Goal: Answer question/provide support: Answer question/provide support

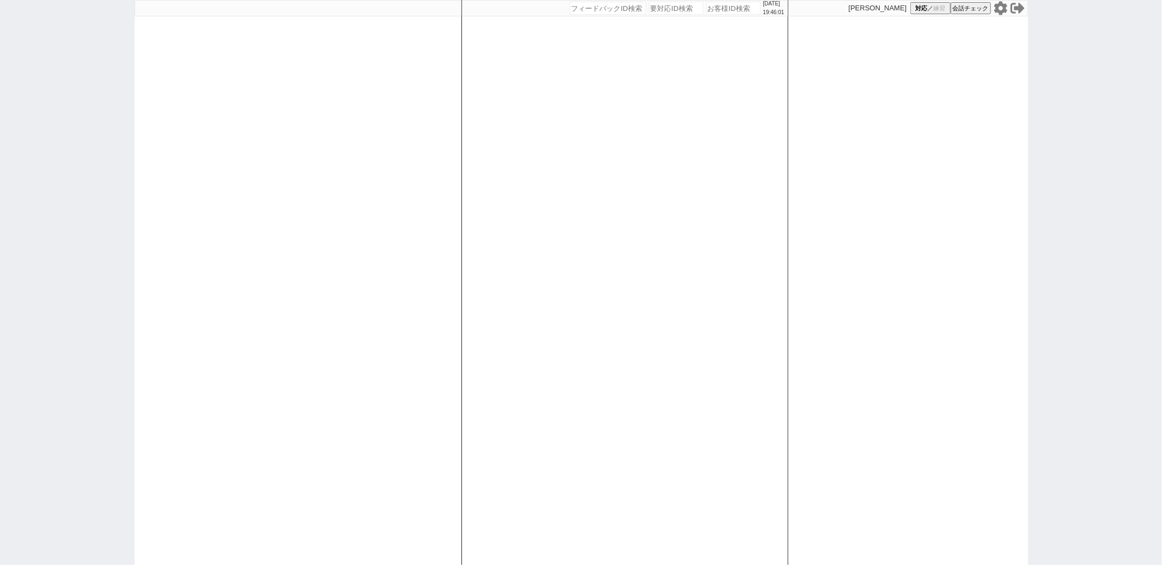
click at [439, 97] on div at bounding box center [298, 282] width 327 height 565
paste input "608447"
type input "608447"
select select "100"
select select "1"
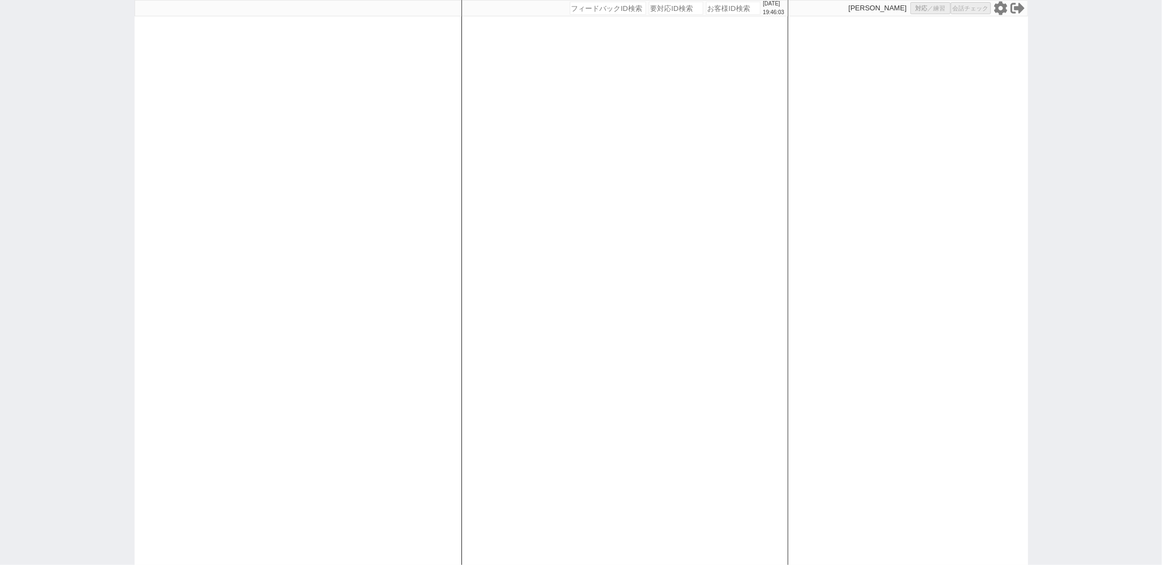
select select "1"
select select "2"
select select "5"
select select
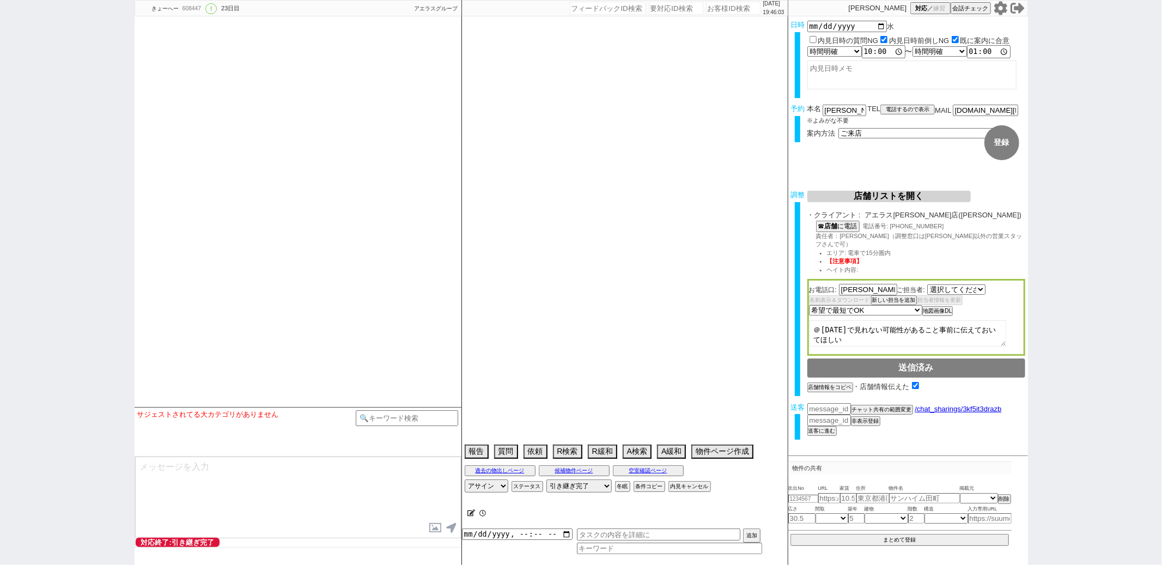
type textarea "@当日までの予定なし＠問物の最終報告で[DATE]の注意文言入れる！＠"
select select "2532"
select select "15"
select select "1"
select select "11"
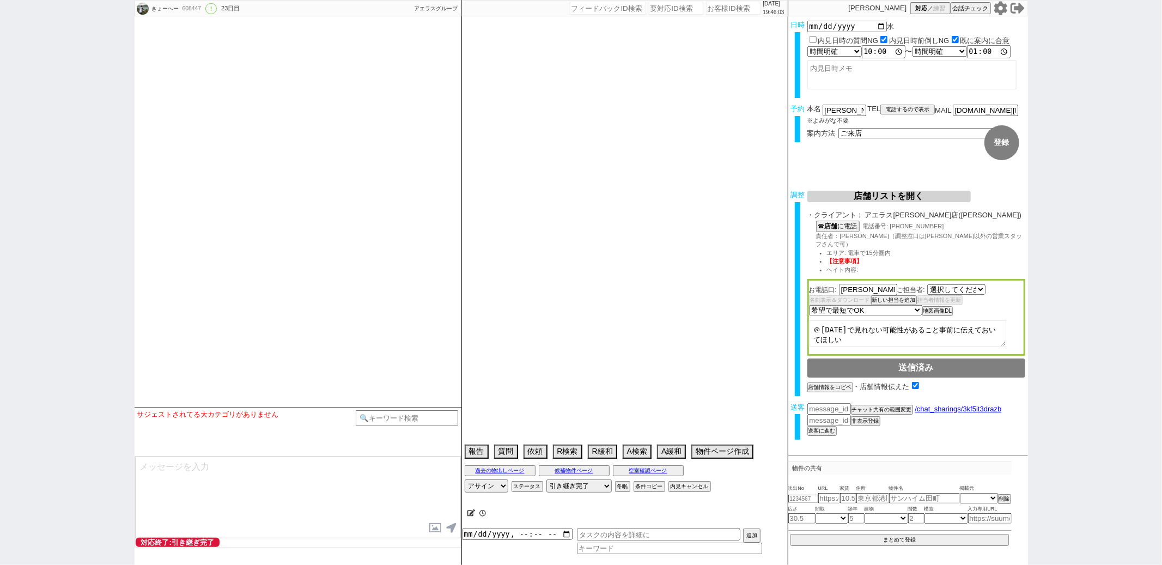
select select "35"
select select "[DATE]"
select select "121"
select select "2967"
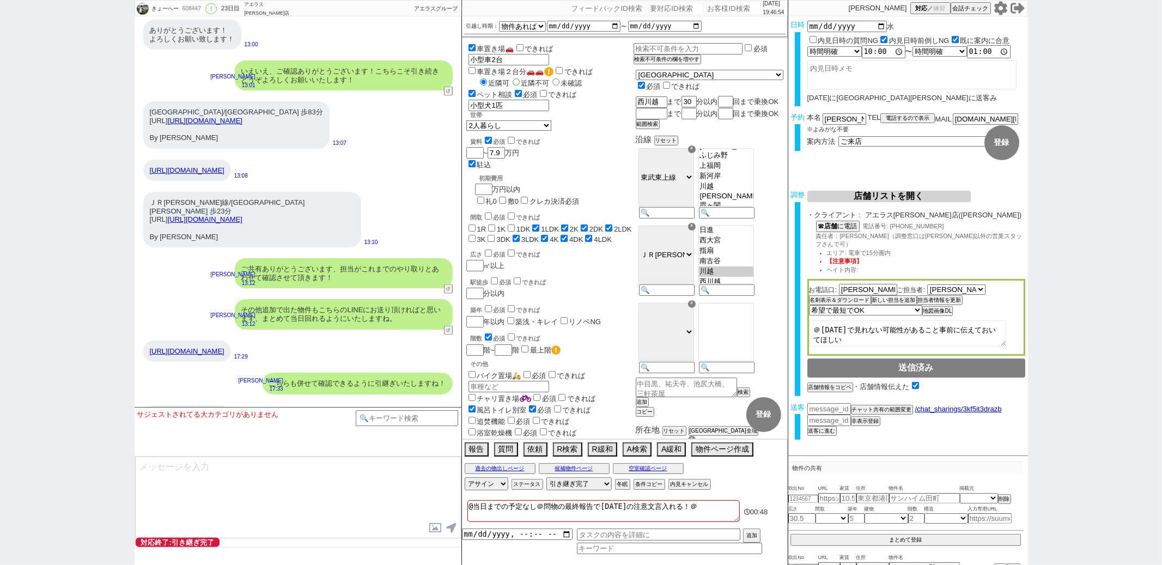
scroll to position [7838, 0]
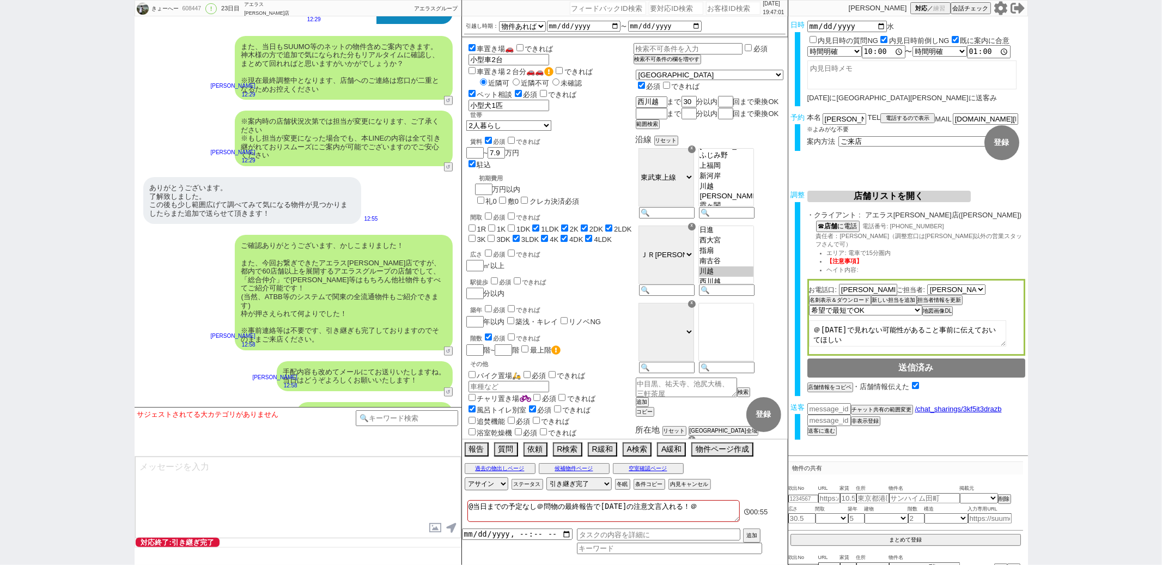
click at [593, 276] on div "駅徒歩 必須 できれば 分以内" at bounding box center [550, 287] width 167 height 23
paste input "611219"
type input "611219"
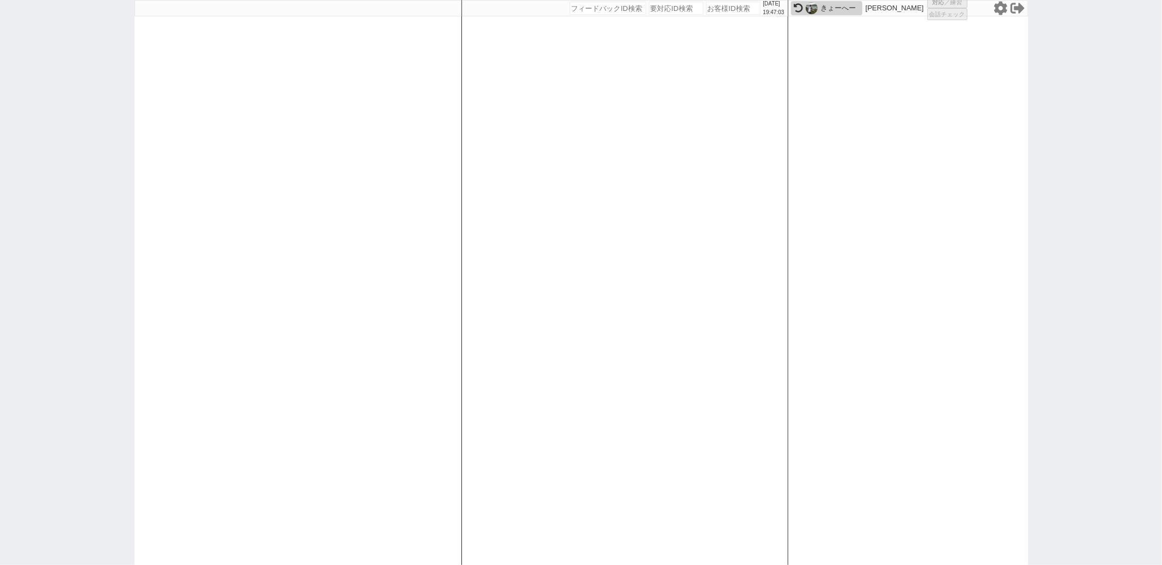
select select "100"
select select "6"
select select "2"
select select "5"
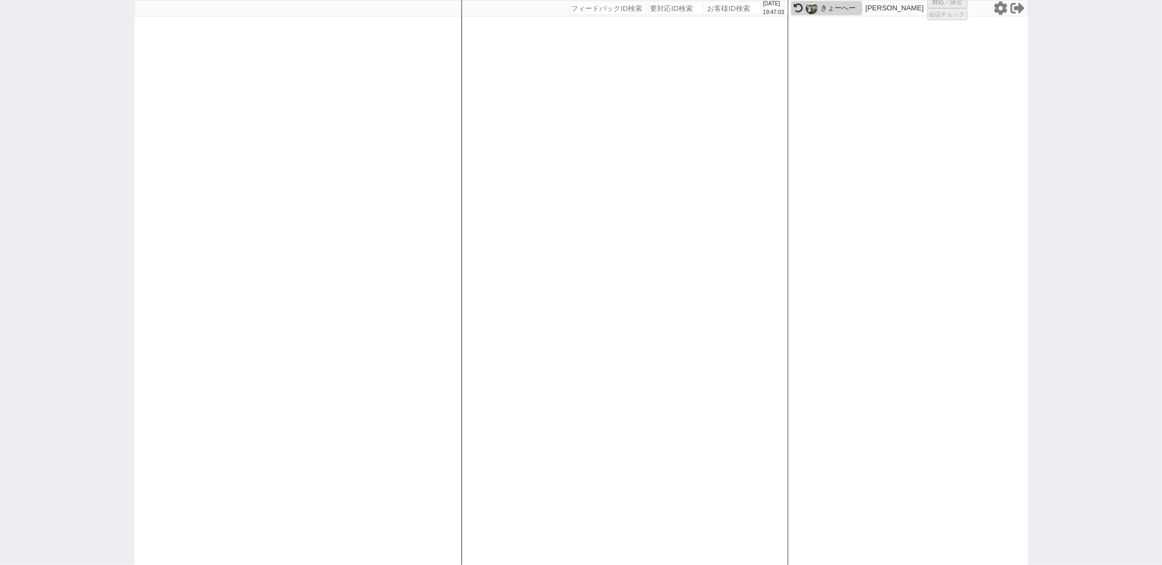
select select
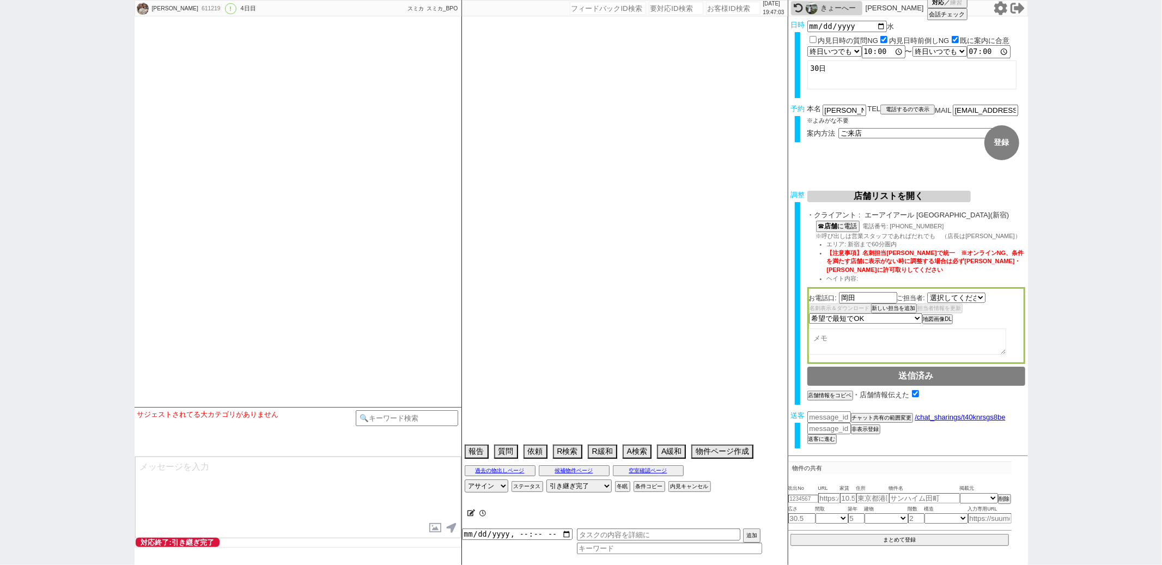
select select "2202"
select select "15"
select select "0"
select select "44"
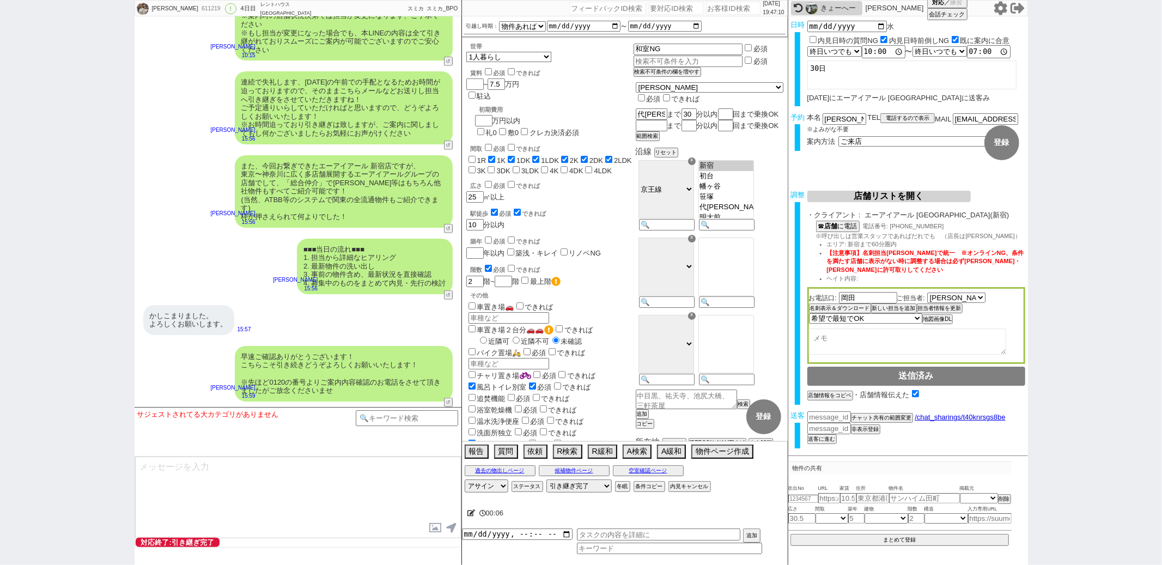
scroll to position [4370, 0]
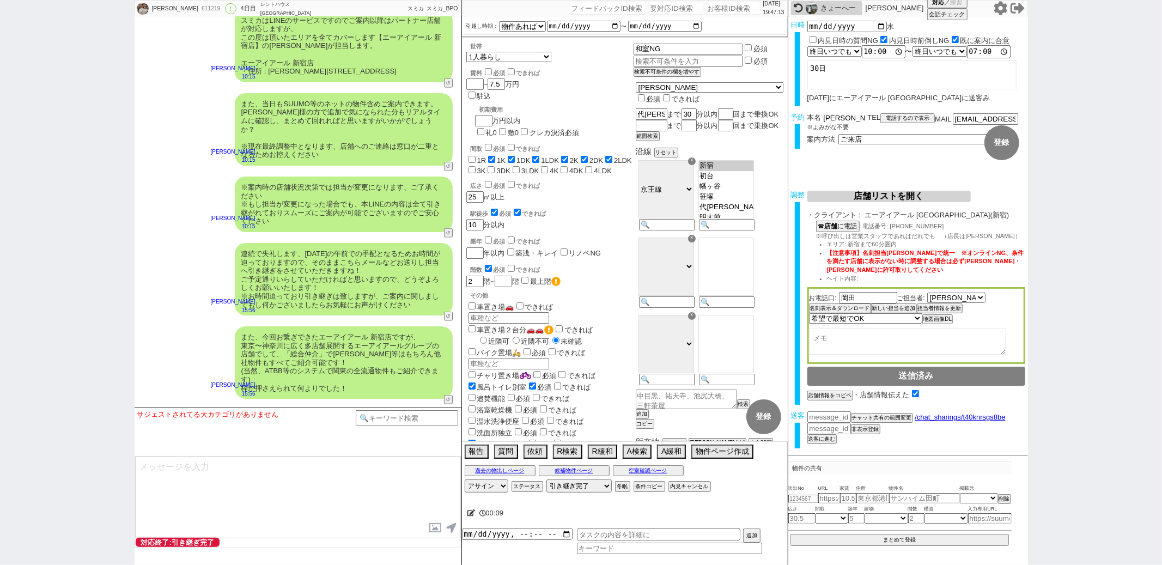
drag, startPoint x: 838, startPoint y: 113, endPoint x: 811, endPoint y: 113, distance: 27.2
click at [811, 113] on div "本名 [PERSON_NAME]" at bounding box center [838, 117] width 60 height 9
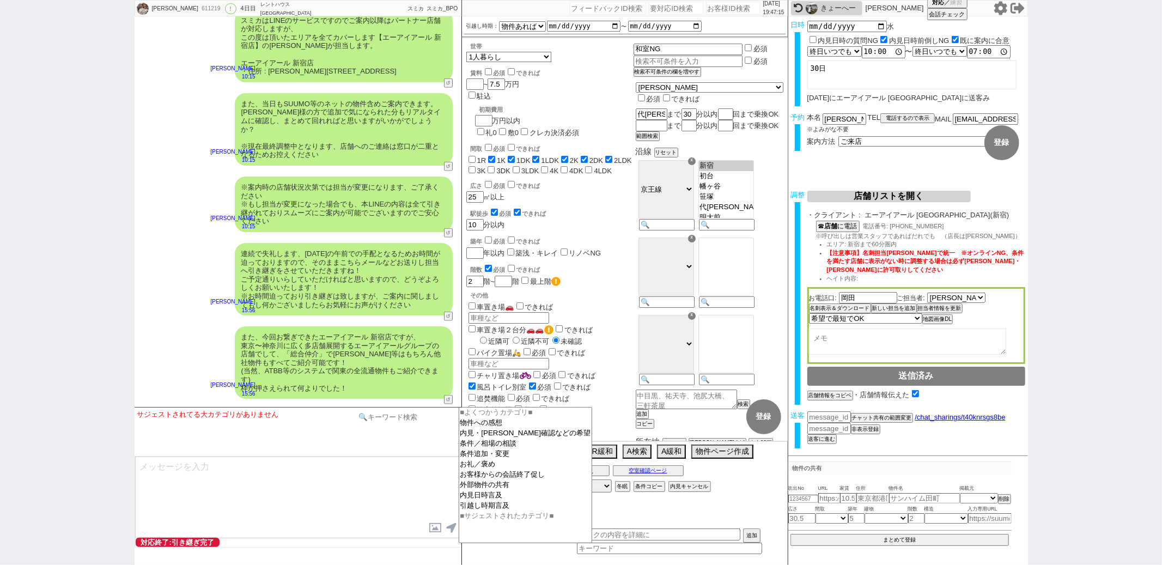
click at [402, 414] on input at bounding box center [407, 417] width 103 height 14
type input "グリップ"
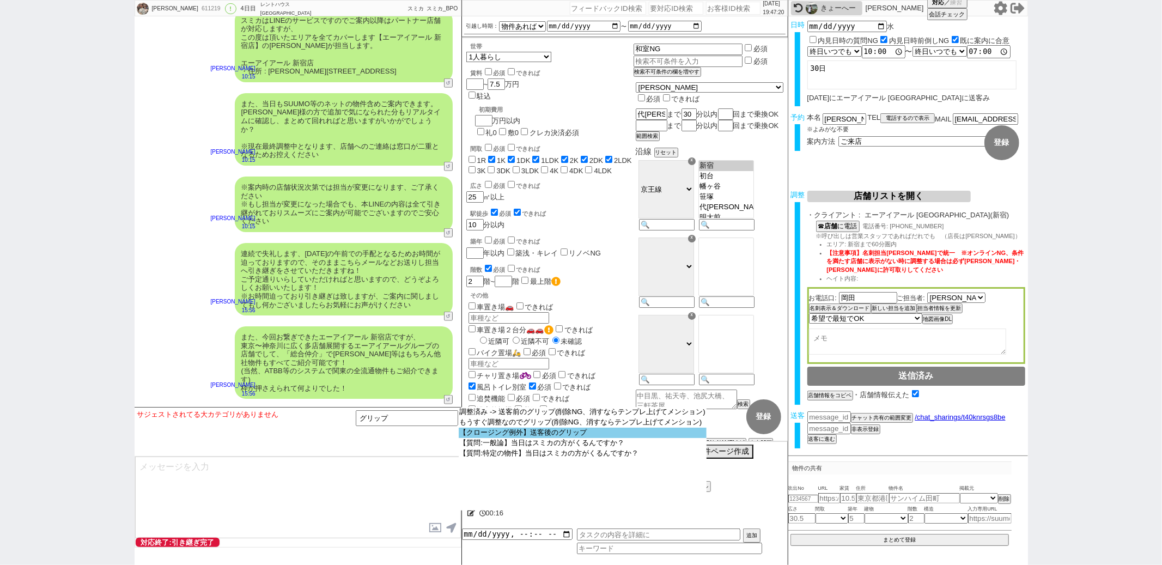
click at [507, 433] on option "【クロージング例外】送客後のグリップ" at bounding box center [583, 433] width 249 height 10
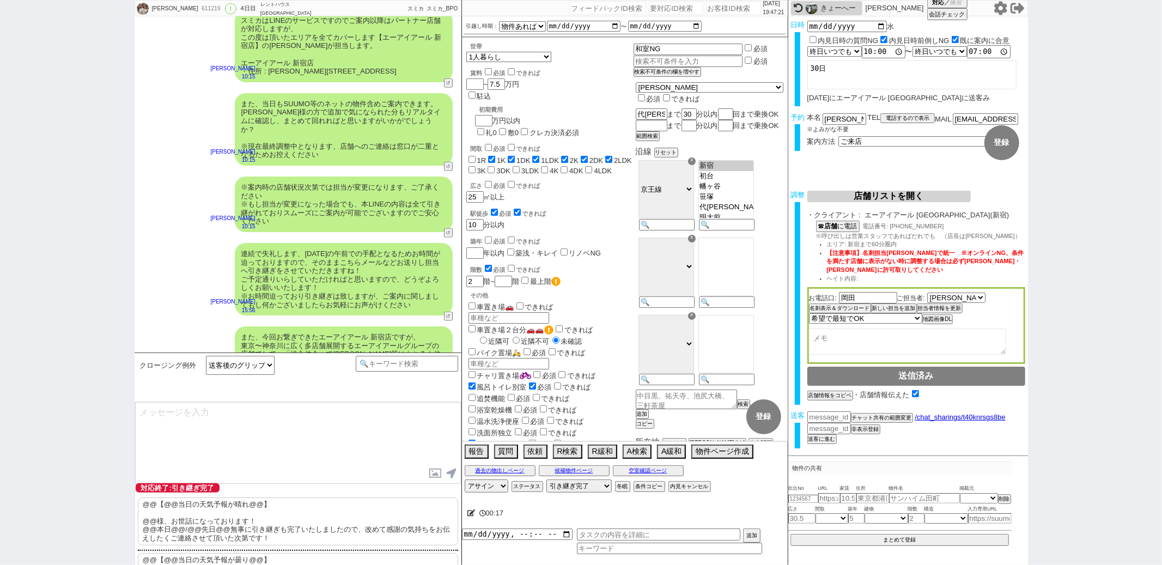
click at [180, 523] on p "@@【@@当日の天気予報が晴れ@@】 @@様、お世話になっております！ @@本日@@/@@先日@@無事に引き継ぎも完了いたしましたので、改めて感謝の気持ちをお…" at bounding box center [298, 522] width 320 height 48
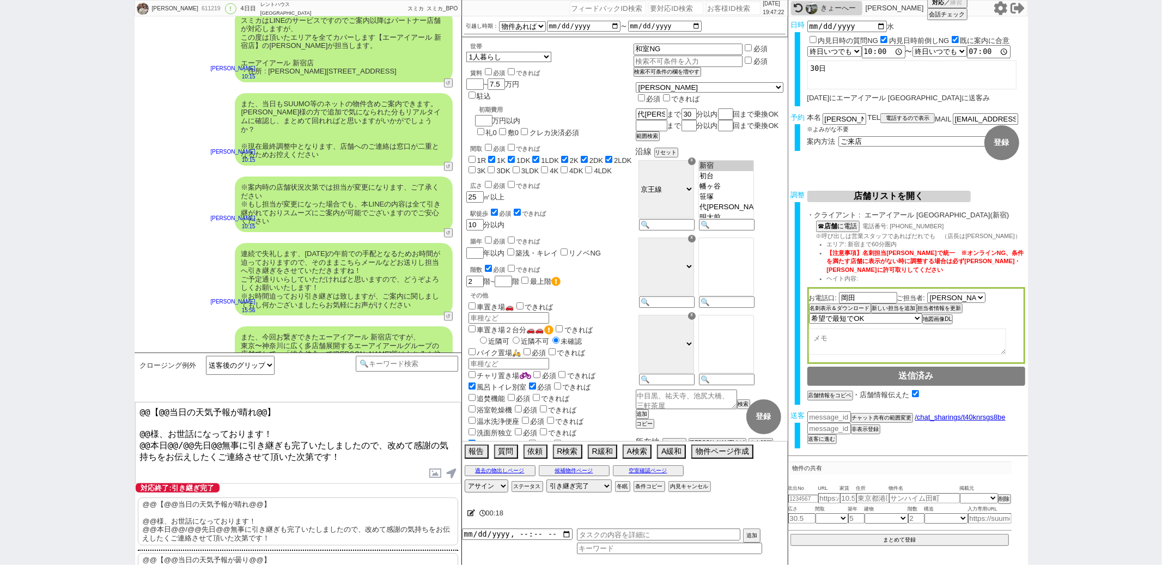
drag, startPoint x: 149, startPoint y: 430, endPoint x: 175, endPoint y: 233, distance: 198.4
click at [175, 233] on div "[PERSON_NAME] 611219 ! 0 4日目 レントハウス 千歳烏山店 冬眠中 自社客 スミカ スミカ_BPO チャット全表示 [DATE] よう…" at bounding box center [298, 282] width 327 height 565
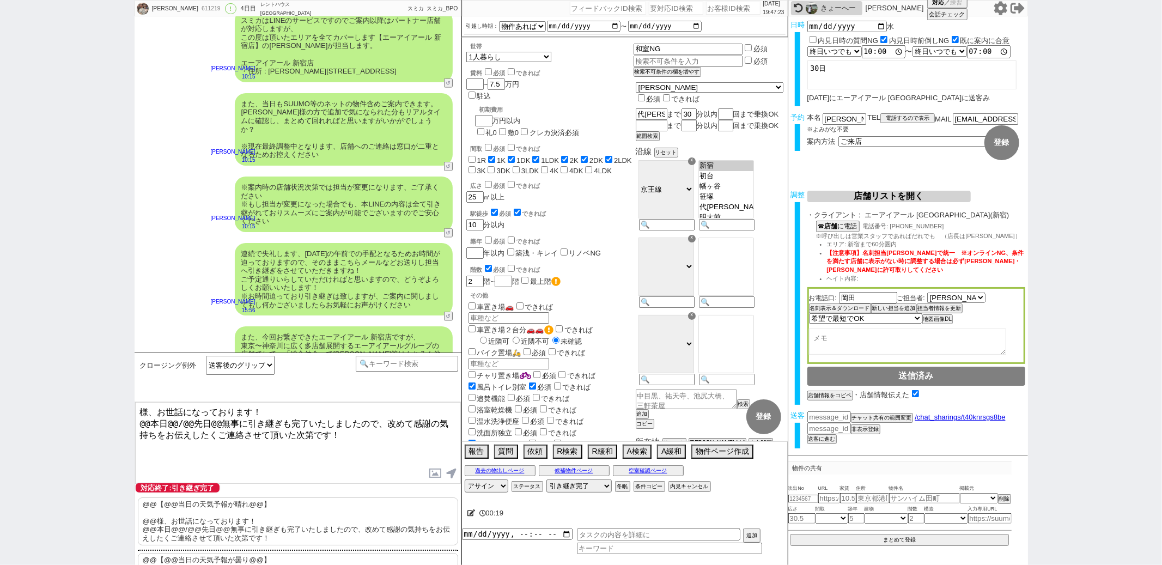
paste textarea "[PERSON_NAME]"
type textarea "[PERSON_NAME]様、お世話になっております！ 本日無事に引き継ぎも完了いたしましたので、改めて感謝の気持ちをお伝えしたくご連絡させて頂いた次第です！"
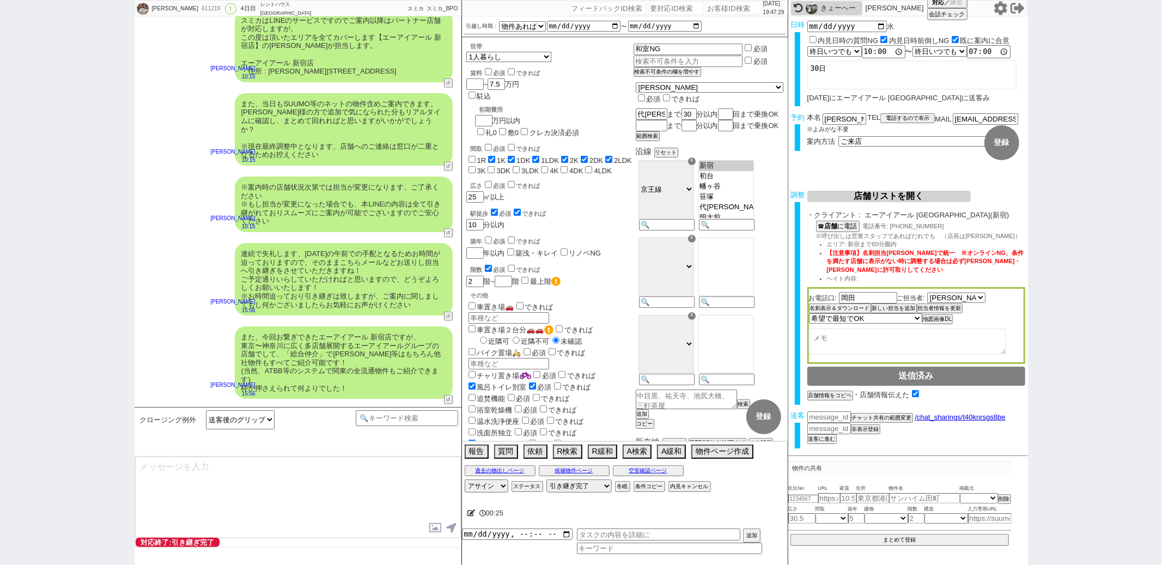
type textarea "改めてこれまで丁寧にやり取り頂きまして、誠にありがとうございました！ 細かなご連絡にお手間をおかけしたこともあったかと存じますが、常にご協力いただいたおかげで…"
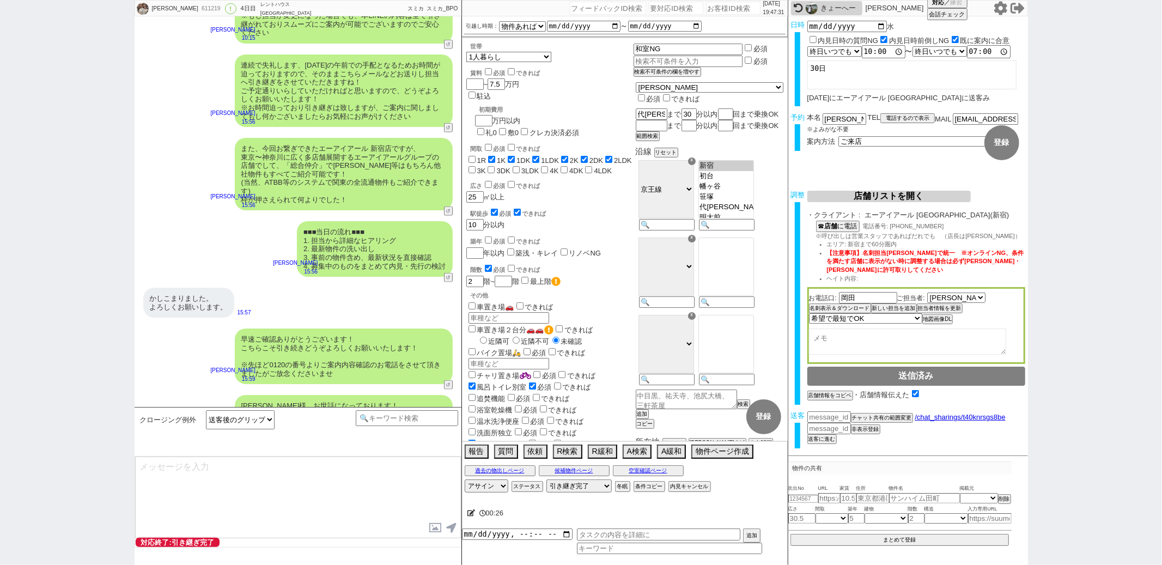
type textarea "当日は今のところ晴れということで、日当たり等もよく確認でき動くにはピッタリのタイミングかと思います！ 加えて地場に強い総合仲介店のスタッフも押さえられており、…"
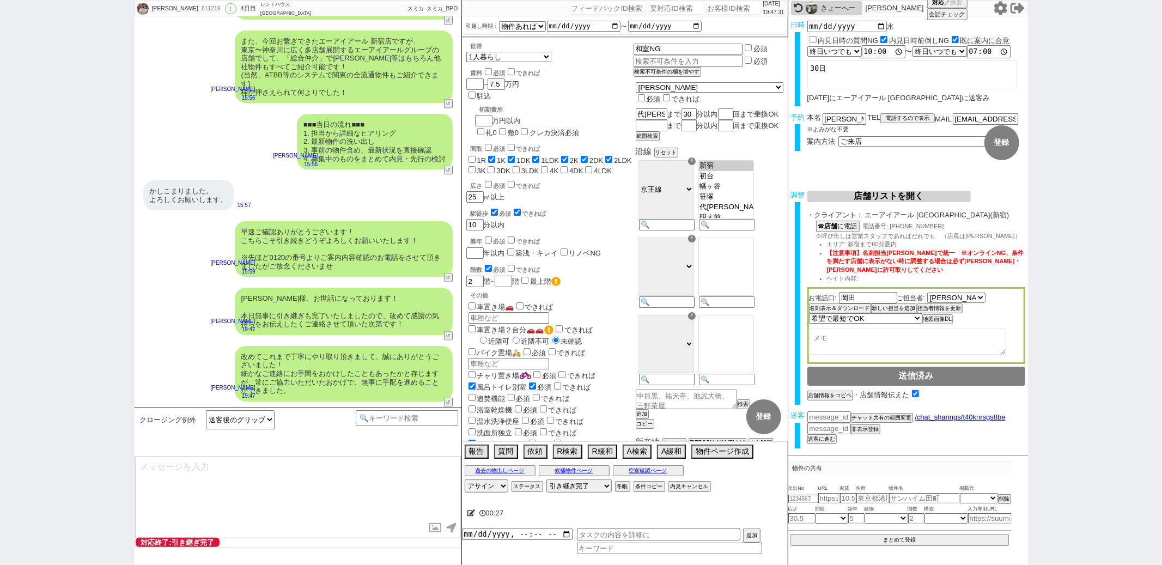
type textarea "※ご自身でお問合せされますと他業者からの電話やメールが多数届き、ご負担が増えてしまう場合がございますので、今回のご案内に一元化されるのがやはりオススメかと思い…"
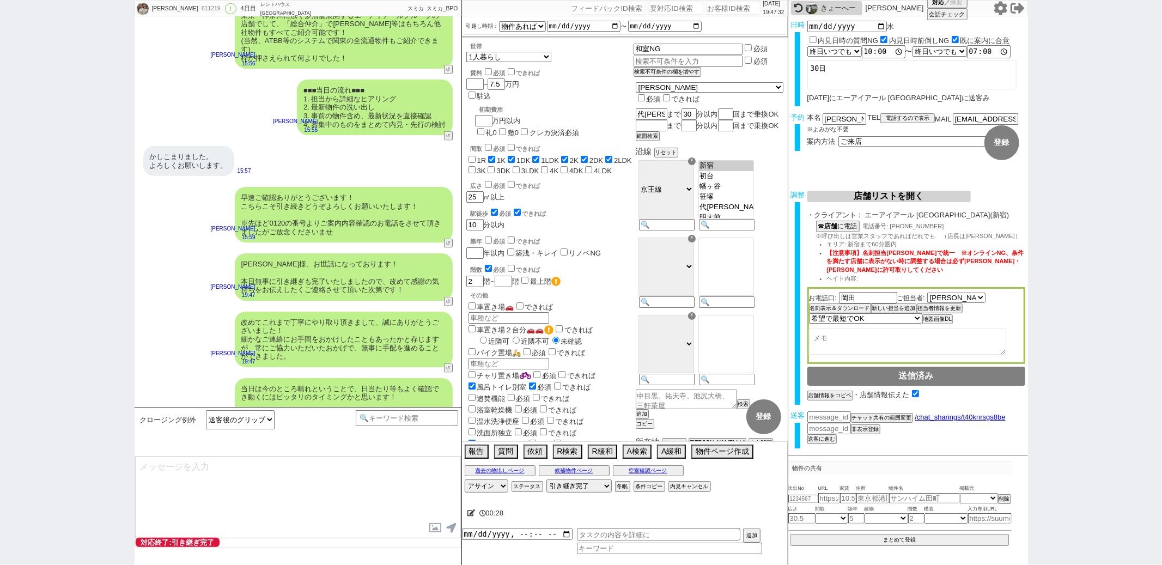
scroll to position [4749, 0]
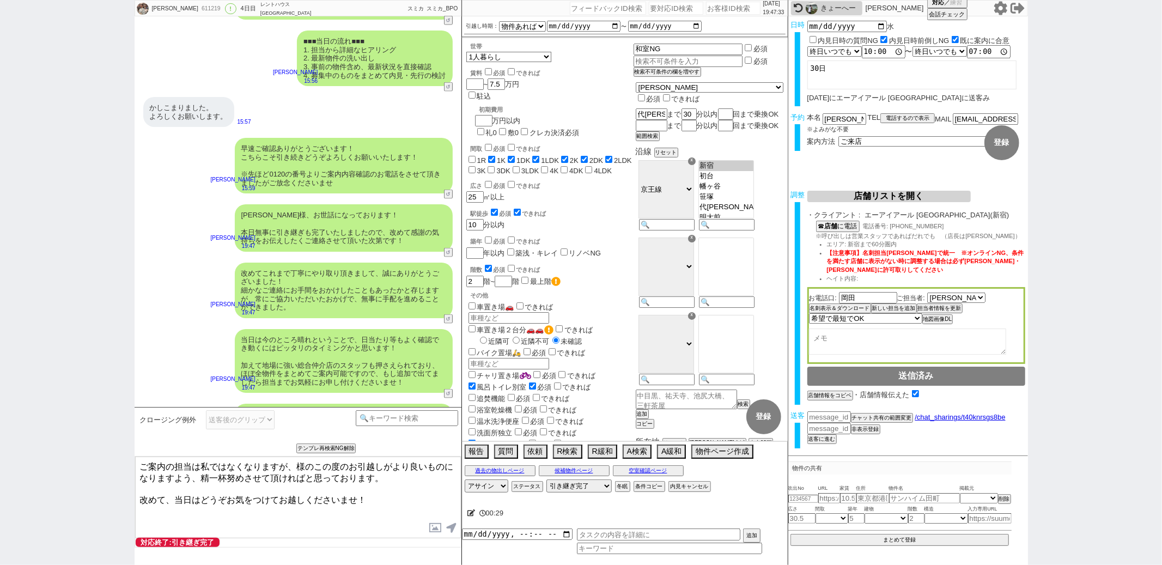
paste textarea "山"
type textarea "ご案内の担当は私ではなくなりますが、[PERSON_NAME]様のこの度のお引越しがより良いものになりますよう、精一杯努めさせて頂ければと思っております。 改…"
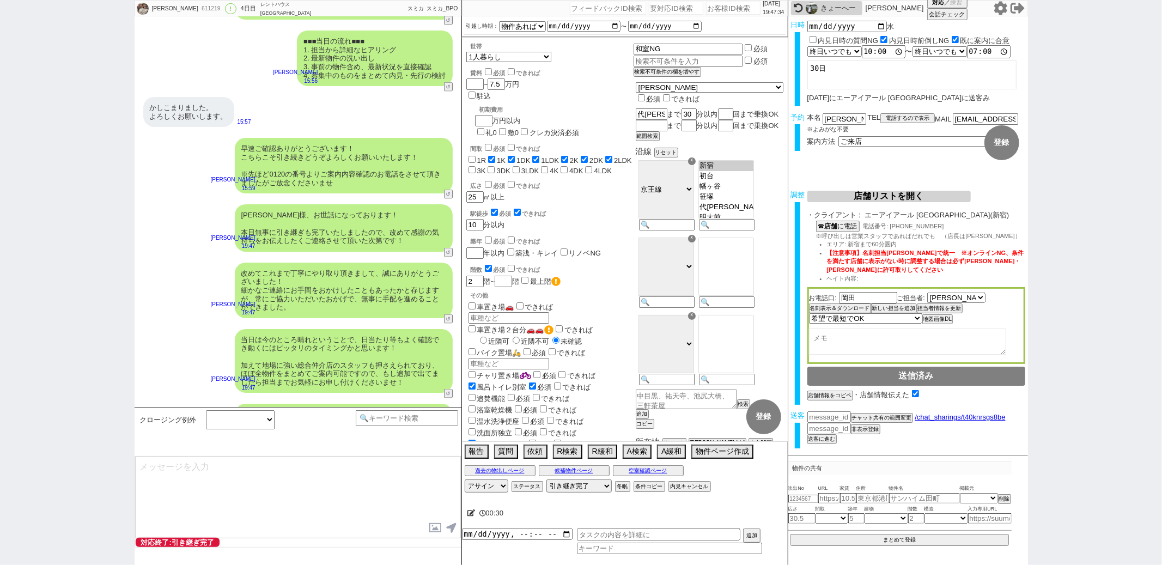
scroll to position [4815, 0]
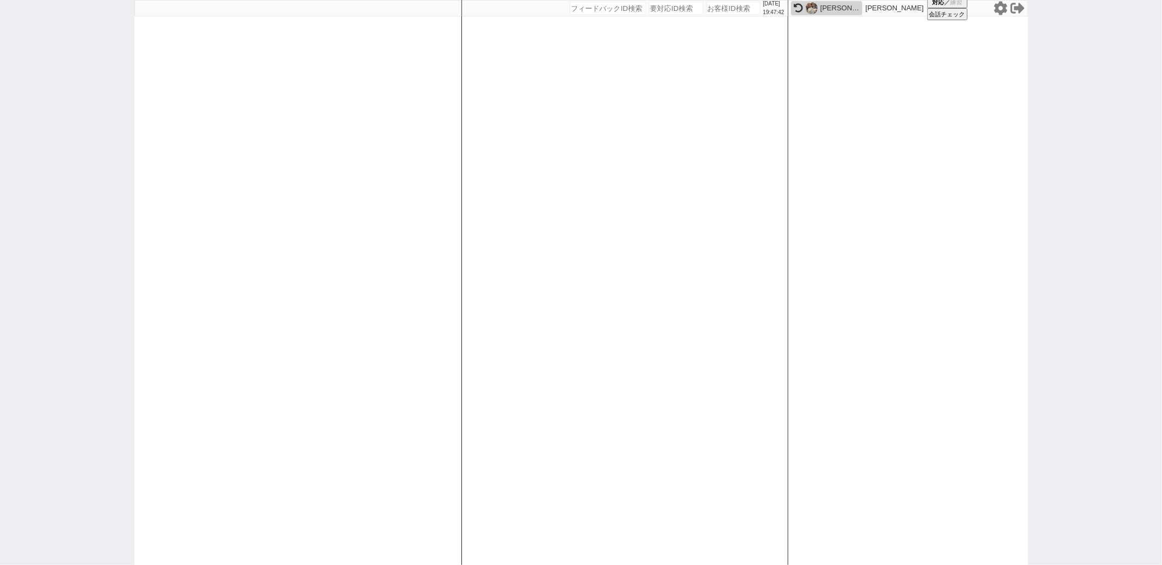
click at [549, 201] on div "[DATE] 19:47:42 候補物件を追加してしてください 紹介した物件一覧 他社物件を追加する 空室確認ページに追加・削除 紹介した物件一覧 他社物件を…" at bounding box center [625, 282] width 327 height 565
paste input "608098"
type input "608098"
select select "100"
select select "1"
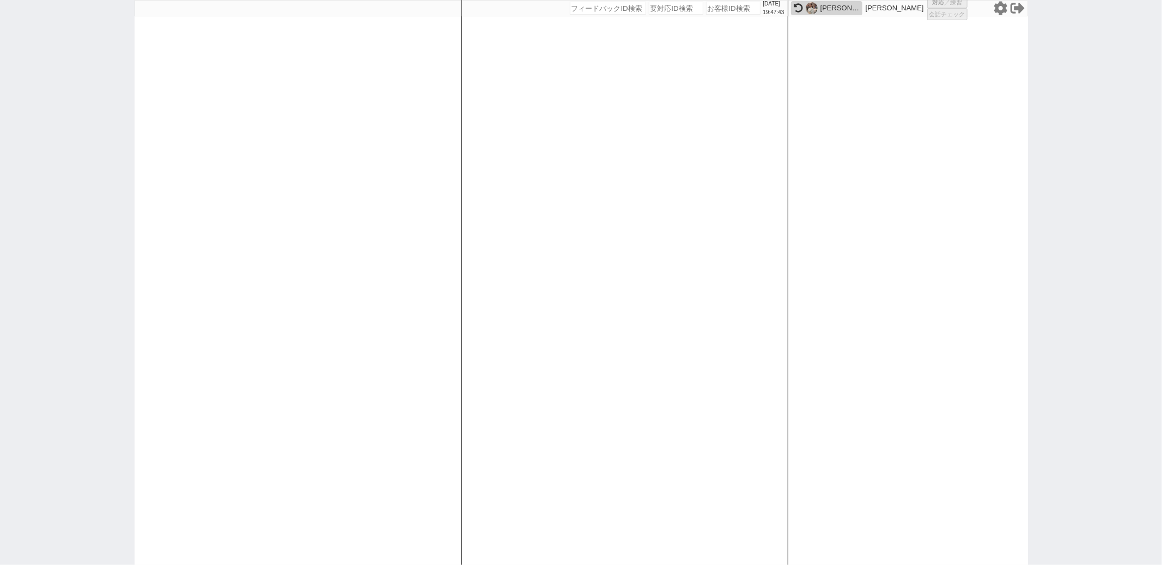
select select "6"
select select "2"
select select "5"
select select
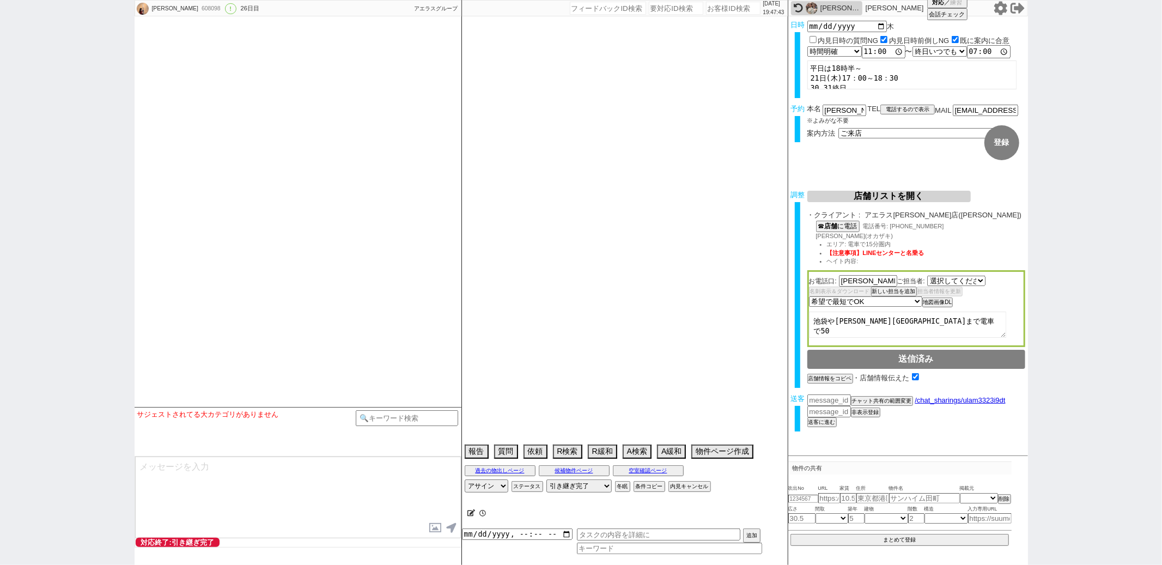
select select "2228"
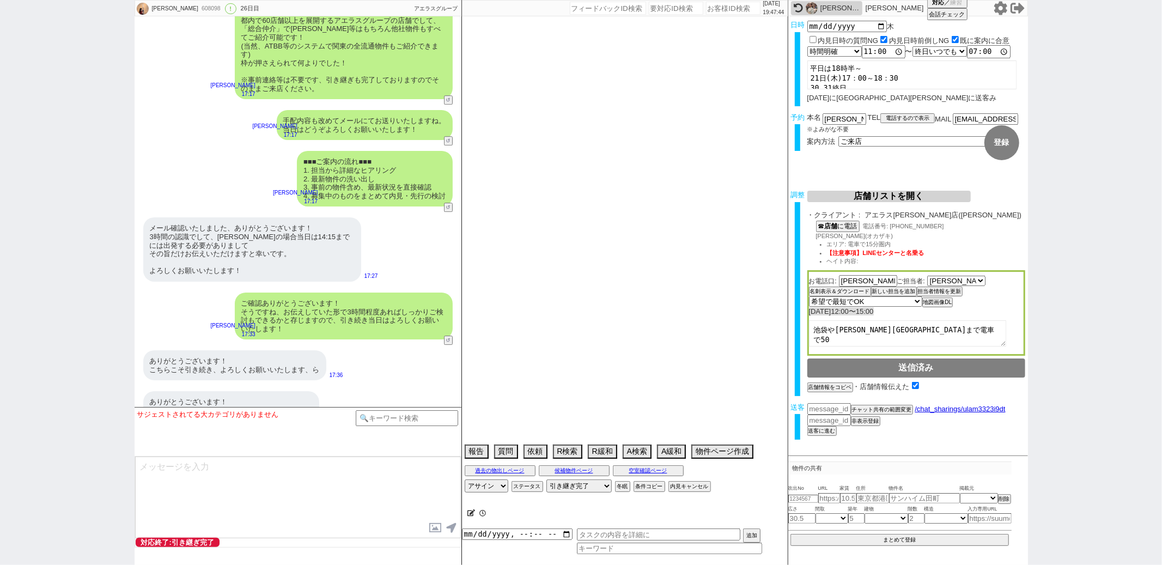
scroll to position [10024, 0]
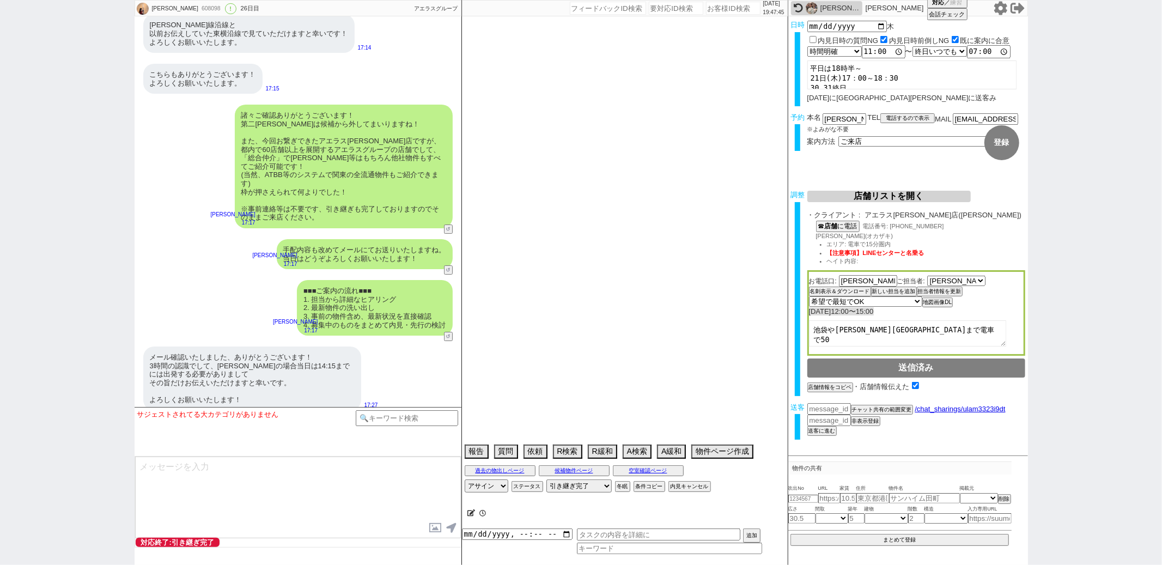
type textarea "＠パートナーも内見に動いている　1名で来る @最終報告の際に神奈川の物件か[PERSON_NAME]線側か希望聞いて、必要があれば店舗の振替をする"
select select "2025"
select select "9"
select select "36"
select select "1"
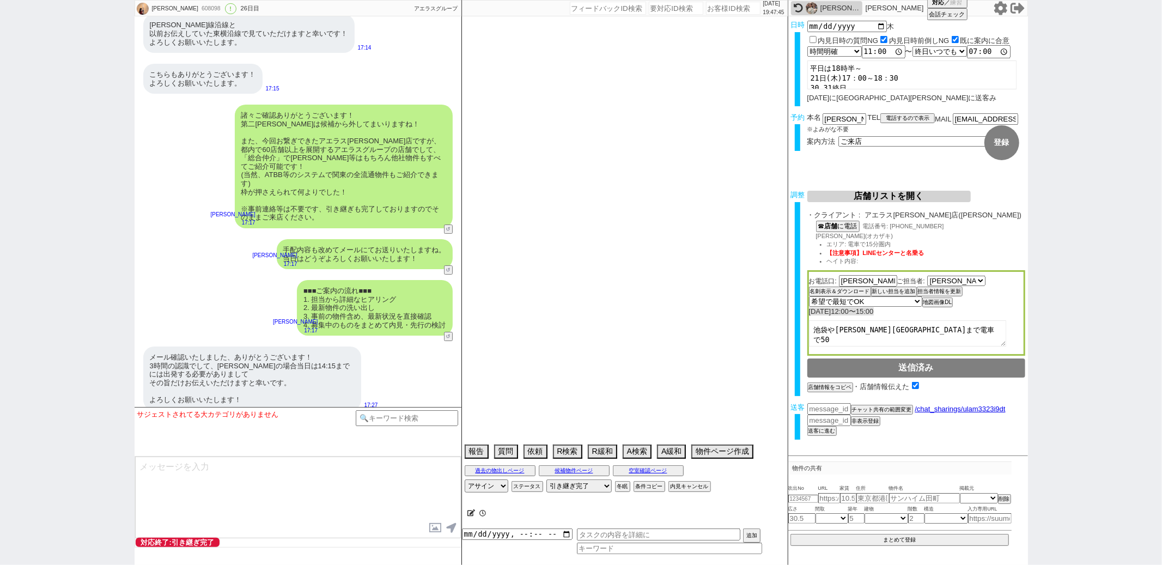
select select "75"
select select "23"
select select "723"
select select "813"
select select "14"
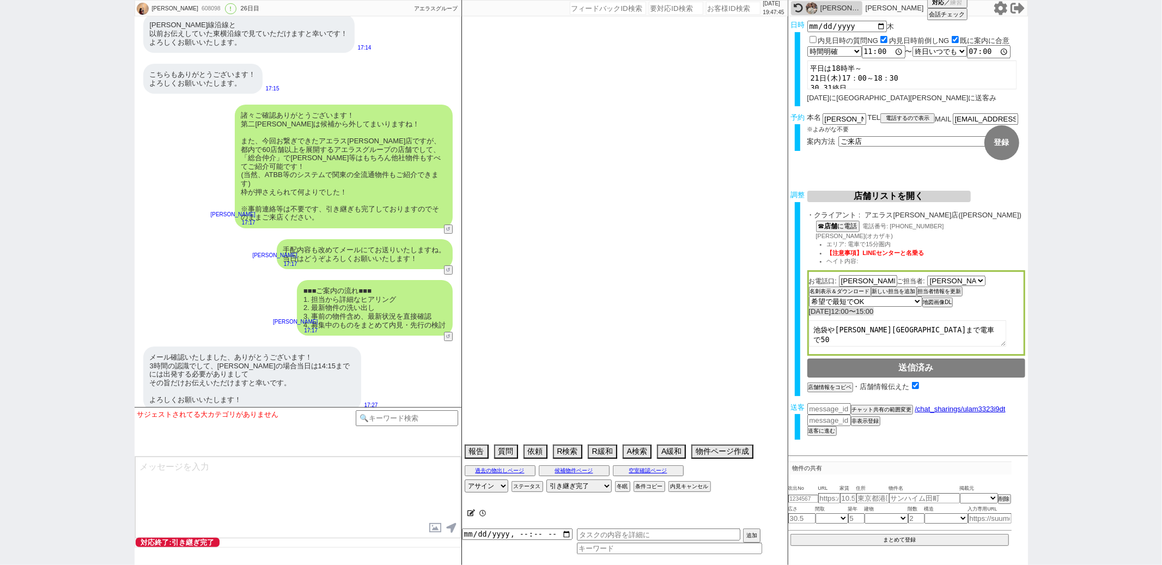
select select "72"
select select "70"
select select "60"
select select "65"
select select "[DATE]"
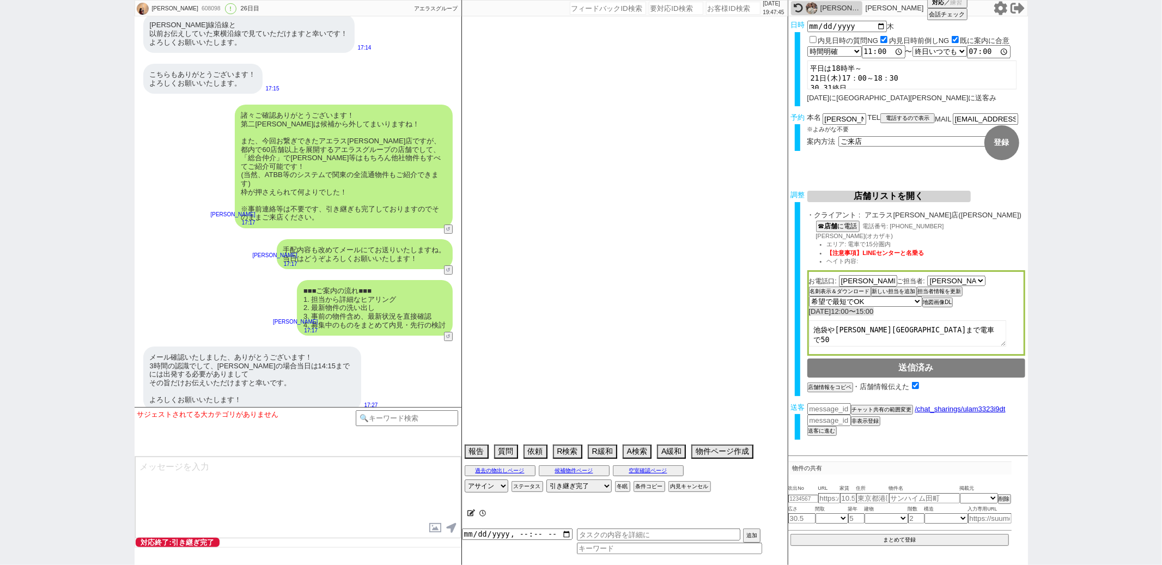
select select "62"
select select "63"
select select "71"
select select "48"
select select "64"
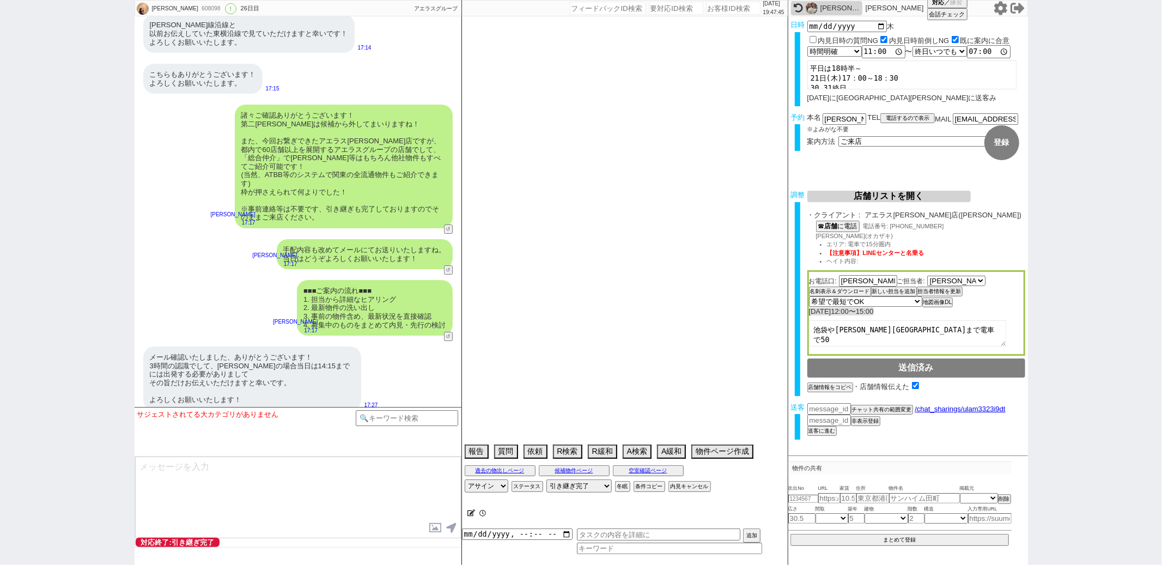
select select "69"
select select "67"
select select "59"
select select "50"
select select "52"
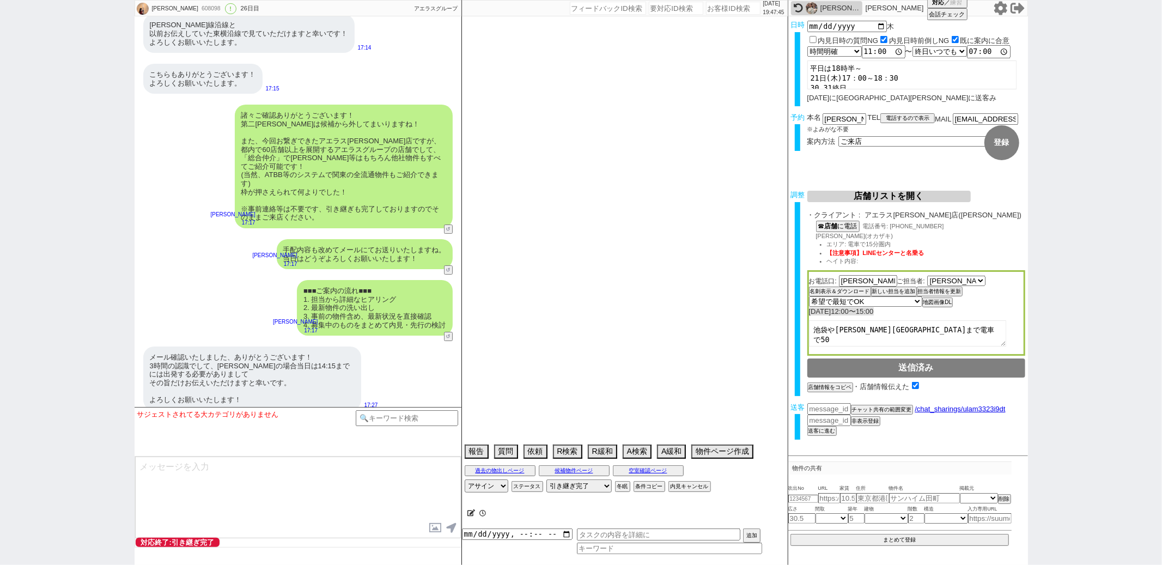
select select "74"
select select "47"
select select "54"
select select "68"
select select "[DATE]"
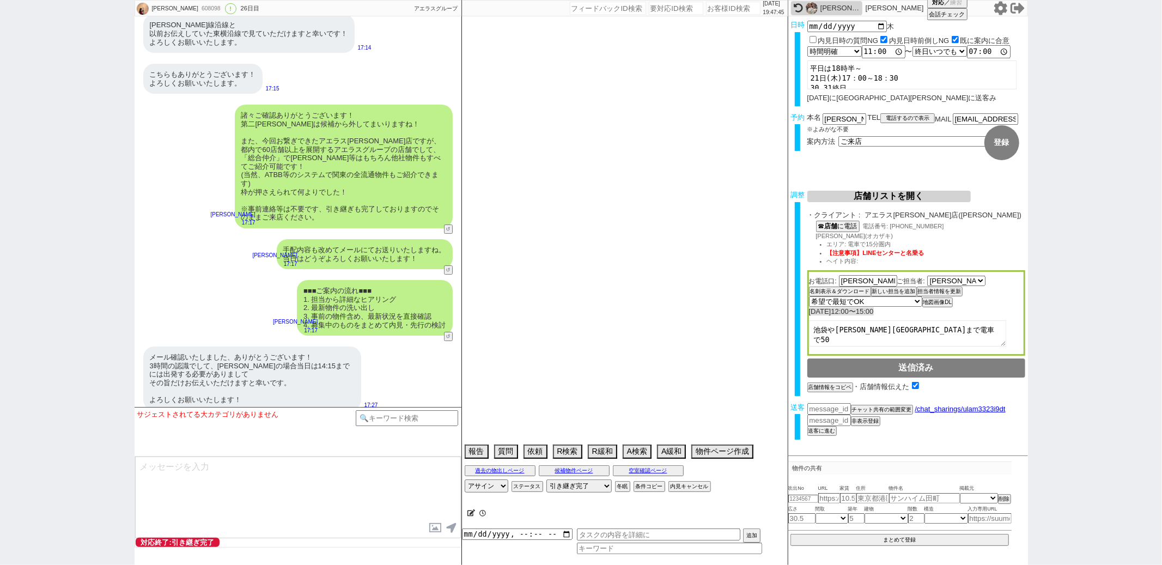
select select "33"
select select "53"
select select "19"
select select "66"
select select "56"
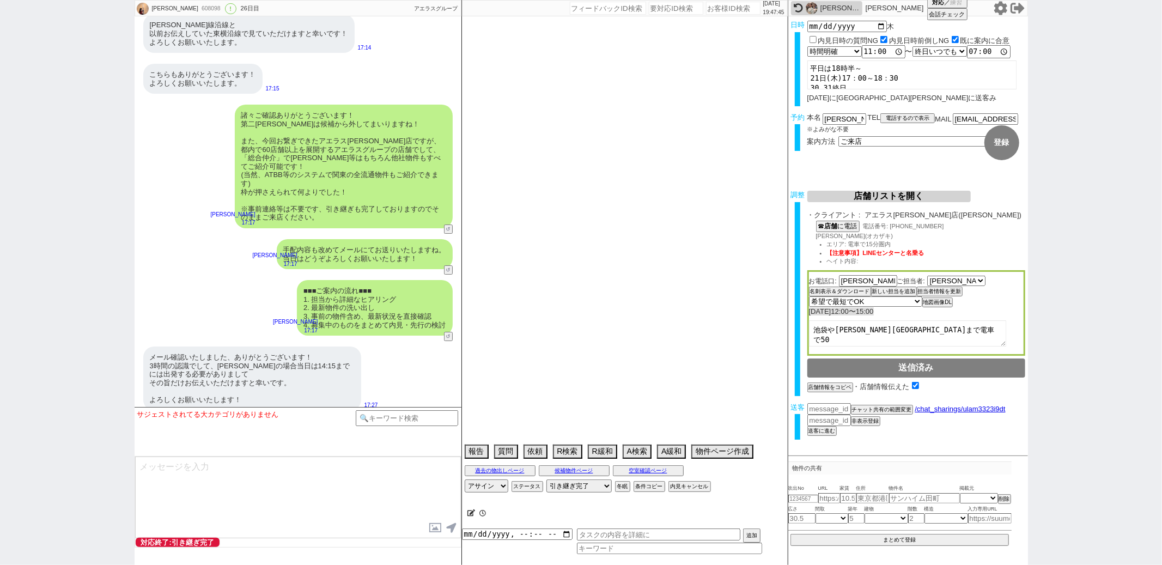
select select "44"
select select "57"
select select "15"
select select "25"
select select "3116"
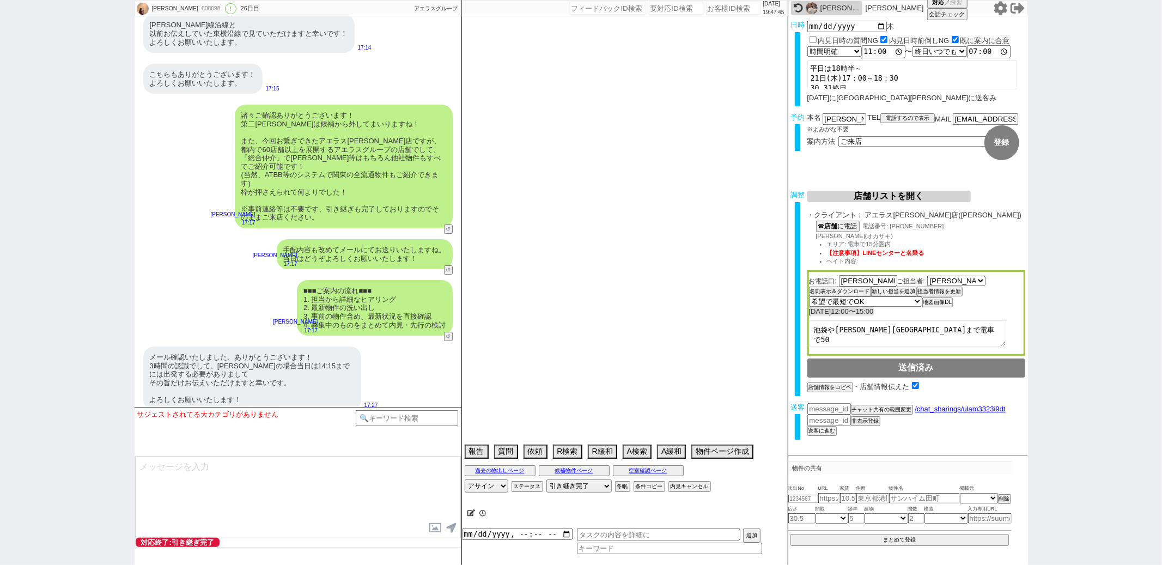
select select "9"
select select "332"
select select "29"
select select "38"
select select "7"
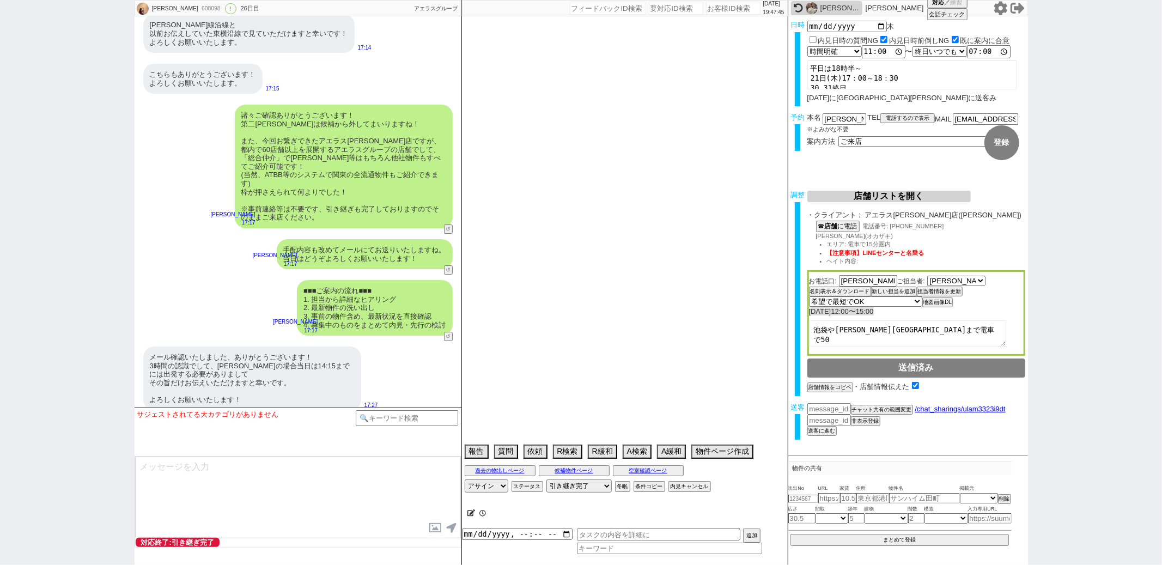
select select "12"
select select "36"
select select "27"
select select "77"
select select "35"
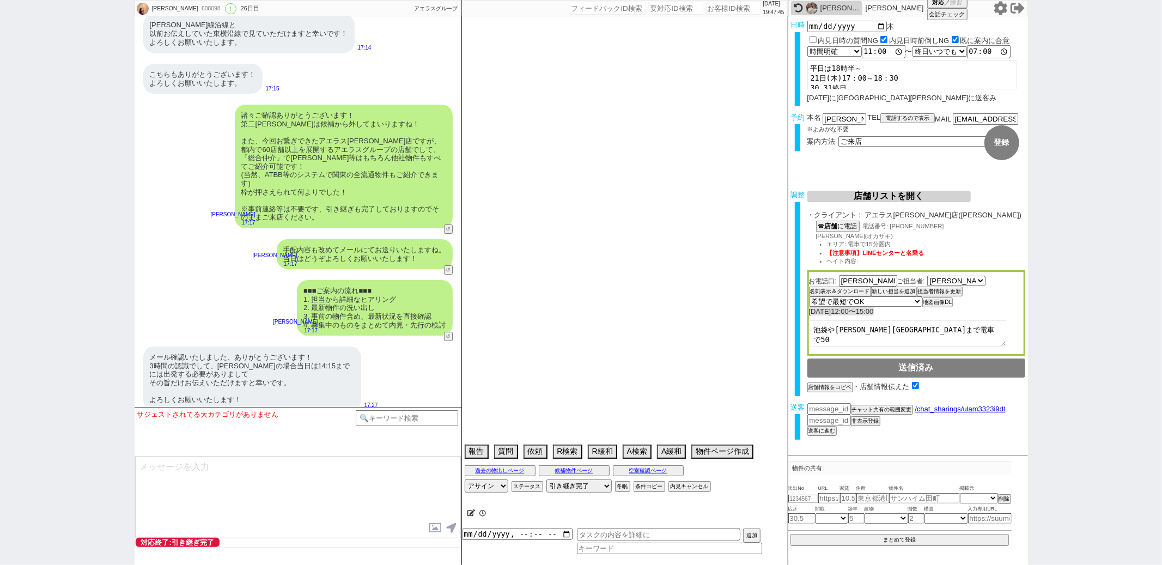
select select "51"
select select "11"
select select "24"
select select "30"
select select "61"
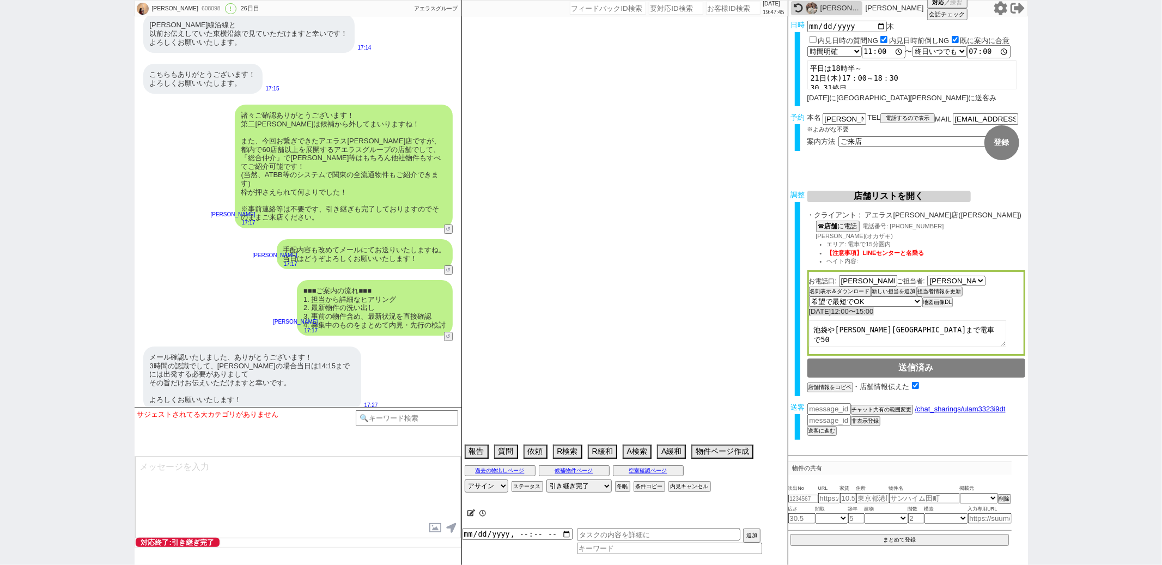
select select "55"
select select "34"
select select "37"
select select "73"
select select "1762"
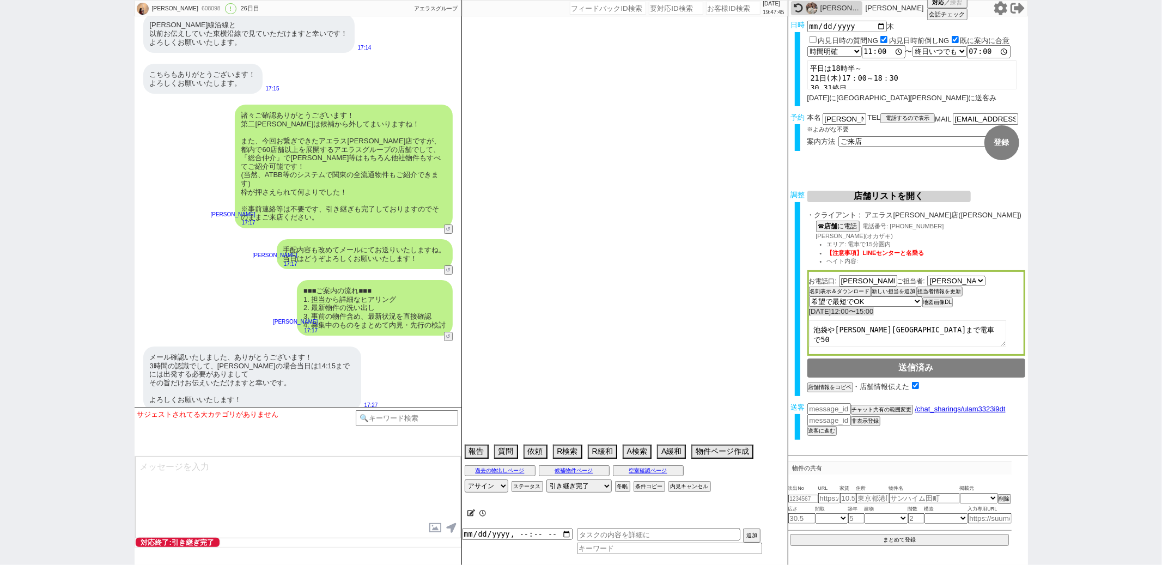
select select "17"
select select "558"
select select "31"
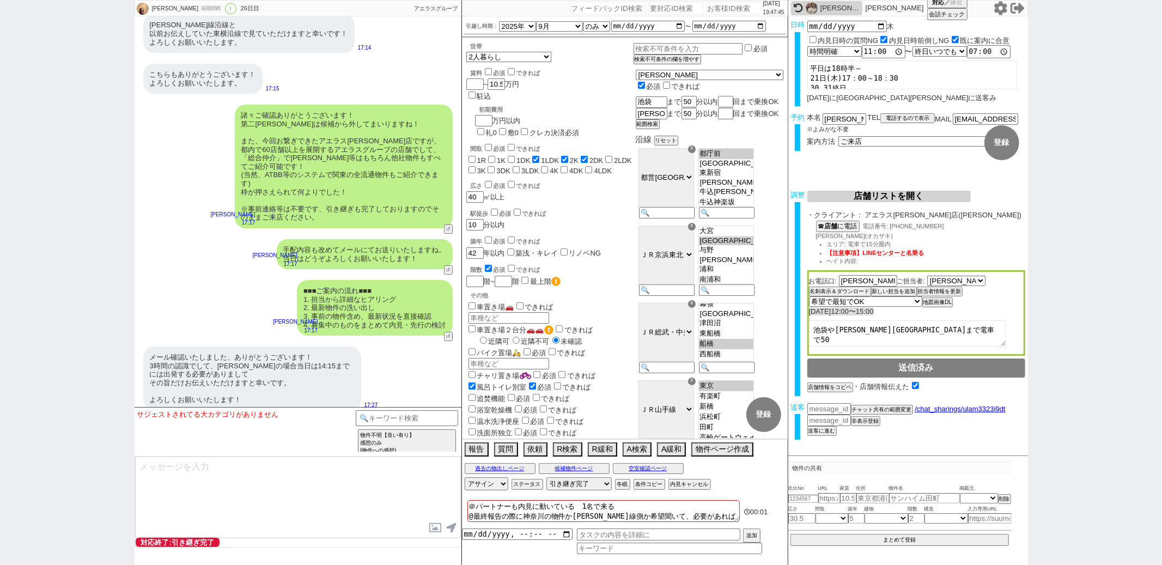
scroll to position [34, 0]
drag, startPoint x: 840, startPoint y: 116, endPoint x: 801, endPoint y: 116, distance: 39.2
click at [801, 116] on div "予約 本名 [PERSON_NAME] ※よみがな不要 TEL 電話するので表示 電話の理由 356 初日調整での禊 357 問物漏れ回収 359 内見日が怪…" at bounding box center [909, 134] width 240 height 43
click at [407, 426] on div "物件不明【良い有り】 感想のみ (物件への感想) 指定アリ【良い有り】 言及中の物件への感想のみ (物件への感想) お礼・後で・検討・紹介やり方（物件不明） …" at bounding box center [407, 431] width 103 height 43
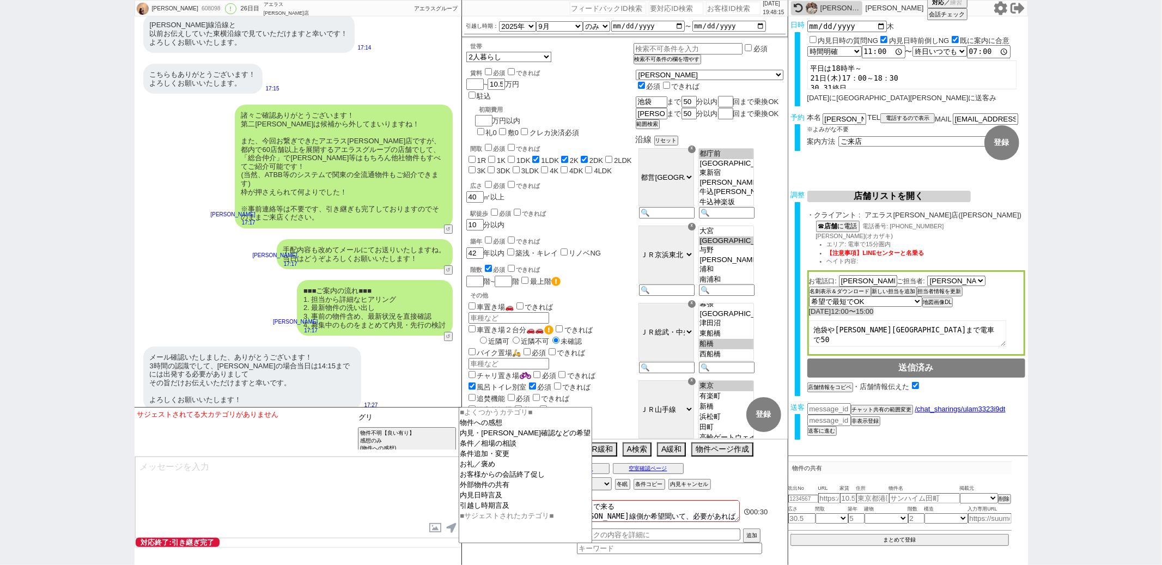
type input "グ"
type input "グリップ"
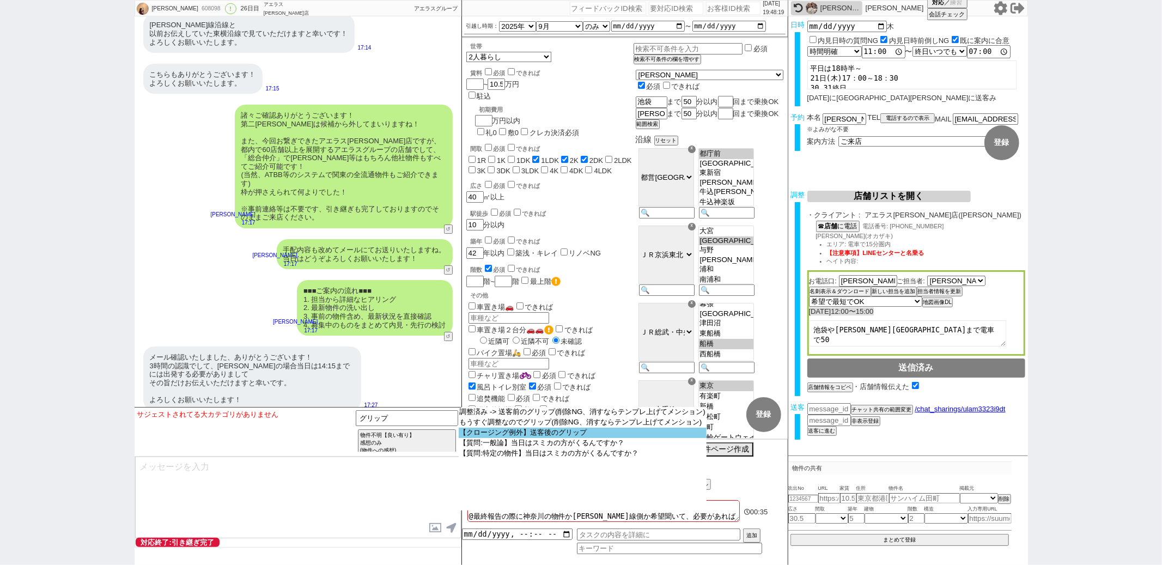
click at [506, 435] on option "【クロージング例外】送客後のグリップ" at bounding box center [583, 433] width 249 height 10
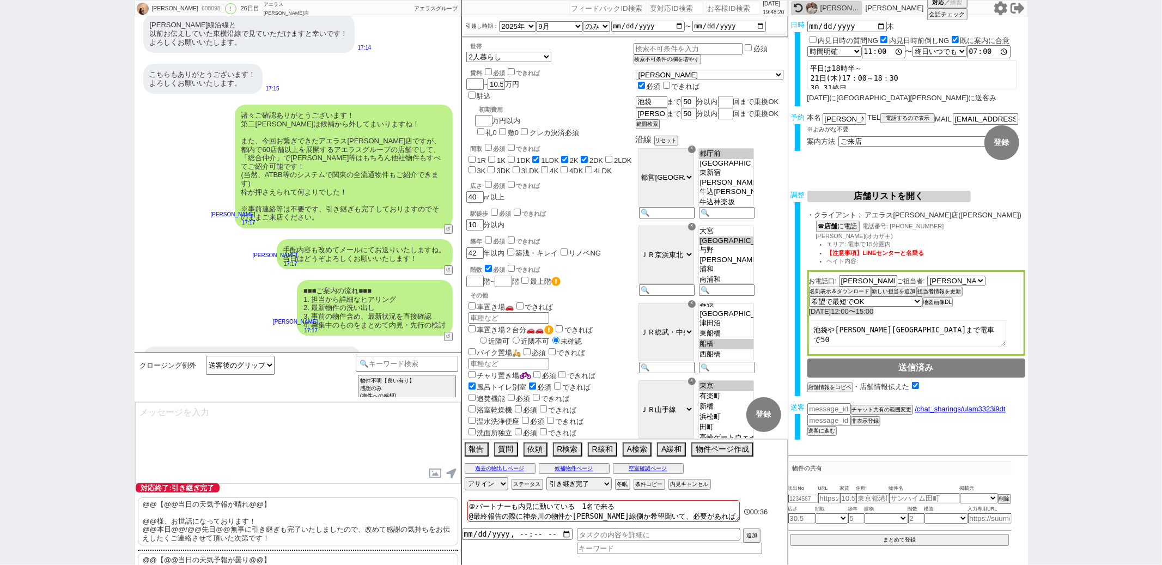
click at [215, 518] on p "@@【@@当日の天気予報が晴れ@@】 @@様、お世話になっております！ @@本日@@/@@先日@@無事に引き継ぎも完了いたしましたので、改めて感謝の気持ちをお…" at bounding box center [298, 522] width 320 height 48
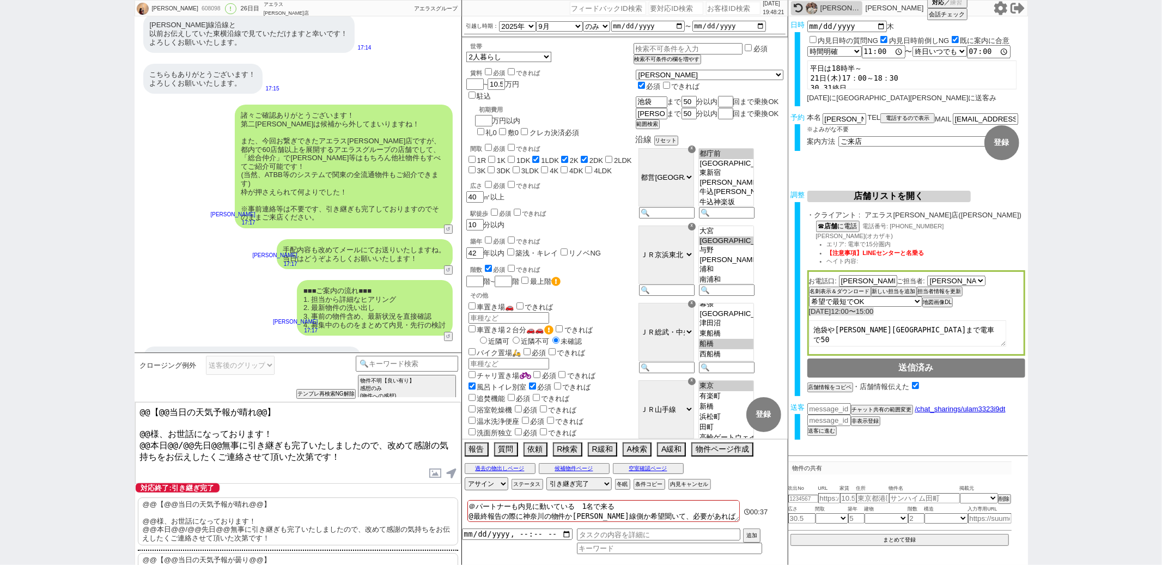
drag, startPoint x: 149, startPoint y: 428, endPoint x: 176, endPoint y: 320, distance: 110.6
click at [163, 347] on div "[PERSON_NAME] 608098 ! 0 26日目 アエラス[PERSON_NAME]店 冬眠中 自社客 アエラスグループ スミカ_BPO チャット全…" at bounding box center [298, 282] width 327 height 565
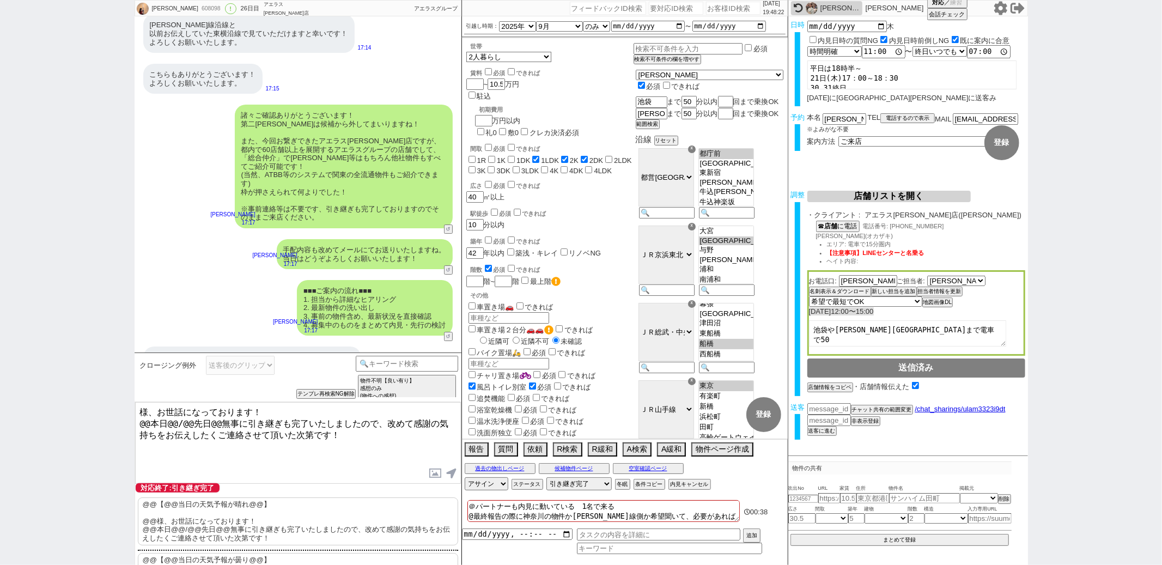
paste textarea "[PERSON_NAME]"
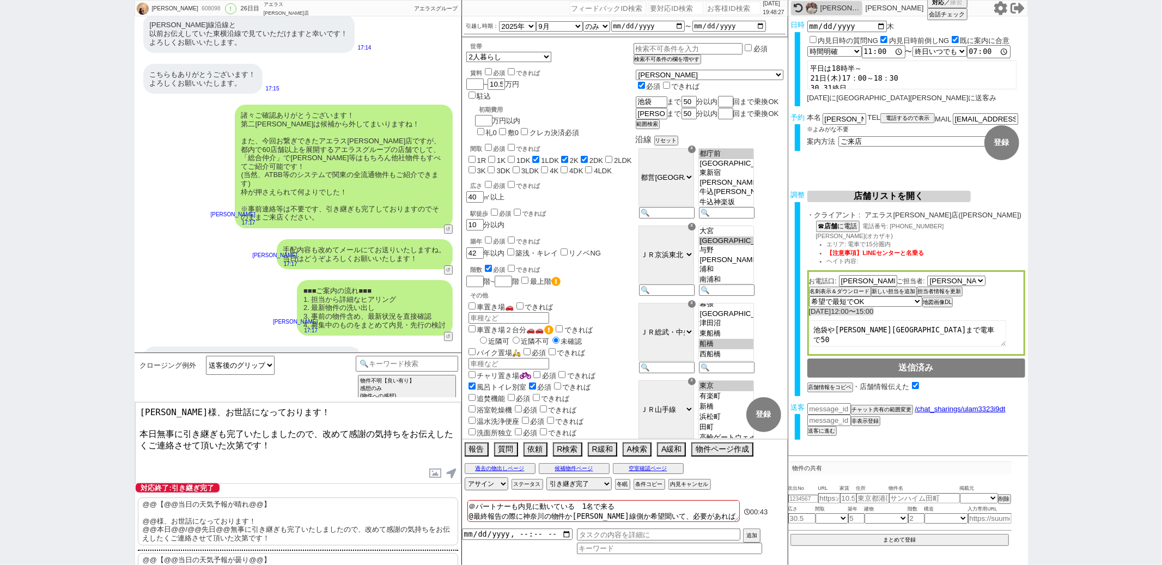
type textarea "[PERSON_NAME]様、お世話になっております！ 本日無事に引き継ぎも完了いたしましたので、改めて感謝の気持ちをお伝えしたくご連絡させて頂いた次第です！"
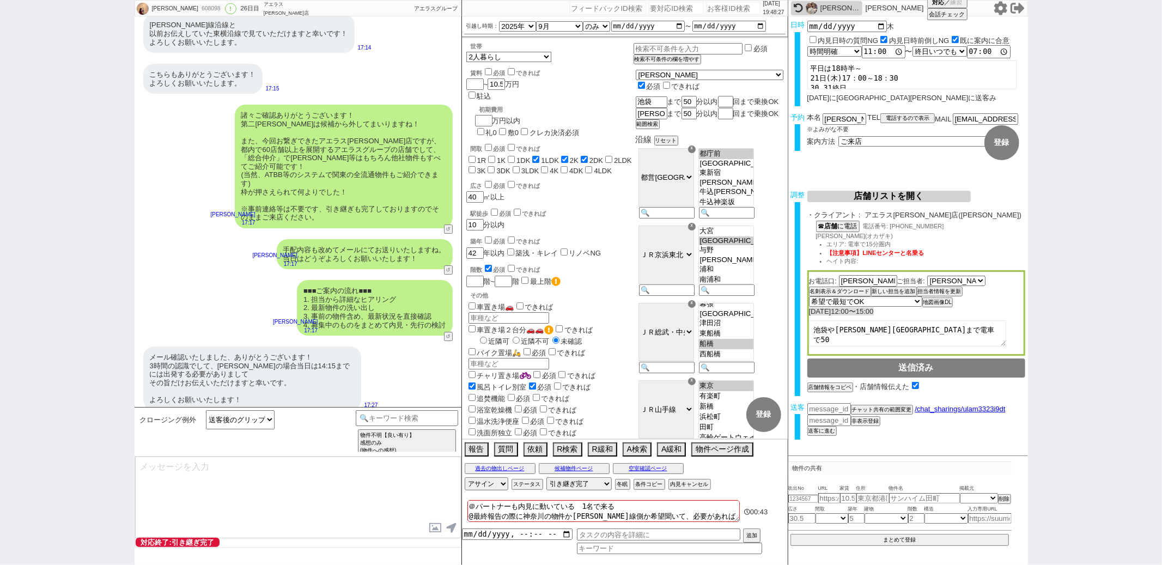
scroll to position [10082, 0]
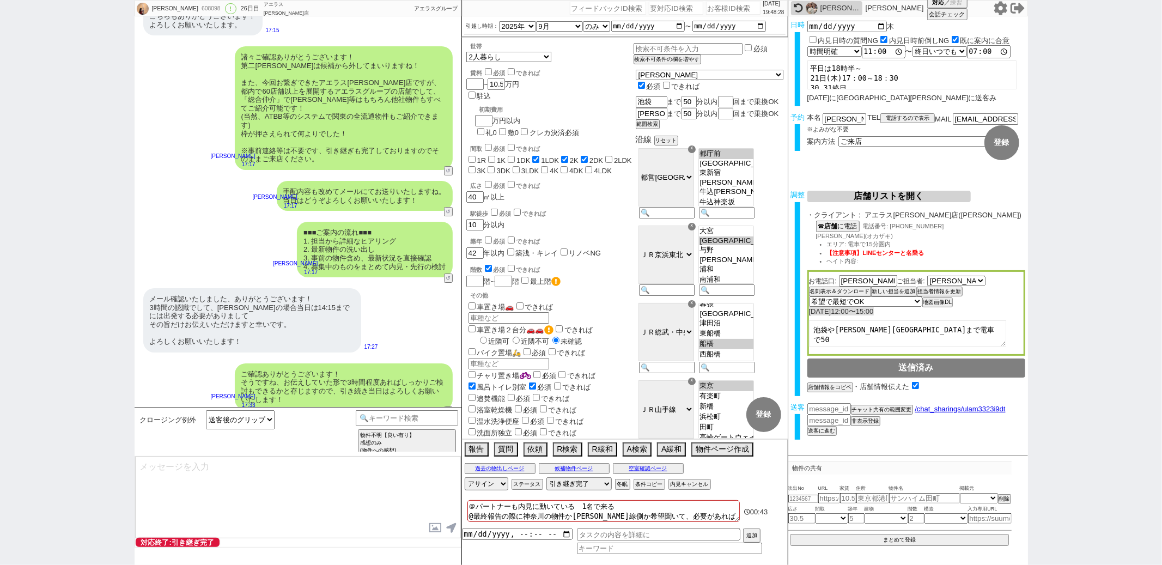
type textarea "改めてこれまで丁寧にやり取り頂きまして、誠にありがとうございました！ 細かなご連絡にお手間をおかけしたこともあったかと存じますが、常にご協力いただいたおかげで…"
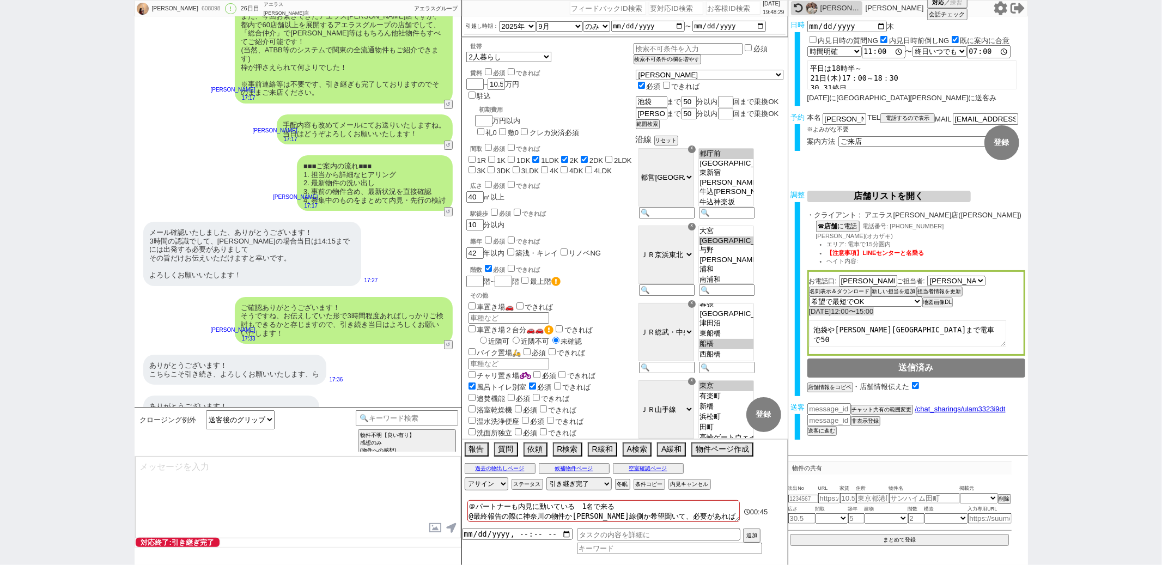
type textarea "当日は今のところ晴れということで、日当たり等もよく確認でき動くにはピッタリのタイミングかと思います！ 加えて地場に強い総合仲介店のスタッフも押さえられており、…"
type textarea "※ご自身でお問合せされますと他業者からの電話やメールが多数届き、ご負担が増えてしまう場合がございますので、今回のご案内に一元化されるのがやはりオススメかと思い…"
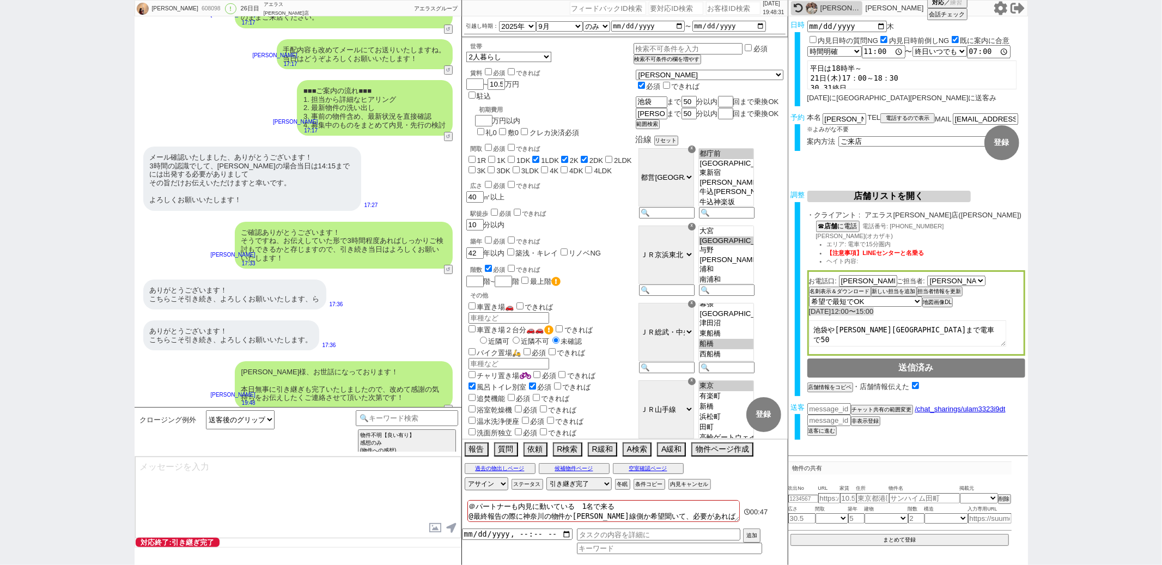
scroll to position [10273, 0]
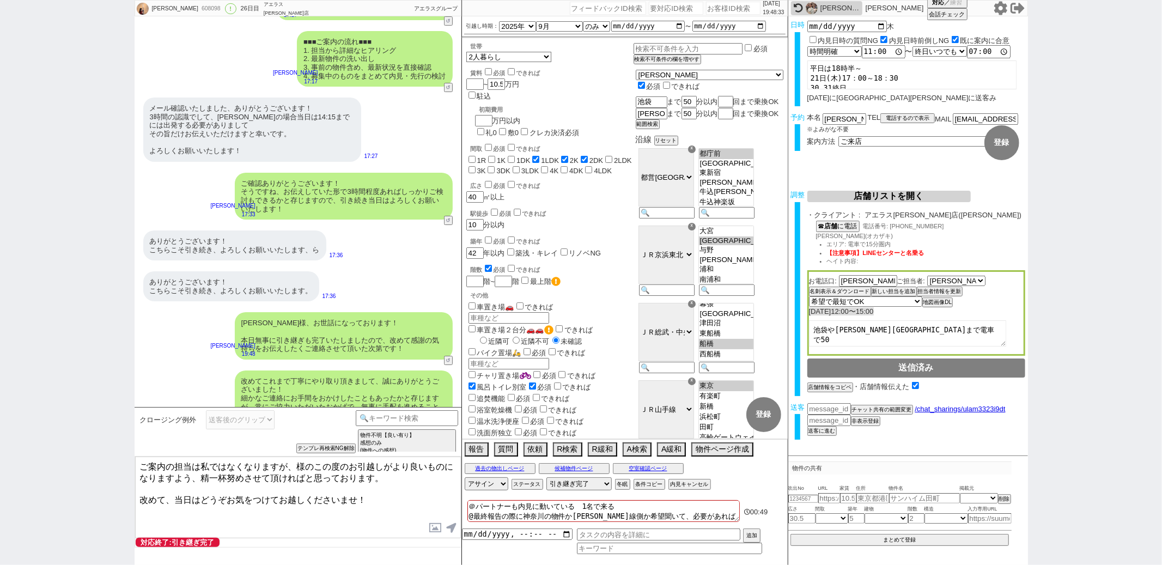
paste textarea "[PERSON_NAME]"
type textarea "ご案内の担当は私ではなくなりますが、[PERSON_NAME]様のこの度のお引越しがより良いものになりますよう、精一杯努めさせて頂ければと思っております。 改…"
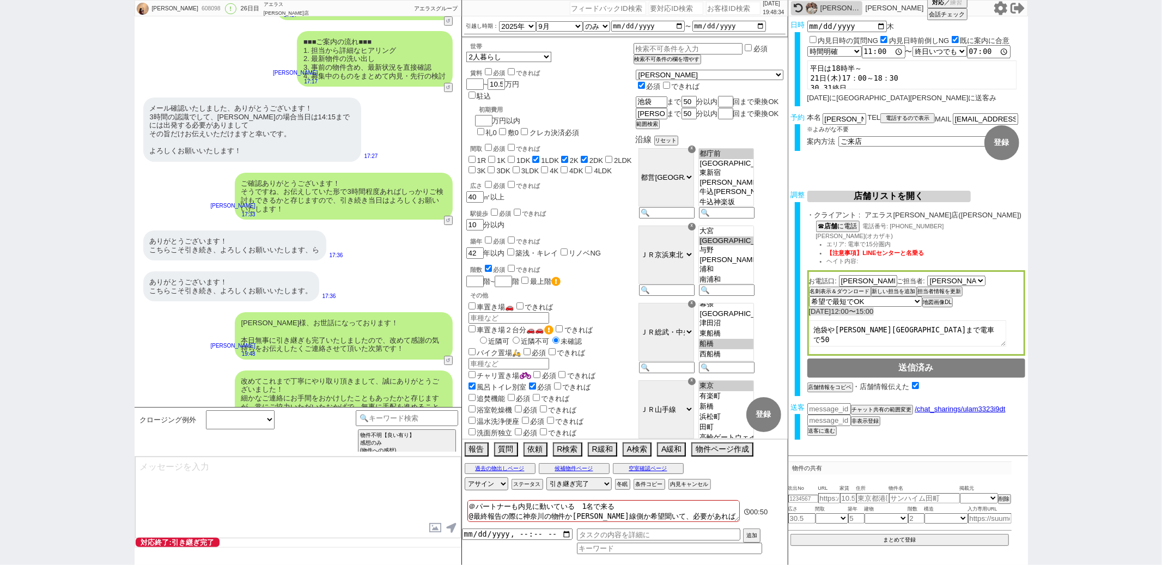
scroll to position [10339, 0]
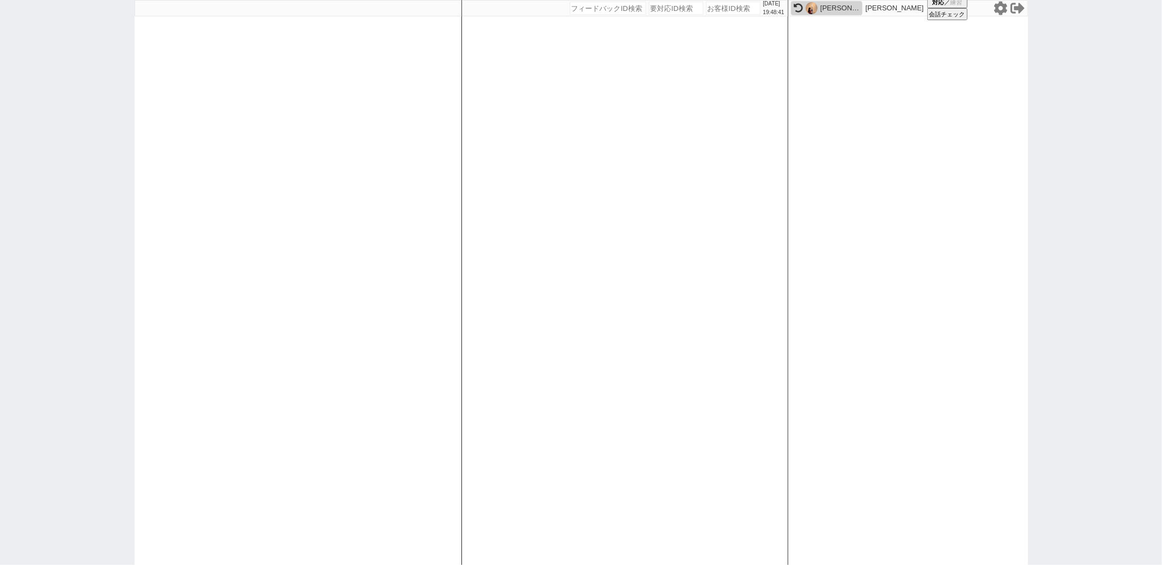
click at [538, 133] on div "[DATE] 19:48:41 候補物件を追加してしてください 紹介した物件一覧 他社物件を追加する 空室確認ページに追加・削除 紹介した物件一覧 他社物件を…" at bounding box center [625, 282] width 327 height 565
paste input "609122"
type input "609122"
select select "100"
select select "1"
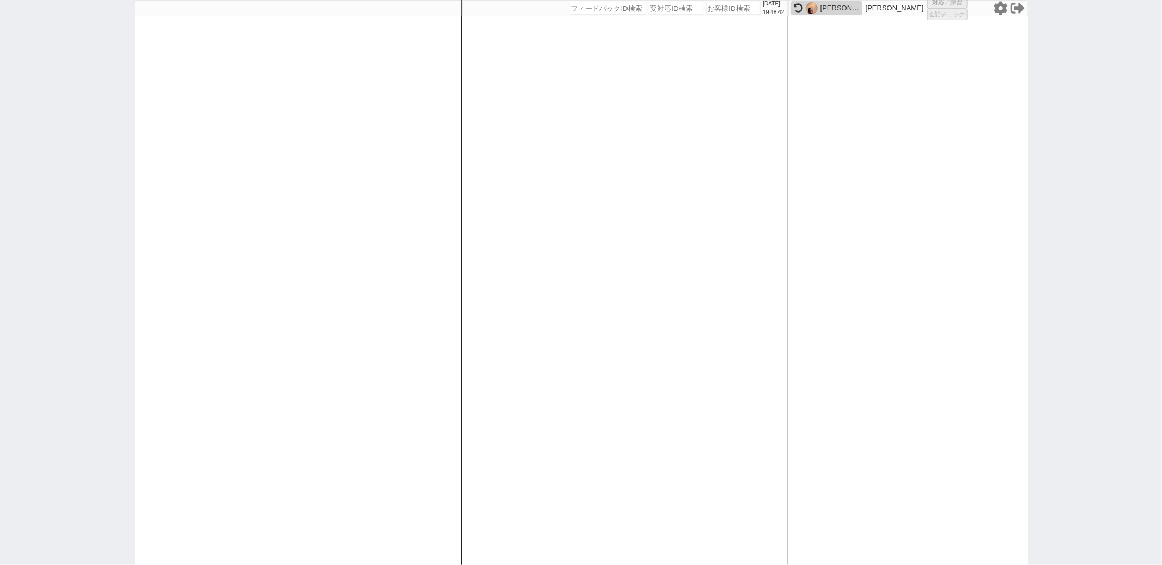
select select "2"
select select "5"
select select "9"
select select
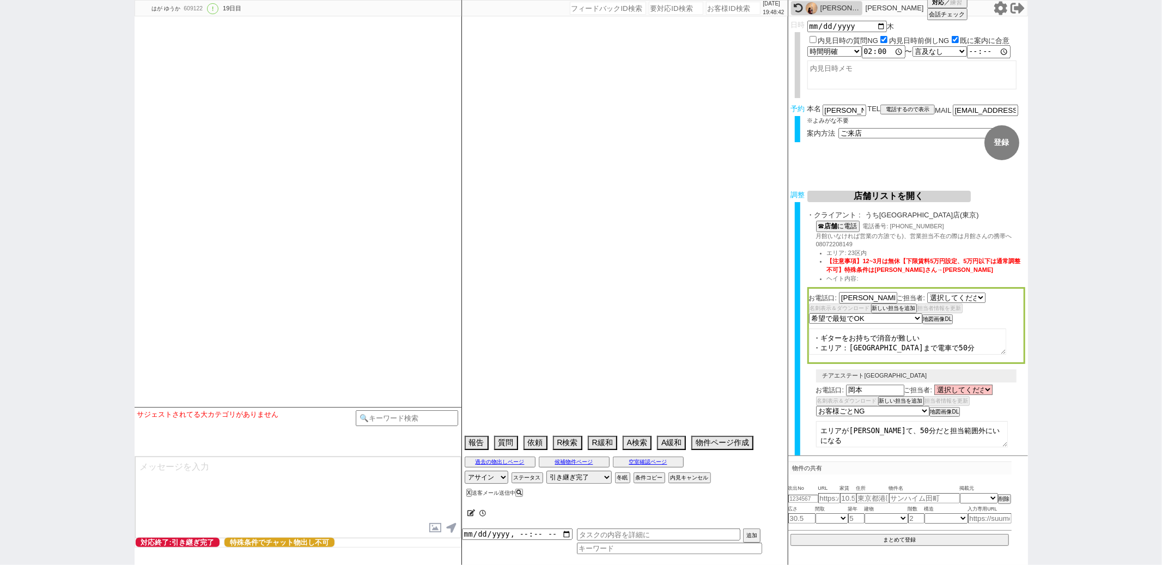
select select "2427"
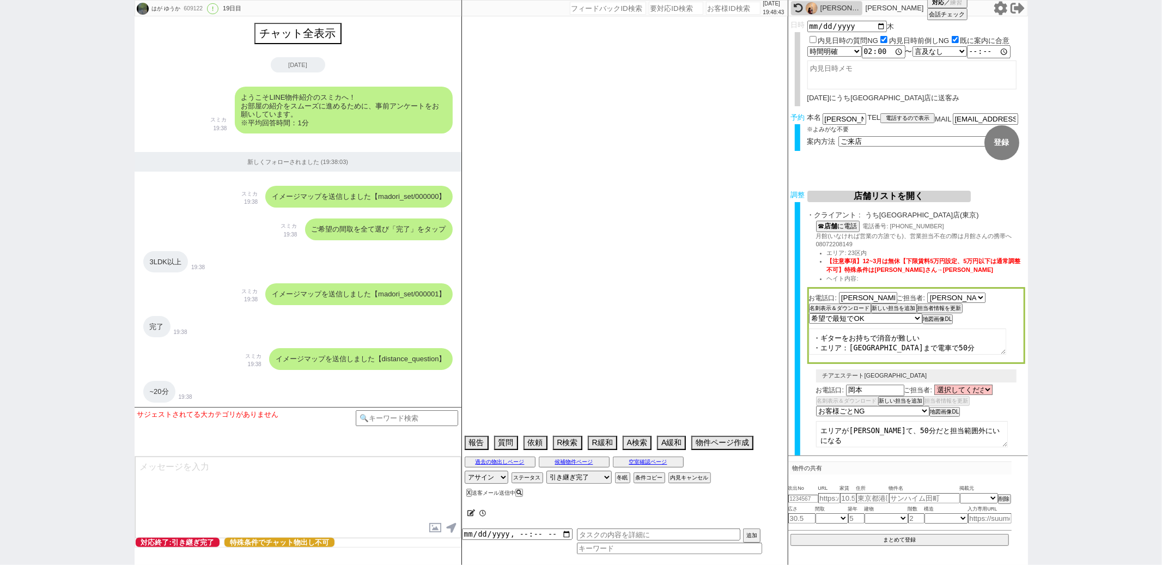
scroll to position [4499, 0]
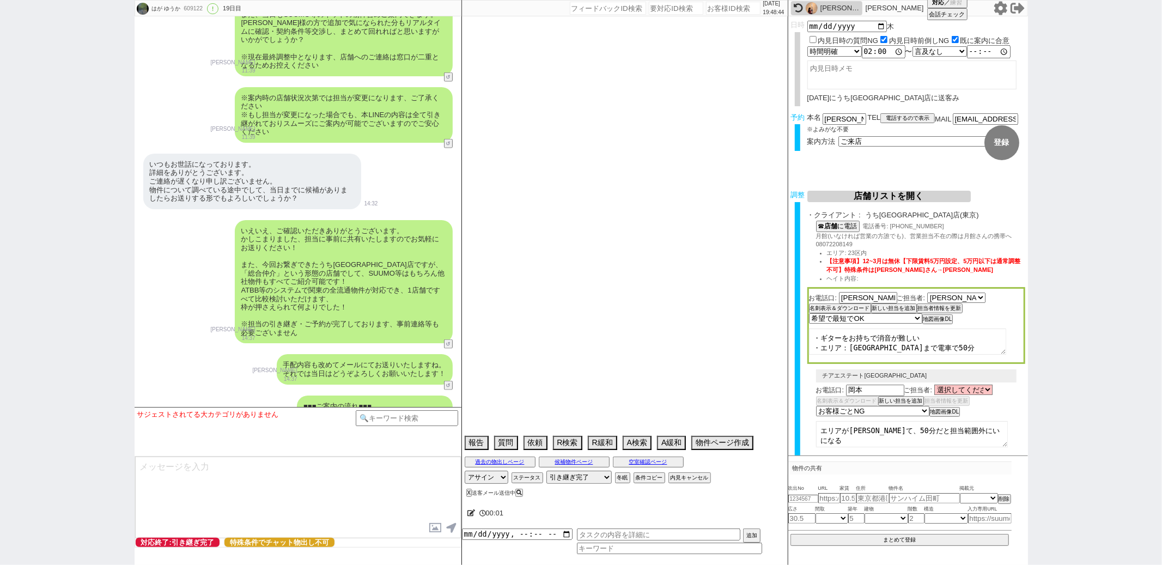
type textarea "@当日までの他社予定なし @当日パートナー様はオンラインで参加"
select select "2025"
select select "9"
select select "33"
select select "1"
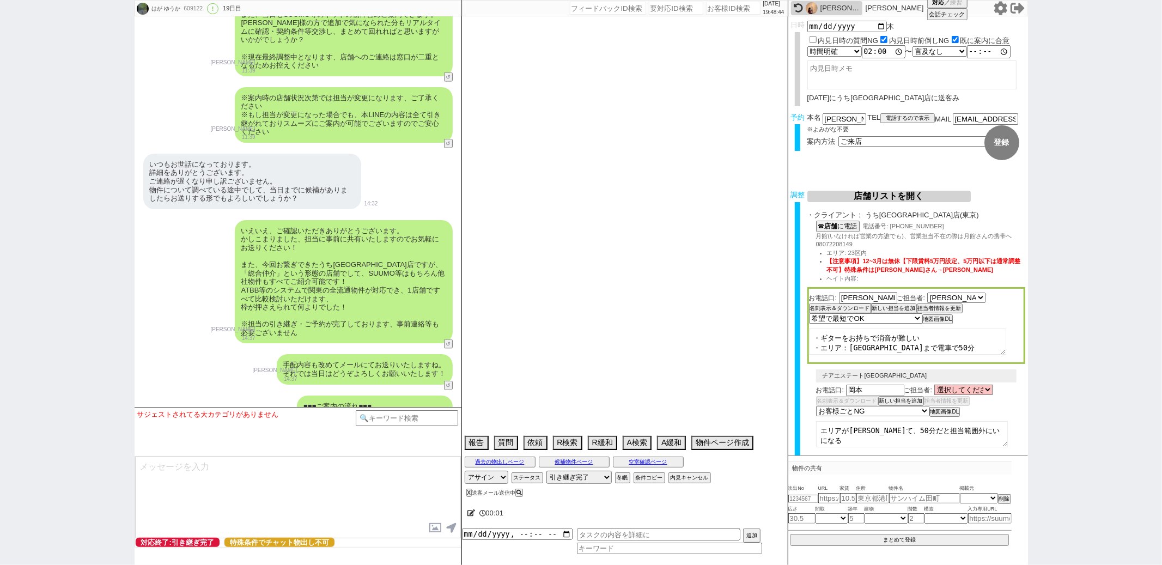
select select "60"
select select "19"
select select "23"
select select "75"
select select "14"
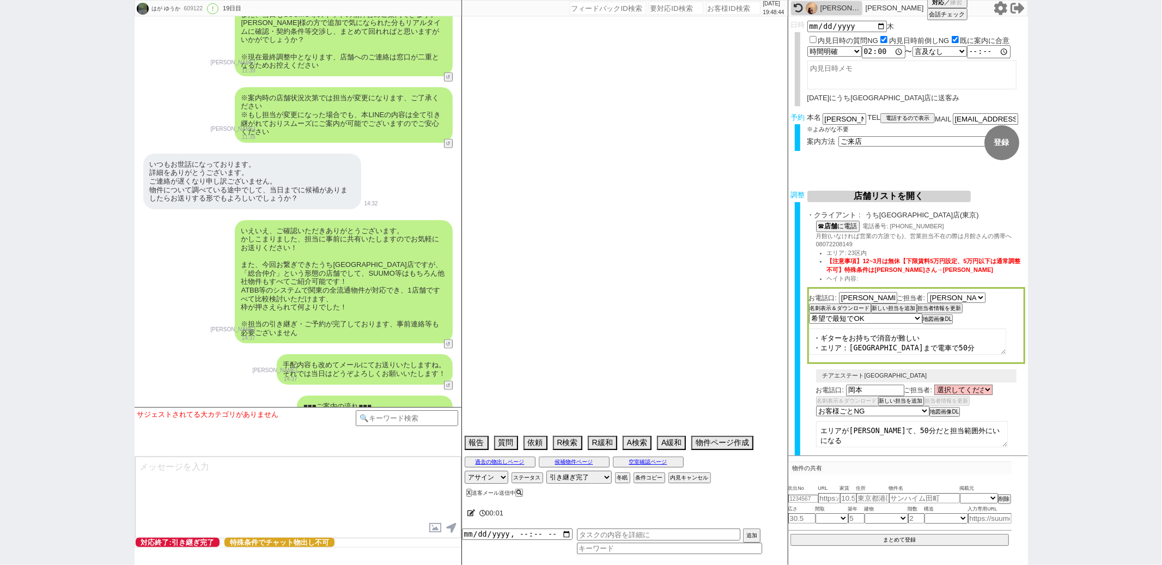
select select "72"
select select "70"
select select "44"
select select "29"
select select "65"
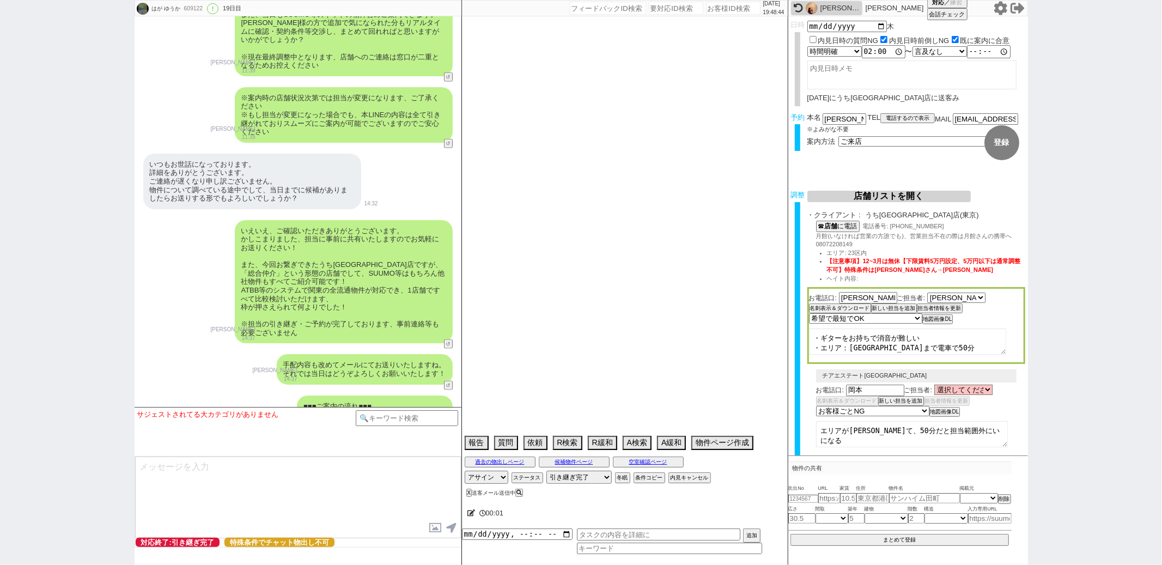
select select "57"
select select "63"
select select "62"
select select "48"
select select "71"
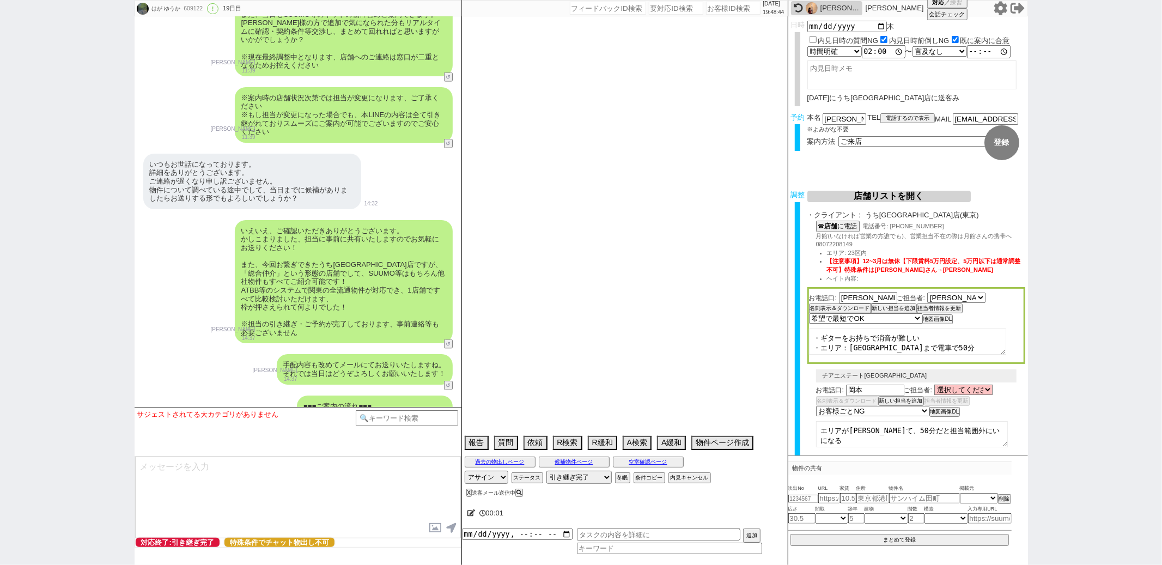
select select "33"
select select "64"
select select "69"
select select "25"
select select "3116"
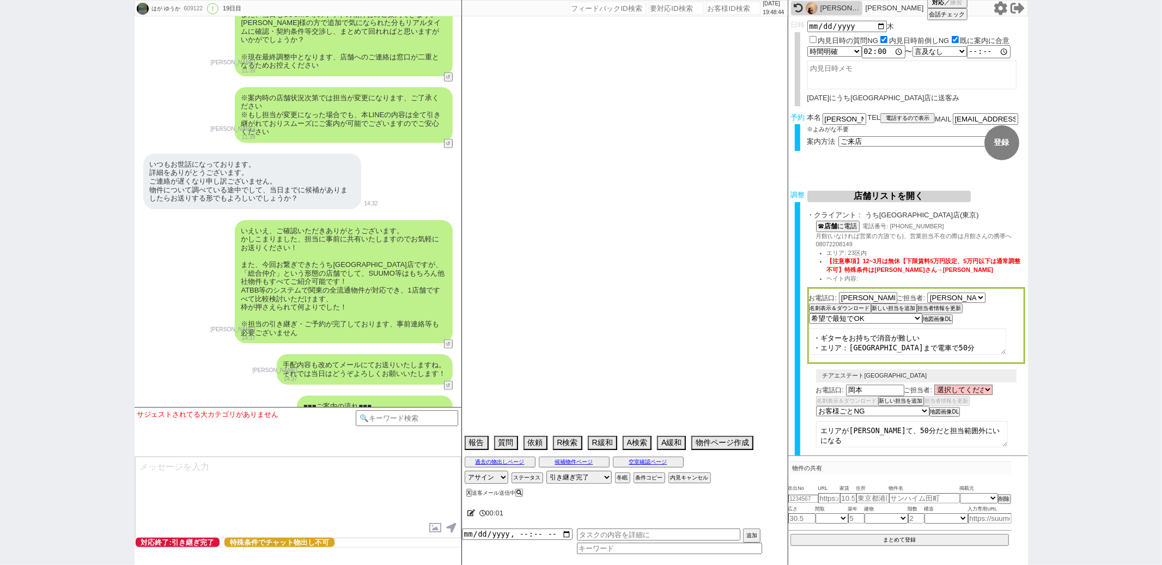
select select "67"
select select "59"
select select "47"
select select "50"
select select "15"
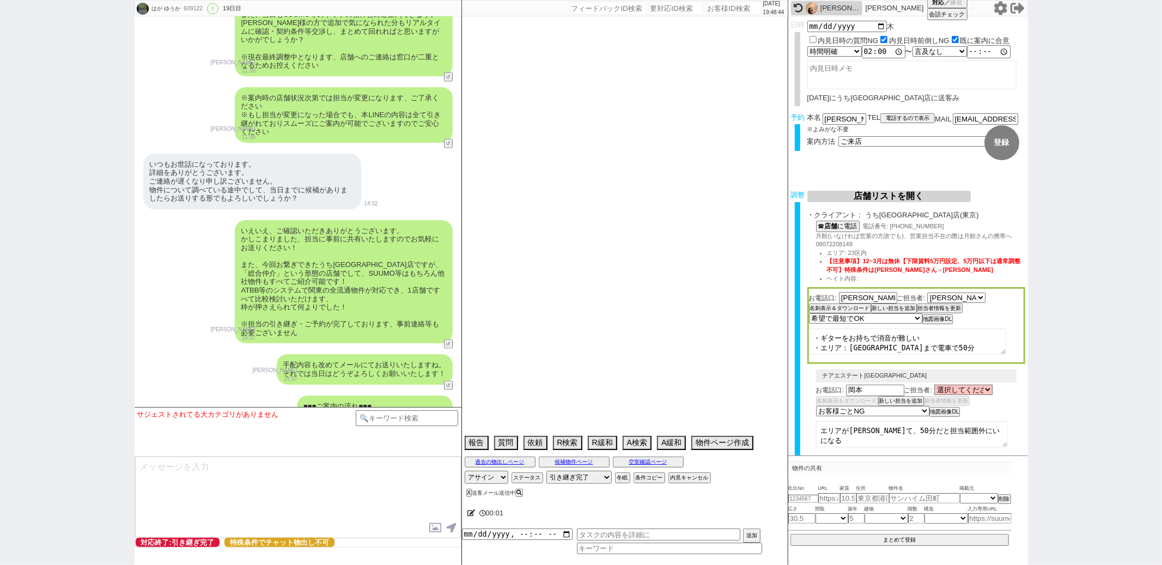
select select "35"
select select "36"
select select "68"
select select "9"
select select "329"
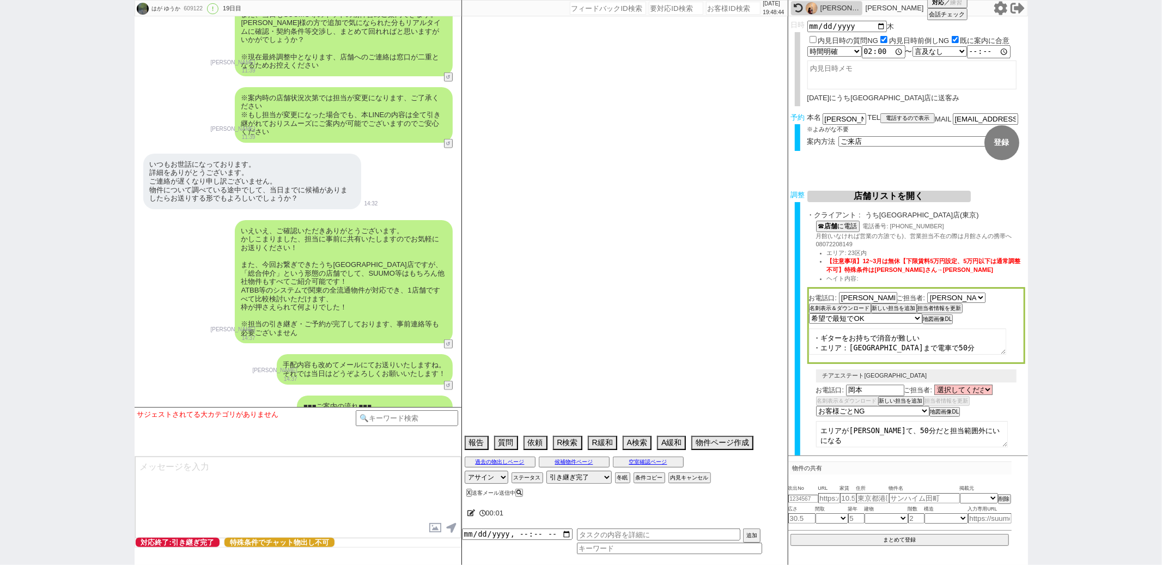
select select "74"
select select "38"
select select "54"
select select "12"
select select "52"
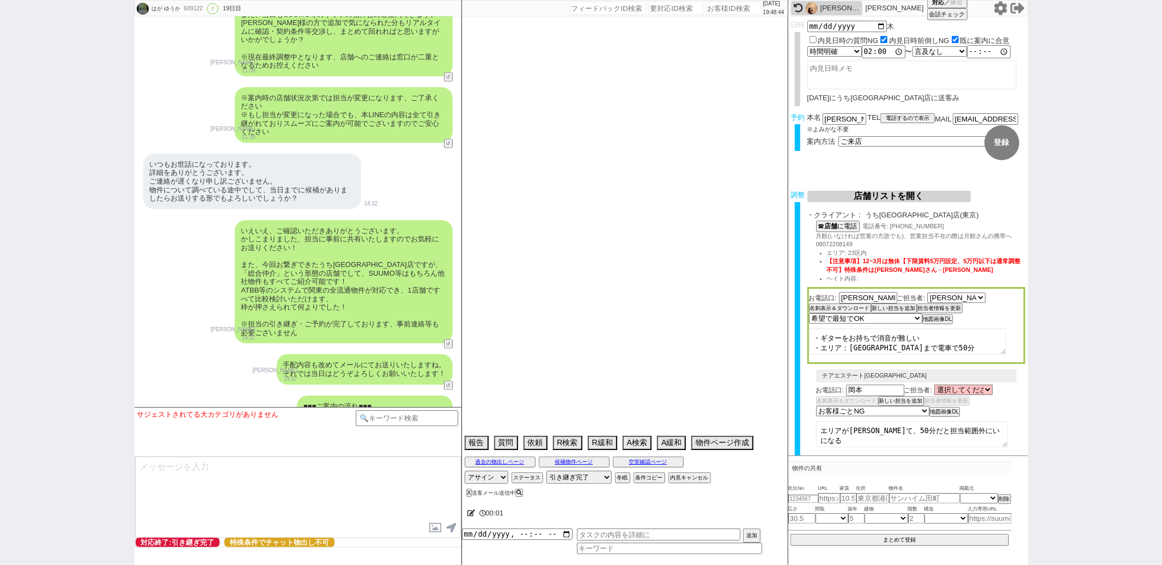
select select "66"
select select "56"
select select "16"
select select "530"
select select "76"
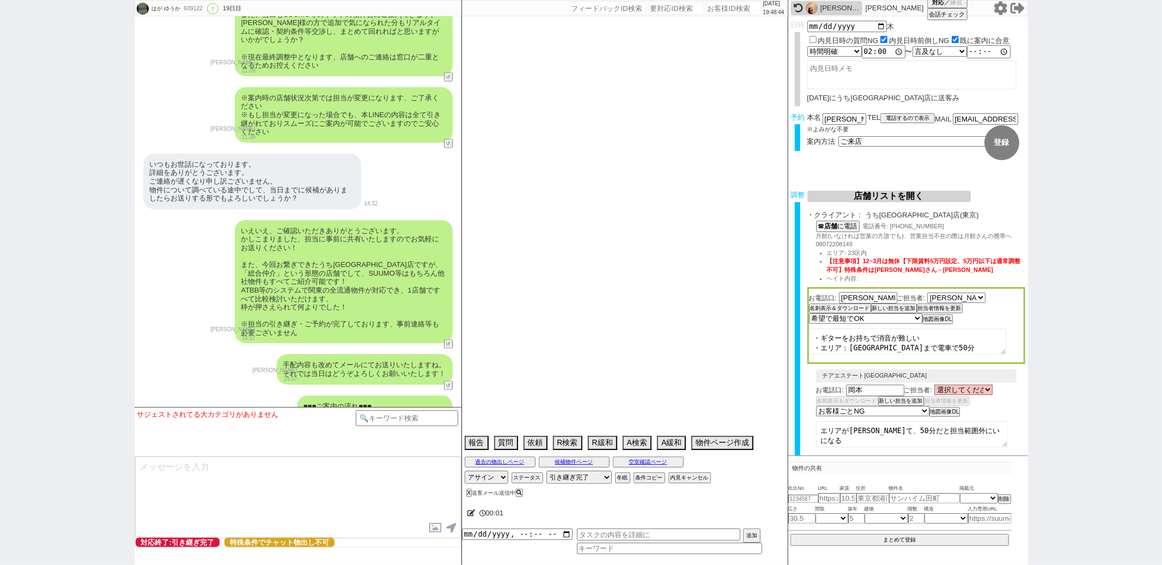
select select "53"
select select "27"
select select "10"
select select "372"
select select "7"
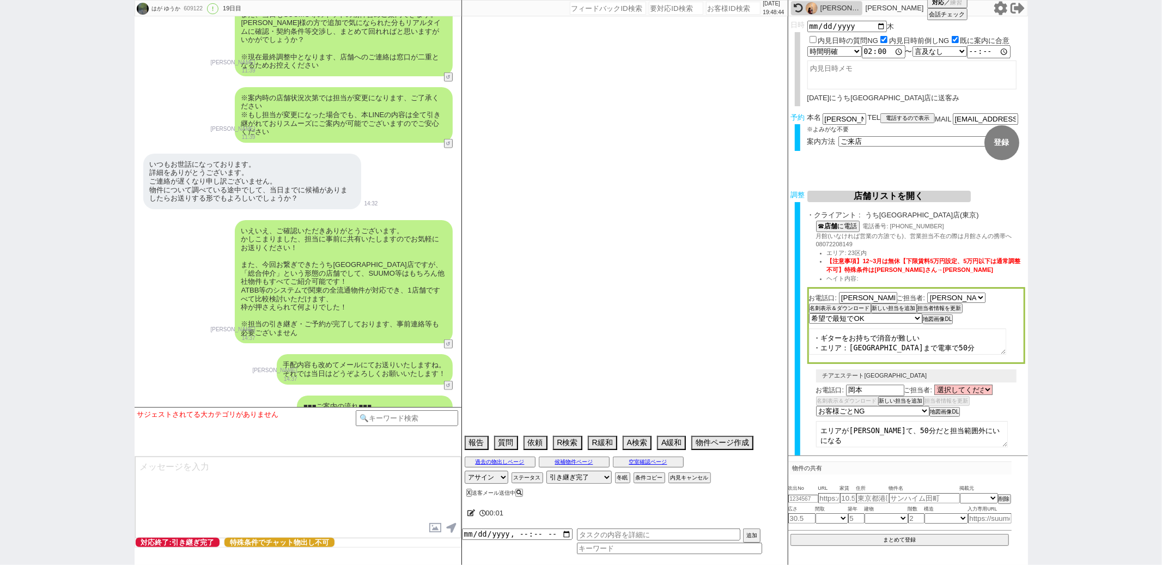
select select "24"
select select "11"
select select "55"
select select "77"
select select "51"
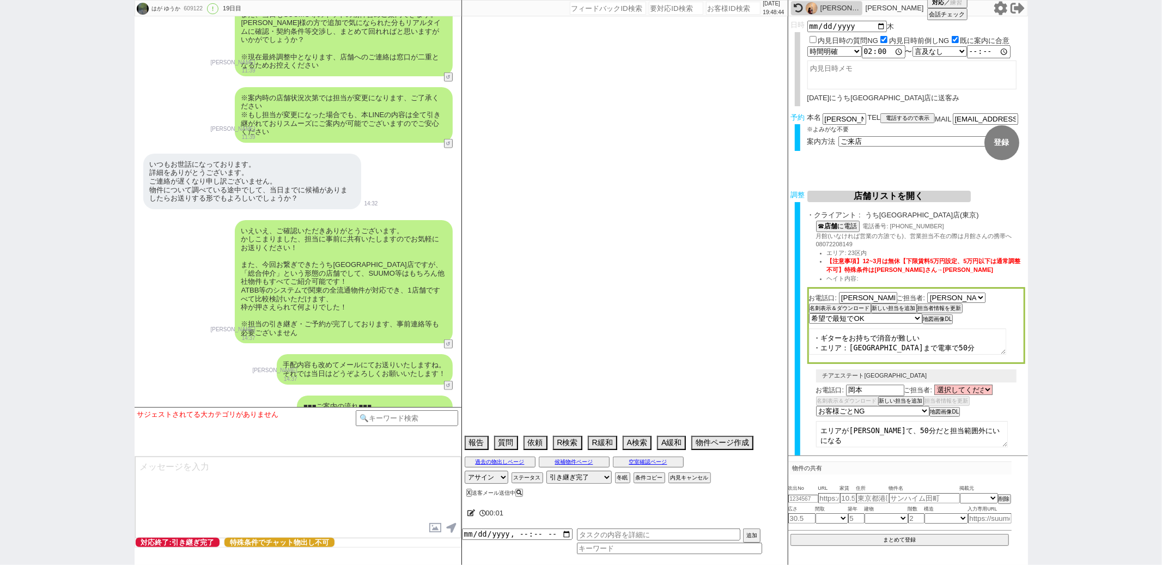
select select "73"
select select "[DATE]"
select select "46"
select select "30"
select select "34"
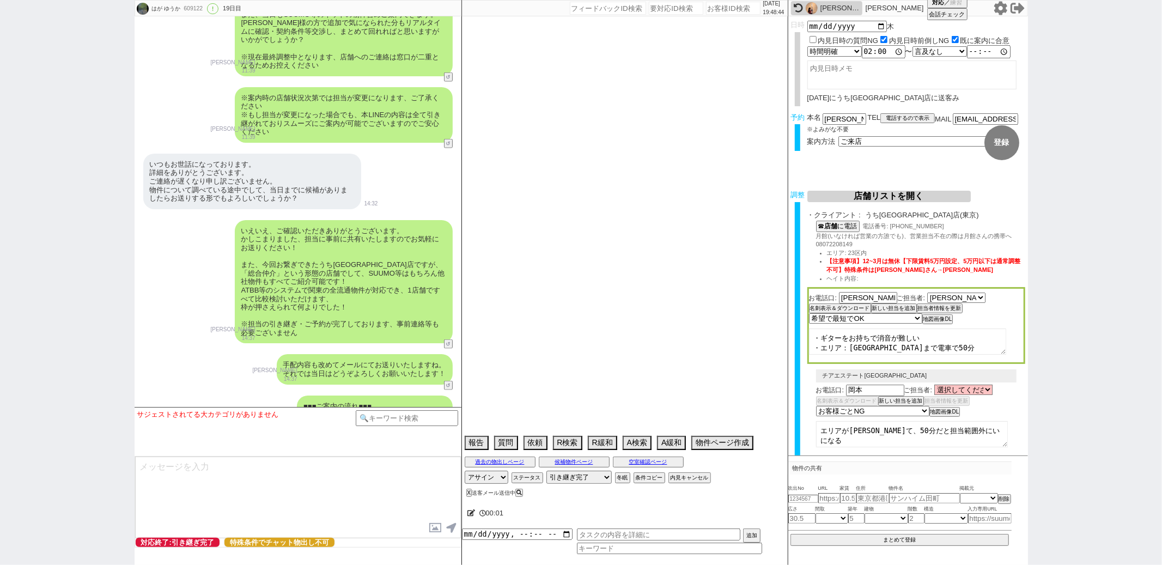
select select "41"
select select "58"
select select "61"
select select "37"
select select "39"
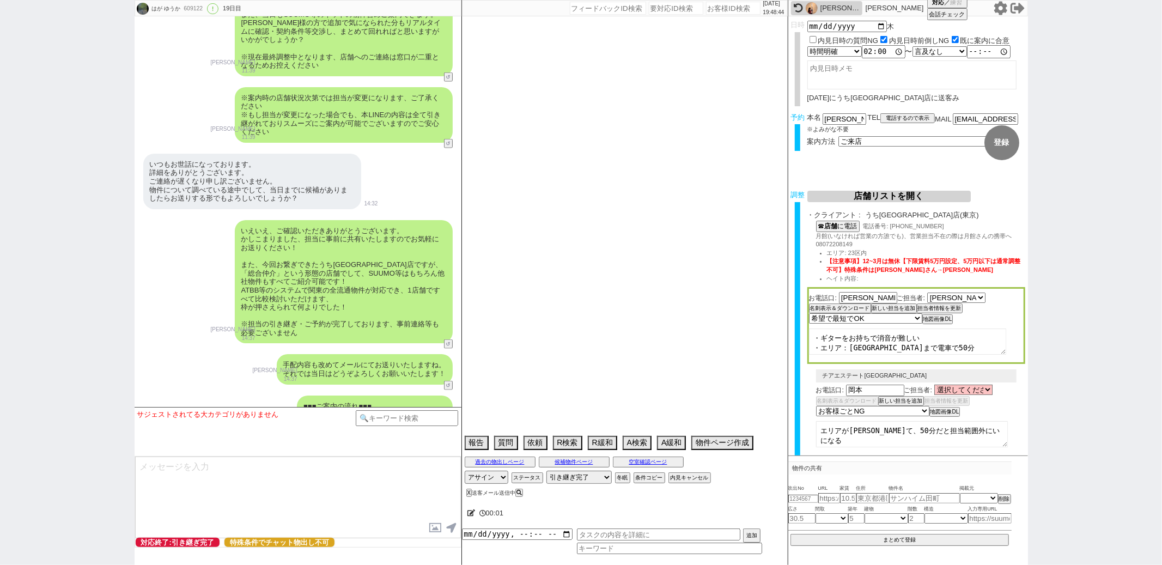
select select "[DATE]"
select select "31"
select select "40"
select select "17"
select select "20"
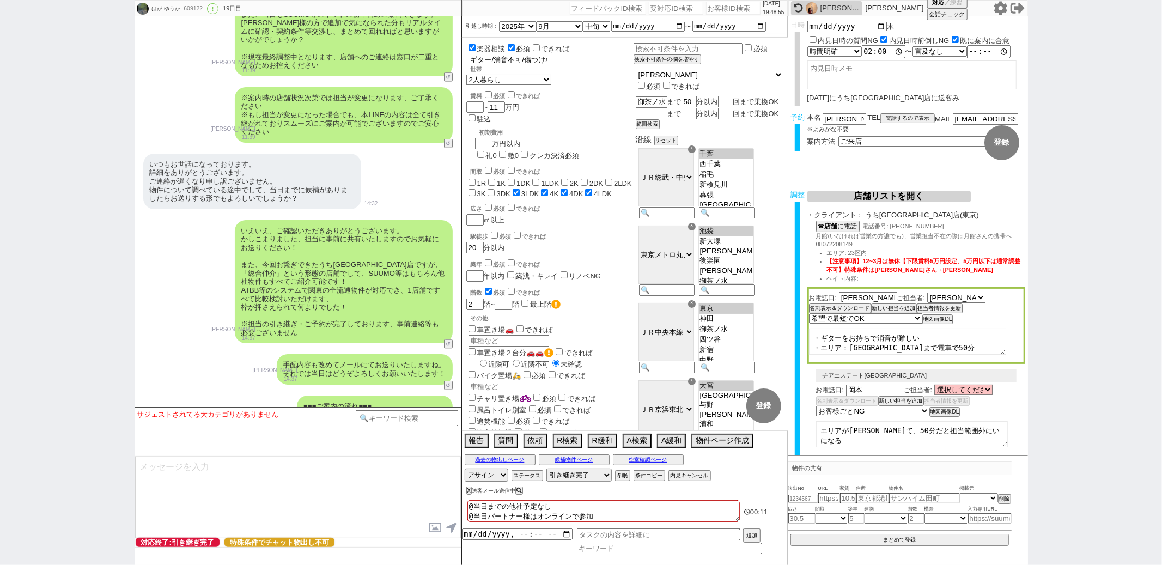
click at [609, 230] on div "駅徒歩 必須 できれば" at bounding box center [552, 235] width 163 height 11
paste input "609233"
type input "609233"
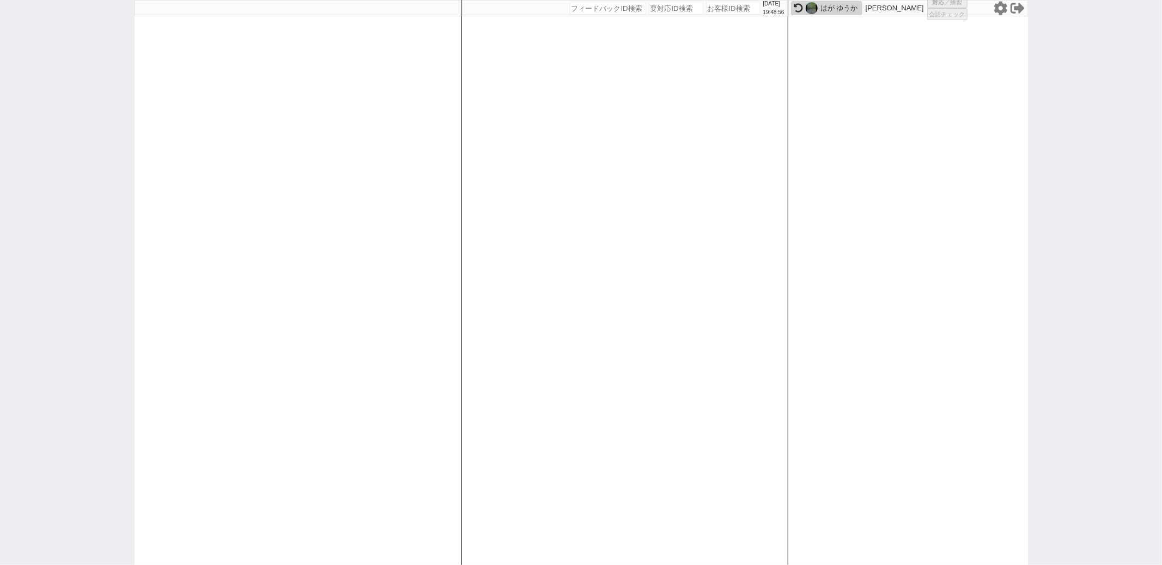
select select "100"
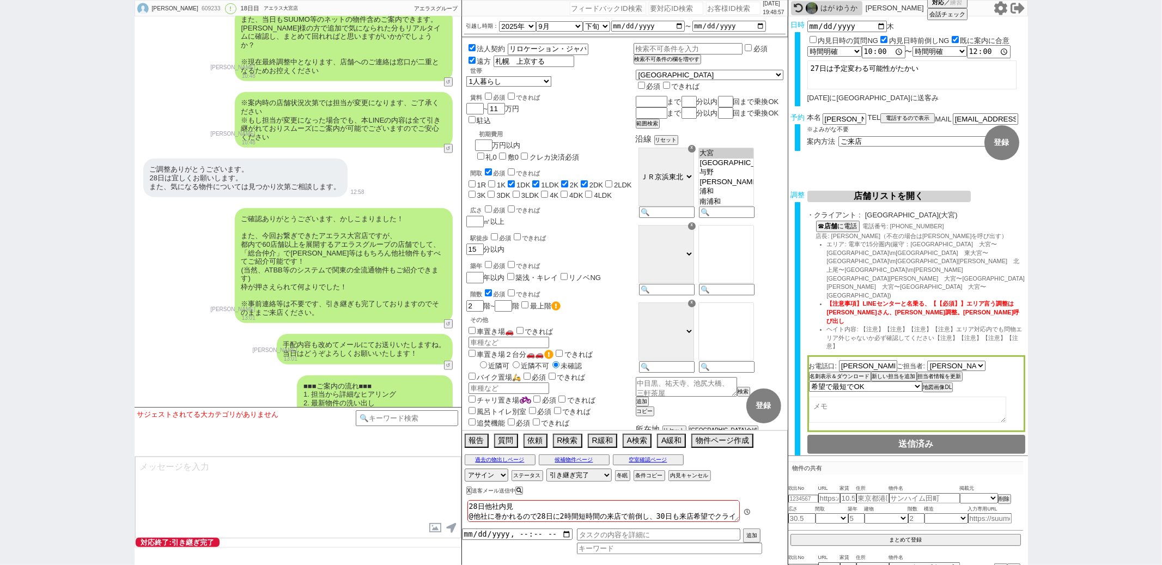
scroll to position [11292, 0]
drag, startPoint x: 839, startPoint y: 114, endPoint x: 796, endPoint y: 114, distance: 43.1
click at [796, 114] on div "予約 本名 [PERSON_NAME] ※よみがな不要 TEL 電話するので表示 電話の理由 356 初日調整での禊 357 問物漏れ回収 359 内見日が怪…" at bounding box center [909, 134] width 240 height 43
click at [408, 417] on input at bounding box center [407, 417] width 103 height 14
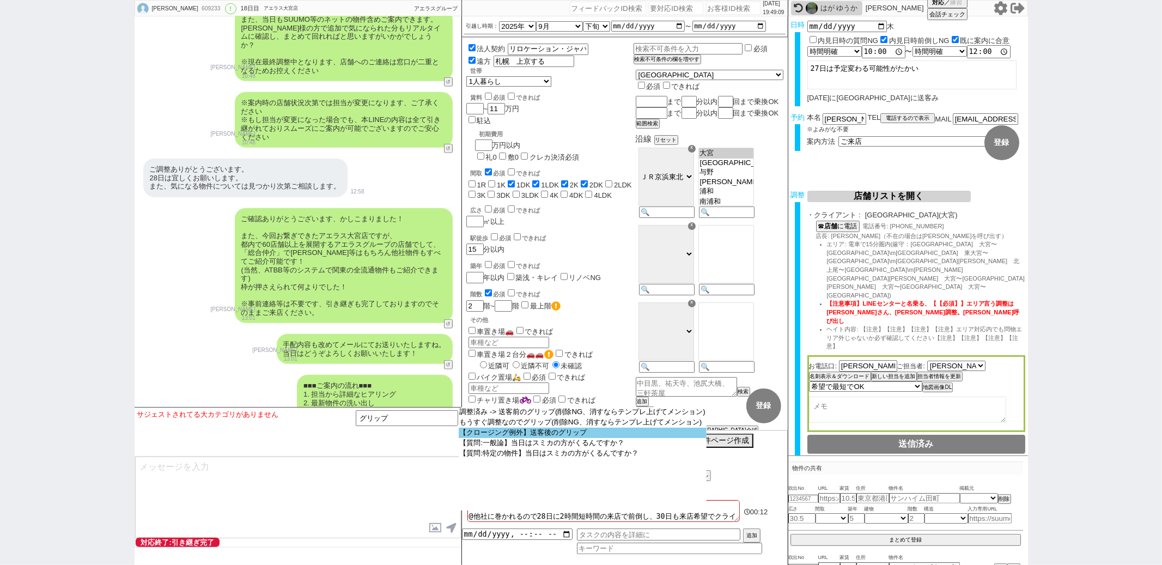
click at [500, 433] on option "【クロージング例外】送客後のグリップ" at bounding box center [583, 433] width 249 height 10
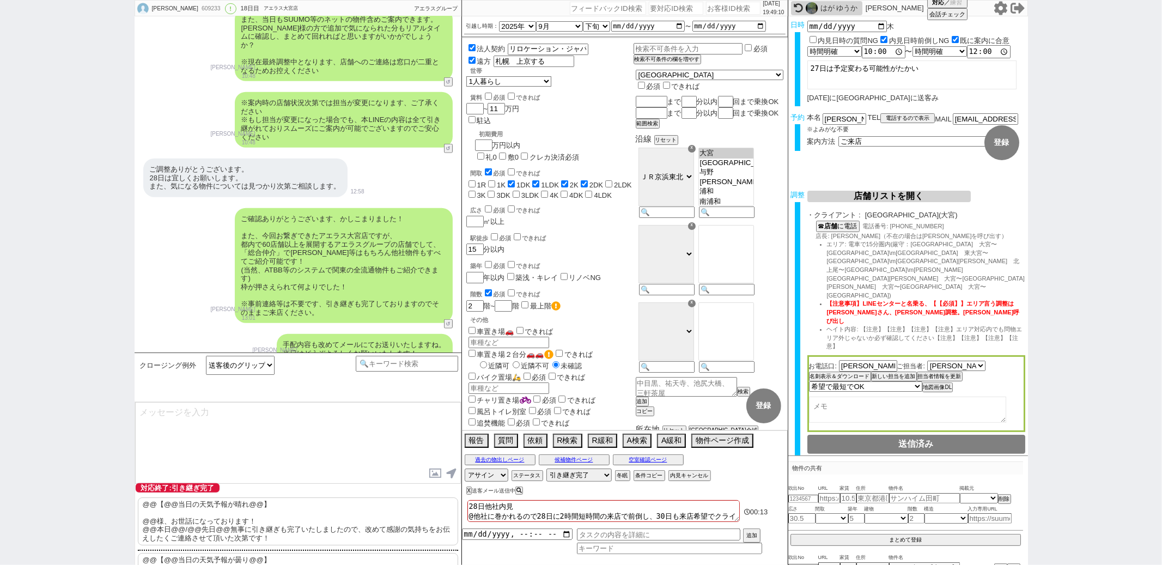
click at [197, 516] on p "@@【@@当日の天気予報が晴れ@@】 @@様、お世話になっております！ @@本日@@/@@先日@@無事に引き継ぎも完了いたしましたので、改めて感謝の気持ちをお…" at bounding box center [298, 522] width 320 height 48
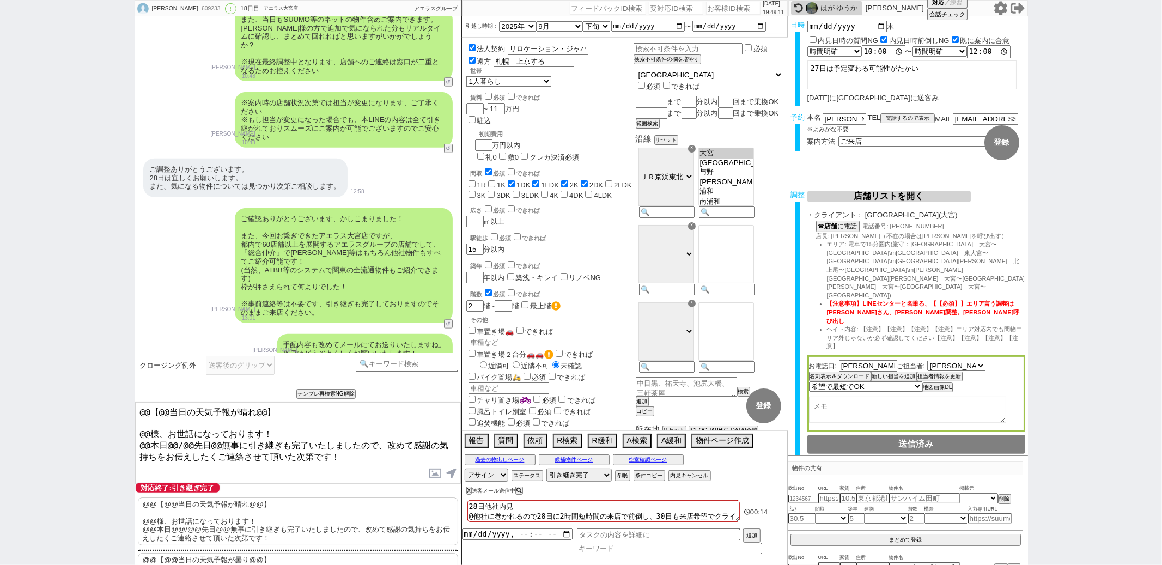
drag, startPoint x: 149, startPoint y: 433, endPoint x: 156, endPoint y: 338, distance: 95.1
click at [150, 347] on div "[PERSON_NAME] 609233 ! 0 18日目 アエラス大宮店 冬眠中 自社客 アエラスグループ スミカ_BPO チャット全表示 [DATE] 新…" at bounding box center [298, 282] width 327 height 565
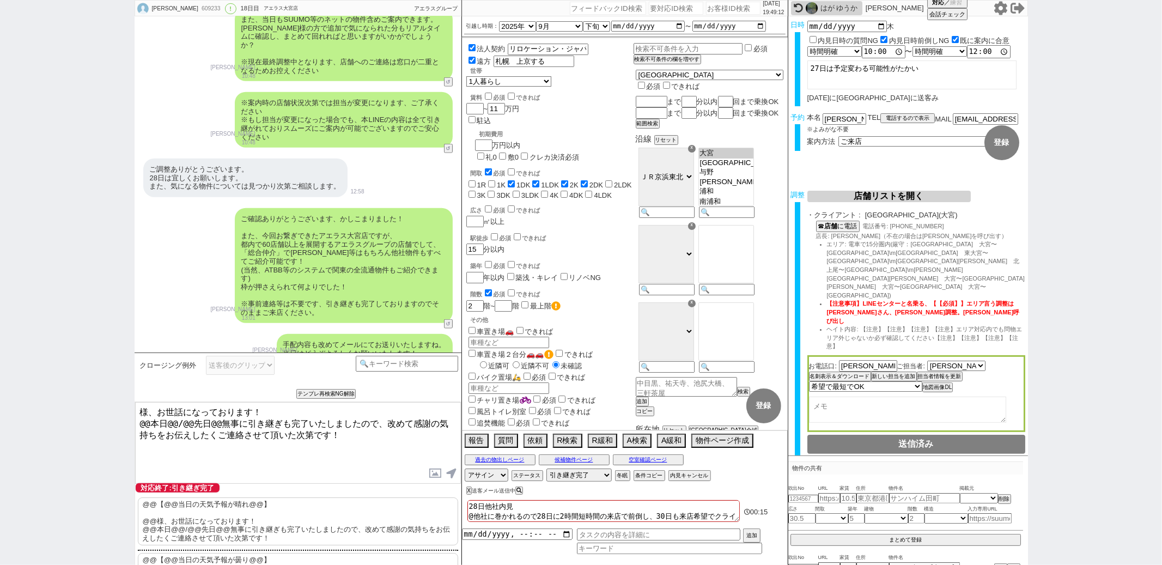
paste textarea "[PERSON_NAME]"
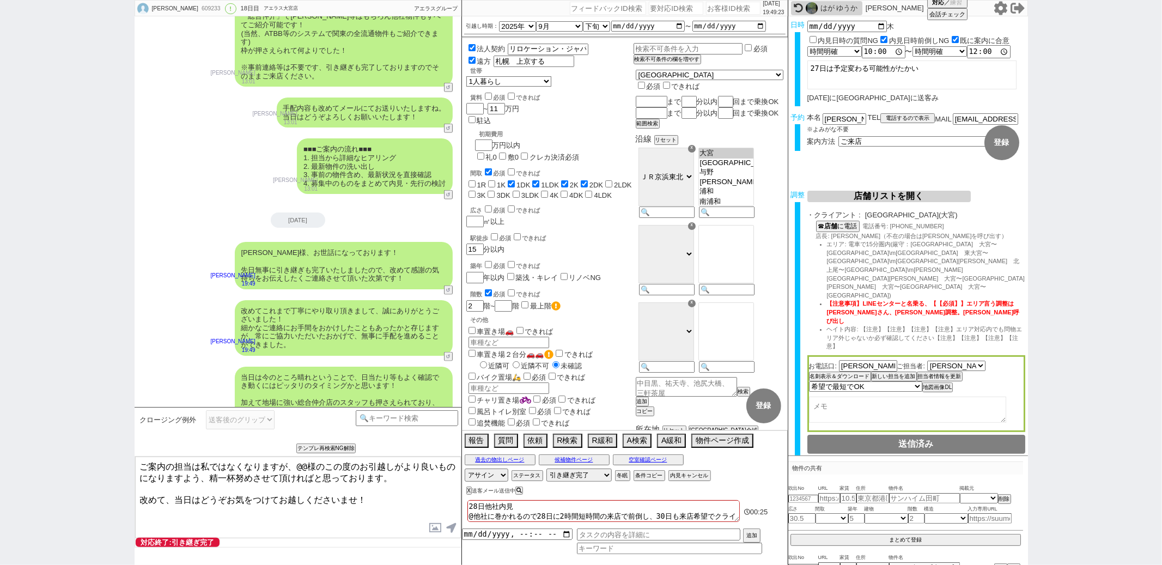
scroll to position [11578, 0]
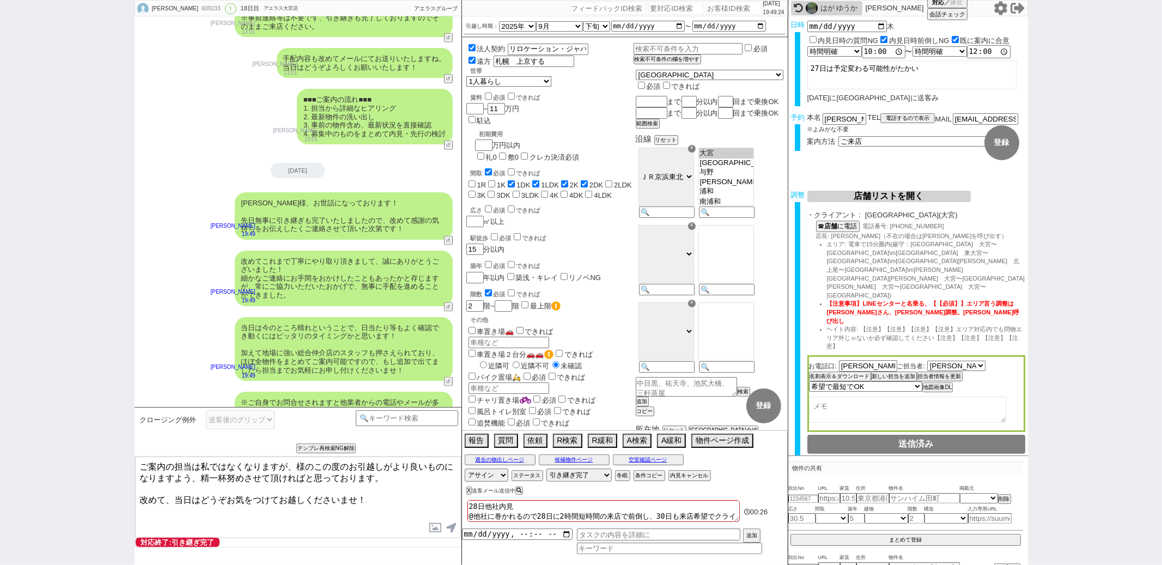
paste textarea "倉"
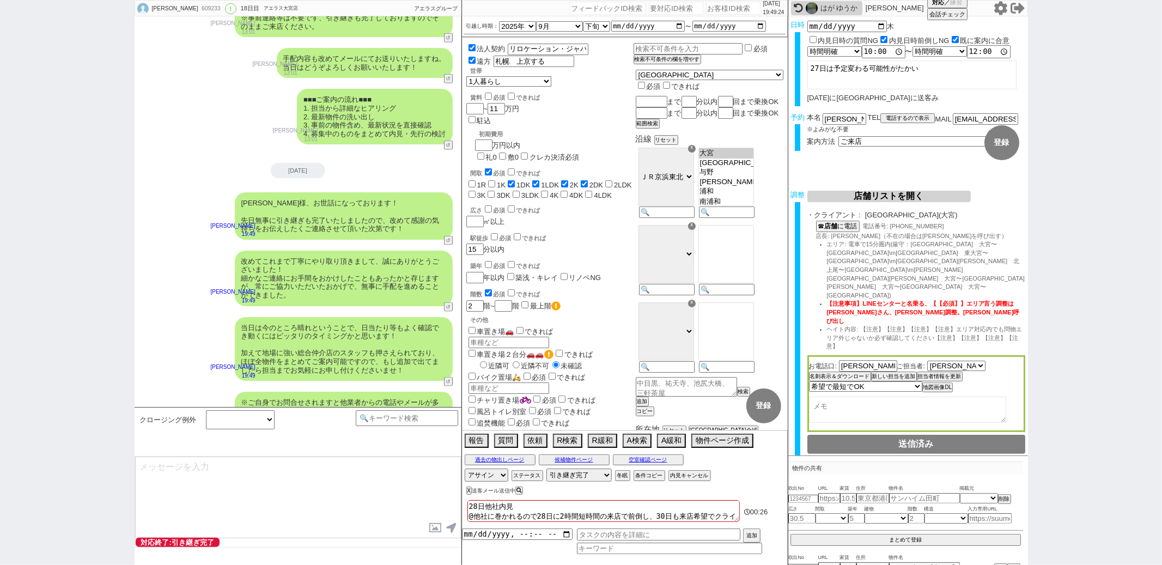
scroll to position [11645, 0]
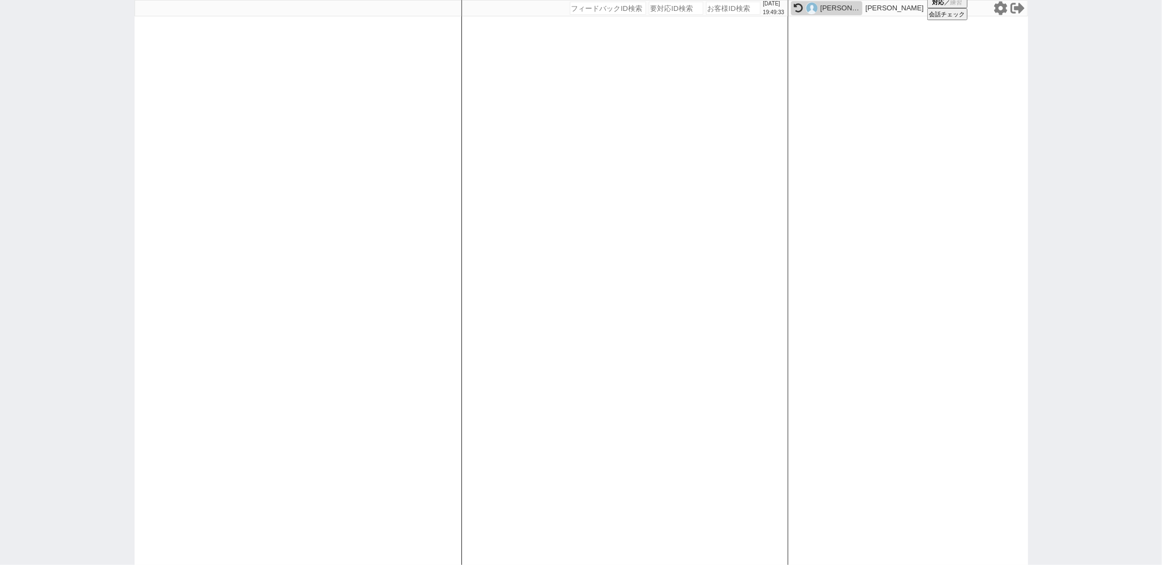
click at [538, 205] on div "[DATE] 19:49:33 候補物件を追加してしてください 紹介した物件一覧 他社物件を追加する 空室確認ページに追加・削除 紹介した物件一覧 他社物件を…" at bounding box center [625, 282] width 327 height 565
paste input "610096"
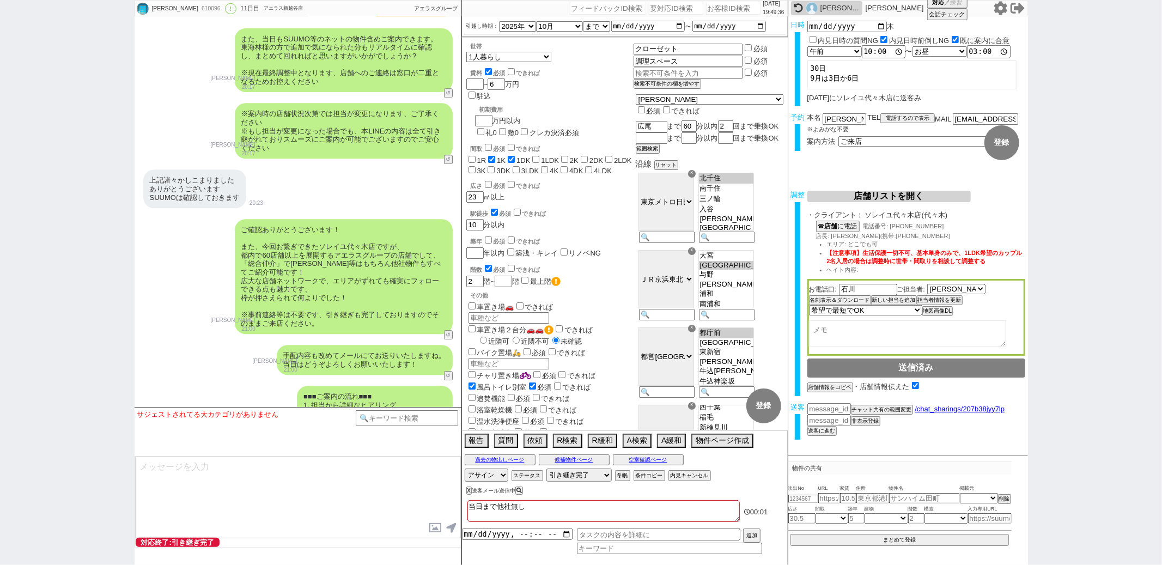
scroll to position [160, 0]
drag, startPoint x: 844, startPoint y: 116, endPoint x: 813, endPoint y: 116, distance: 31.1
click at [813, 116] on div "本名 [PERSON_NAME]" at bounding box center [838, 117] width 60 height 9
click at [393, 413] on input at bounding box center [407, 417] width 103 height 14
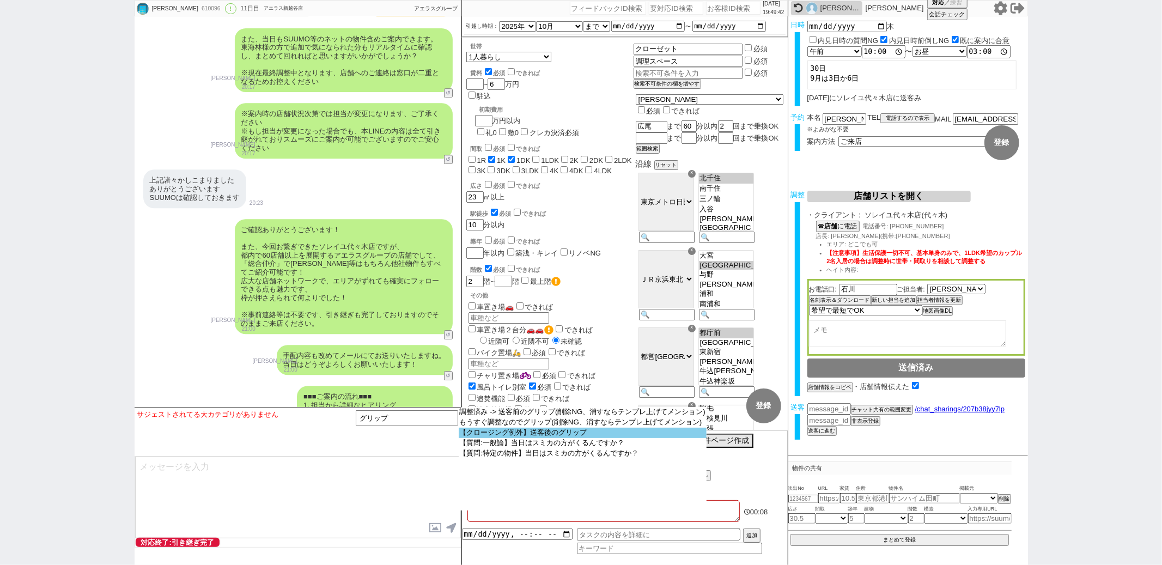
click at [495, 433] on option "【クロージング例外】送客後のグリップ" at bounding box center [583, 433] width 249 height 10
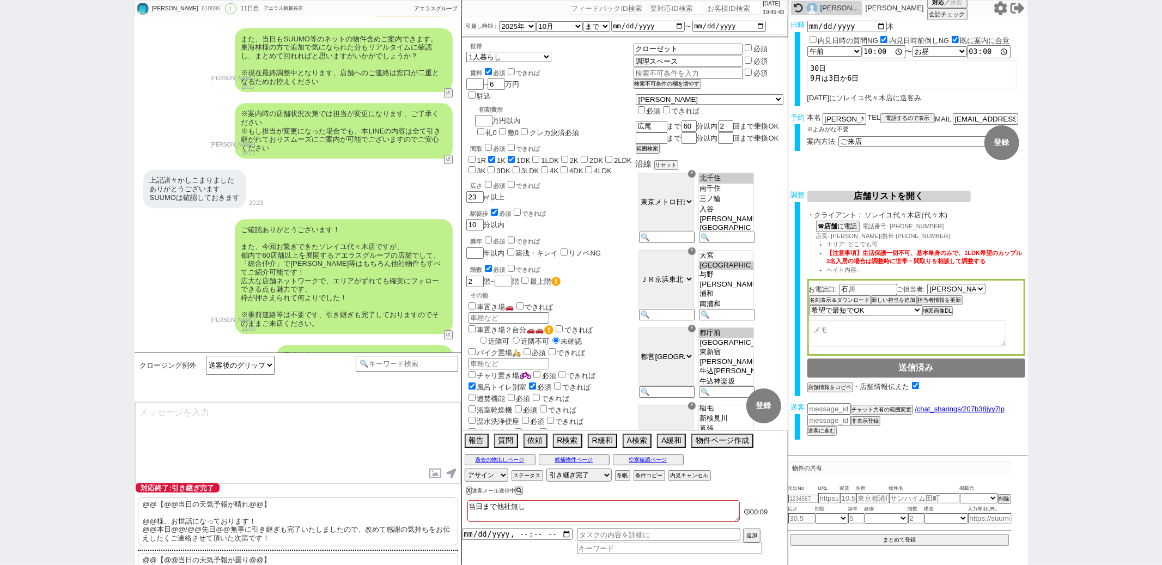
click at [208, 522] on p "@@【@@当日の天気予報が晴れ@@】 @@様、お世話になっております！ @@本日@@/@@先日@@無事に引き継ぎも完了いたしましたので、改めて感謝の気持ちをお…" at bounding box center [298, 522] width 320 height 48
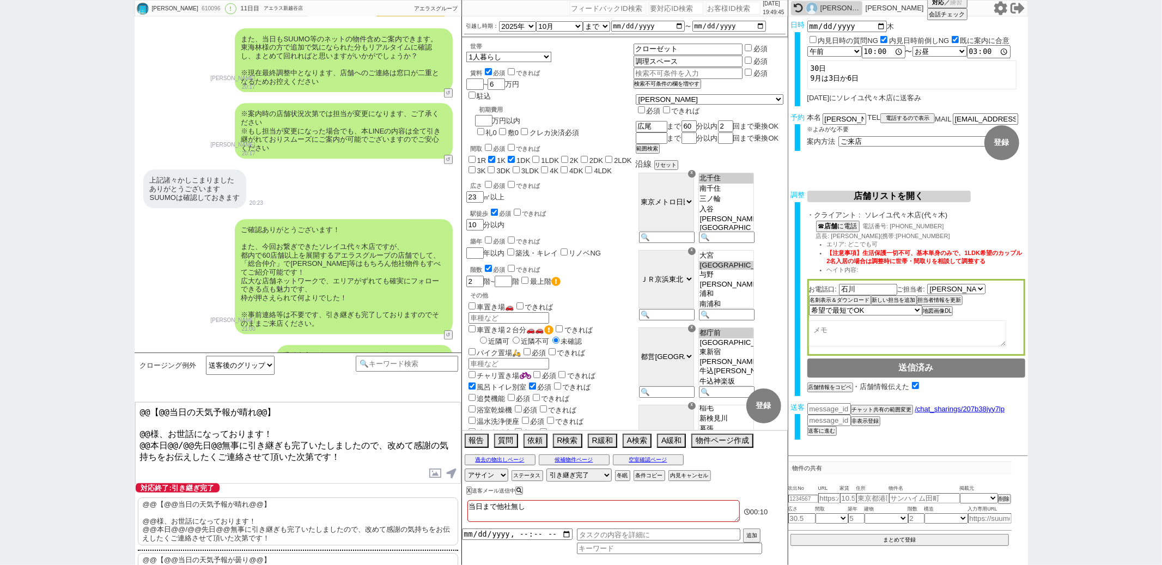
drag, startPoint x: 149, startPoint y: 432, endPoint x: 172, endPoint y: 256, distance: 177.0
click at [172, 256] on div "[PERSON_NAME] 610096 ! 0 11日目 アエラス新越谷店 冬眠中 自社客 アエラスグループ スミカ_BPO チャット全表示 [DATE] …" at bounding box center [298, 282] width 327 height 565
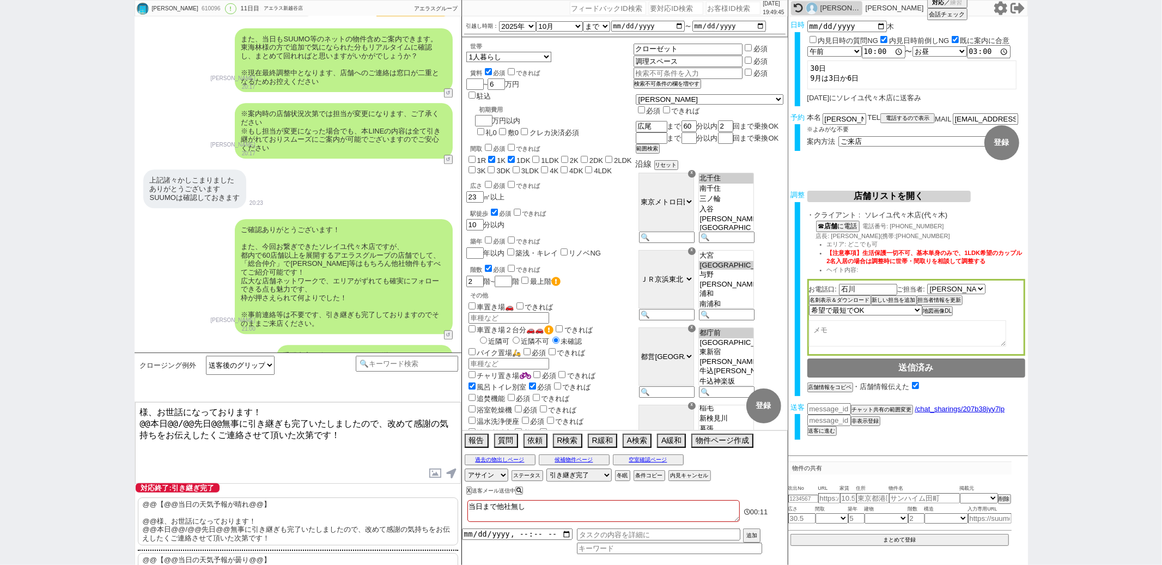
paste textarea "[PERSON_NAME]"
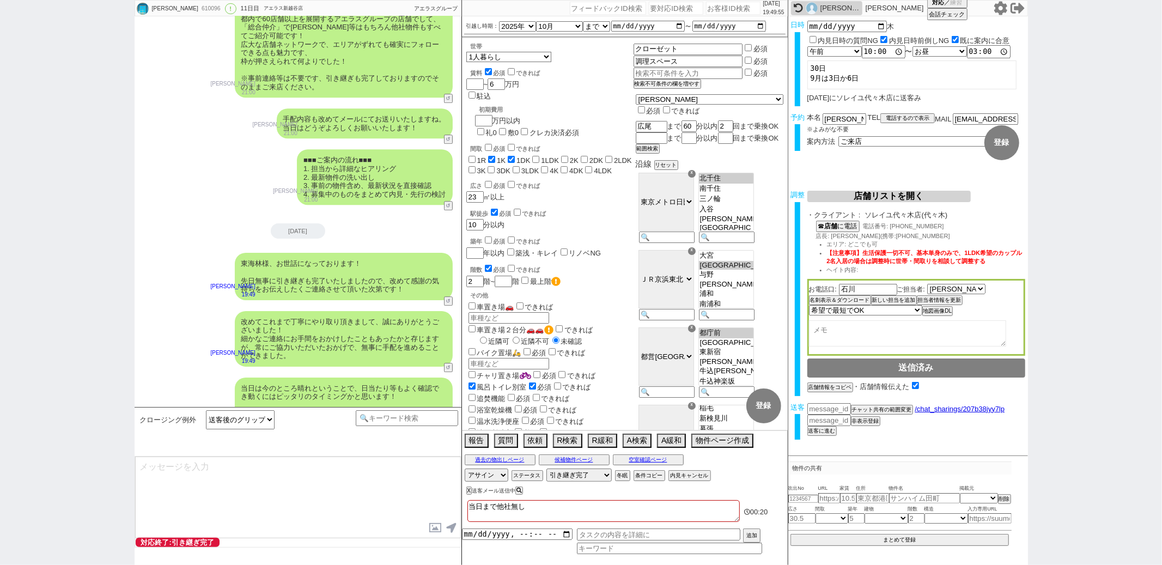
scroll to position [6160, 0]
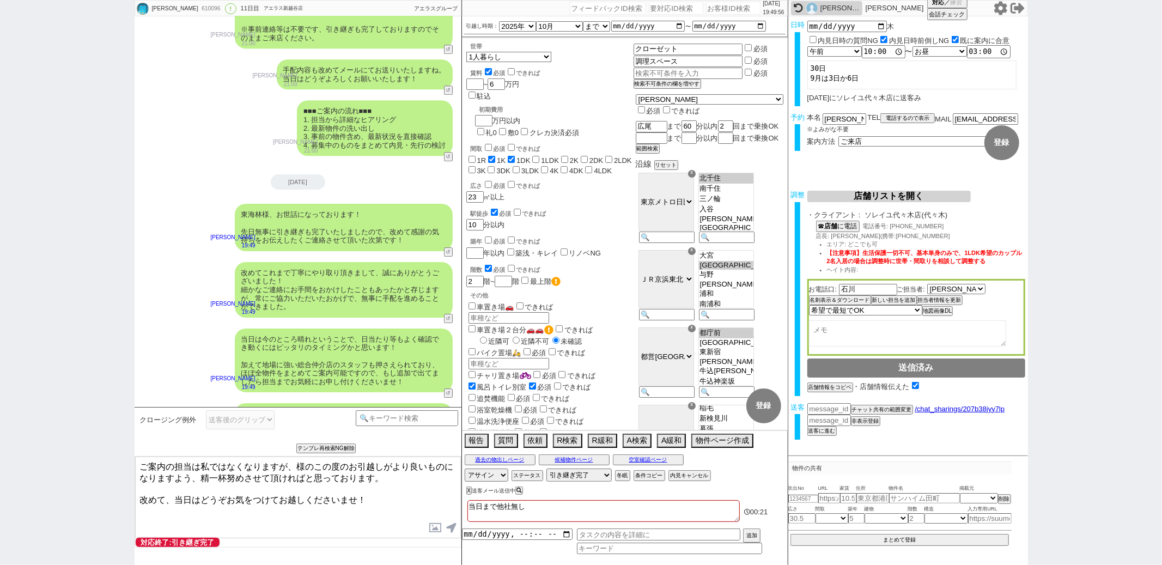
paste textarea "海林"
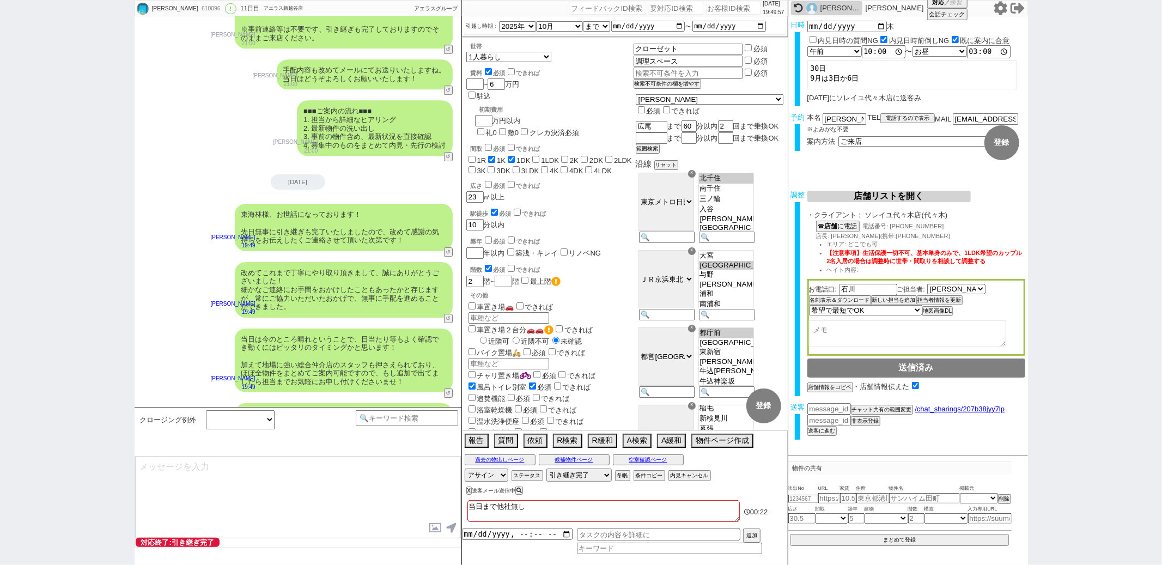
scroll to position [6227, 0]
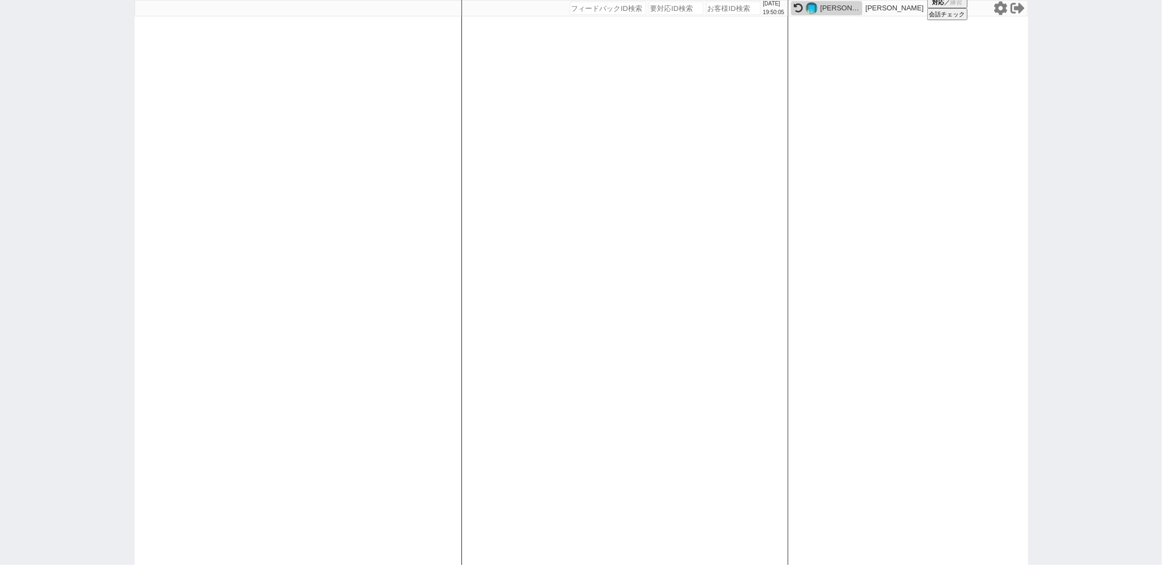
click at [504, 260] on div "[DATE] 19:50:05 候補物件を追加してしてください 紹介した物件一覧 他社物件を追加する 空室確認ページに追加・削除 紹介した物件一覧 他社物件を…" at bounding box center [625, 282] width 327 height 565
paste input "610283"
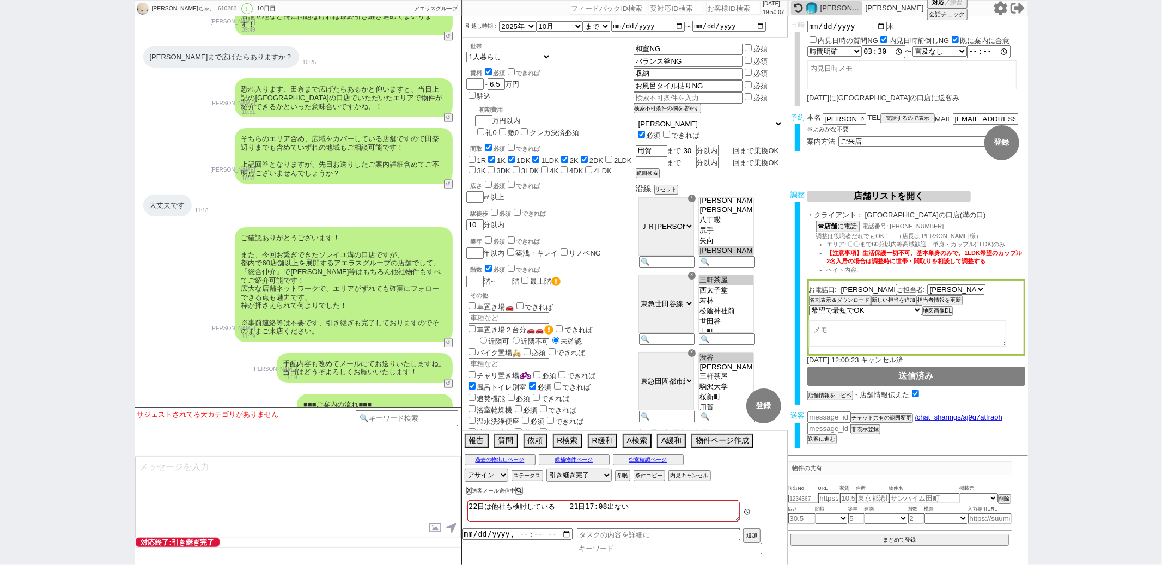
scroll to position [34, 0]
drag, startPoint x: 837, startPoint y: 117, endPoint x: 819, endPoint y: 117, distance: 18.0
click at [819, 117] on div "本名 [PERSON_NAME]" at bounding box center [838, 117] width 60 height 9
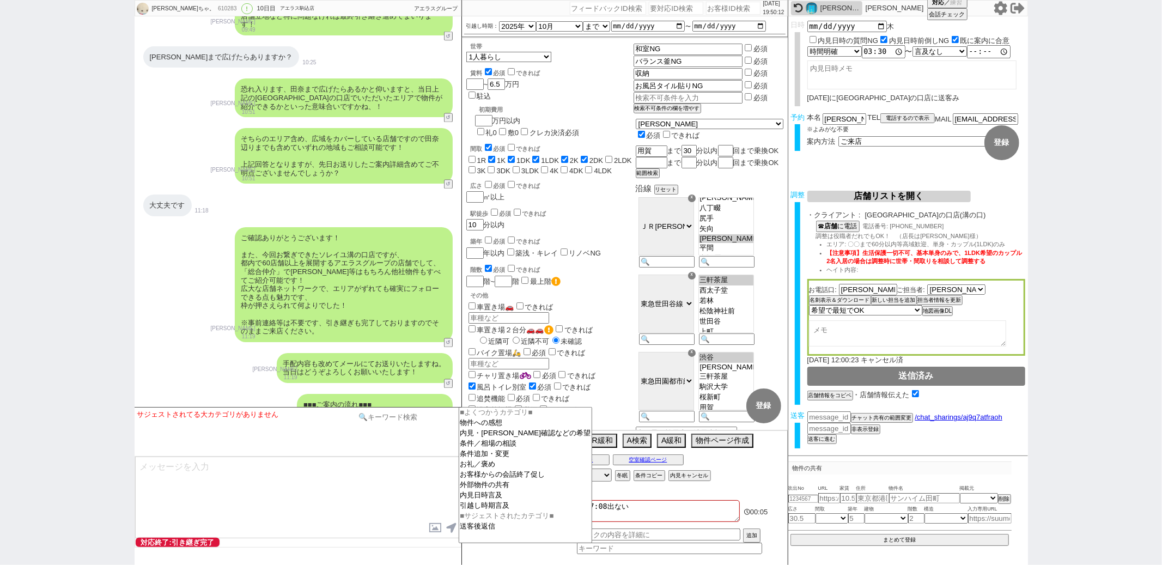
click at [433, 420] on input at bounding box center [407, 417] width 103 height 14
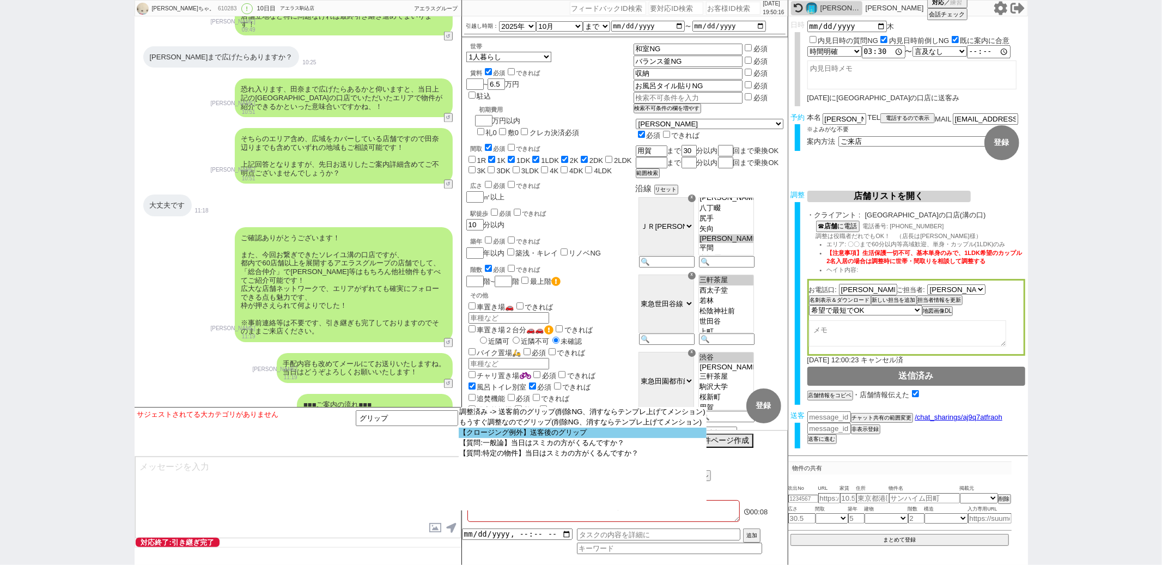
click at [560, 435] on option "【クロージング例外】送客後のグリップ" at bounding box center [583, 433] width 249 height 10
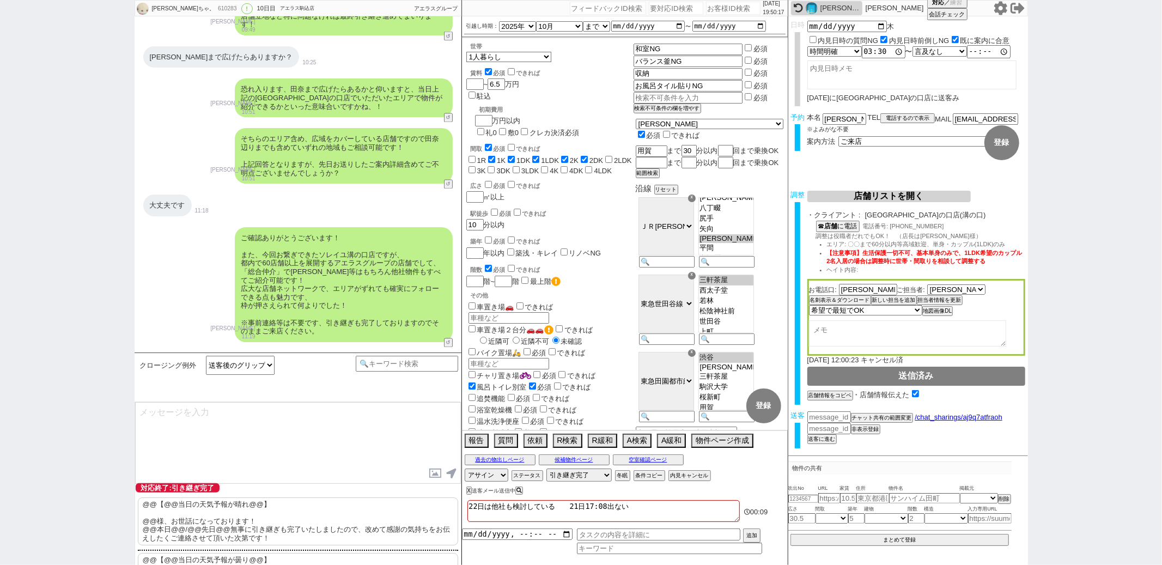
click at [210, 520] on p "@@【@@当日の天気予報が晴れ@@】 @@様、お世話になっております！ @@本日@@/@@先日@@無事に引き継ぎも完了いたしましたので、改めて感謝の気持ちをお…" at bounding box center [298, 522] width 320 height 48
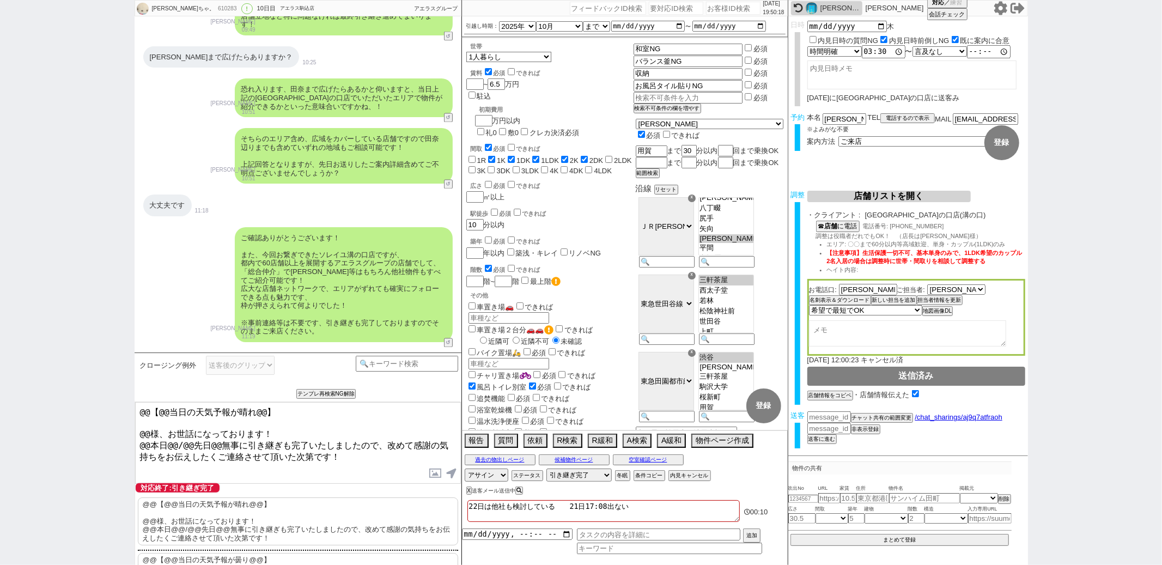
drag, startPoint x: 148, startPoint y: 431, endPoint x: 164, endPoint y: 282, distance: 150.2
click at [164, 282] on div "[PERSON_NAME]ちゃ。 610283 ! 0 10日目 アエラス駒込店 冬眠中 自社客 アエラスグループ スミカ_BPO チャット全表示 [DATE…" at bounding box center [298, 282] width 327 height 565
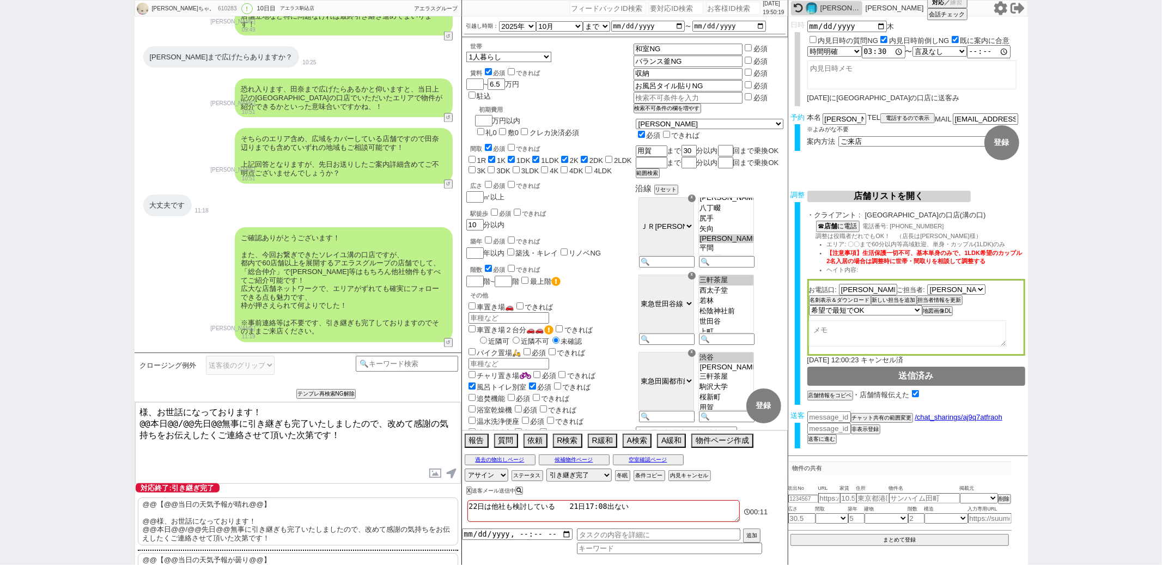
paste textarea "相生"
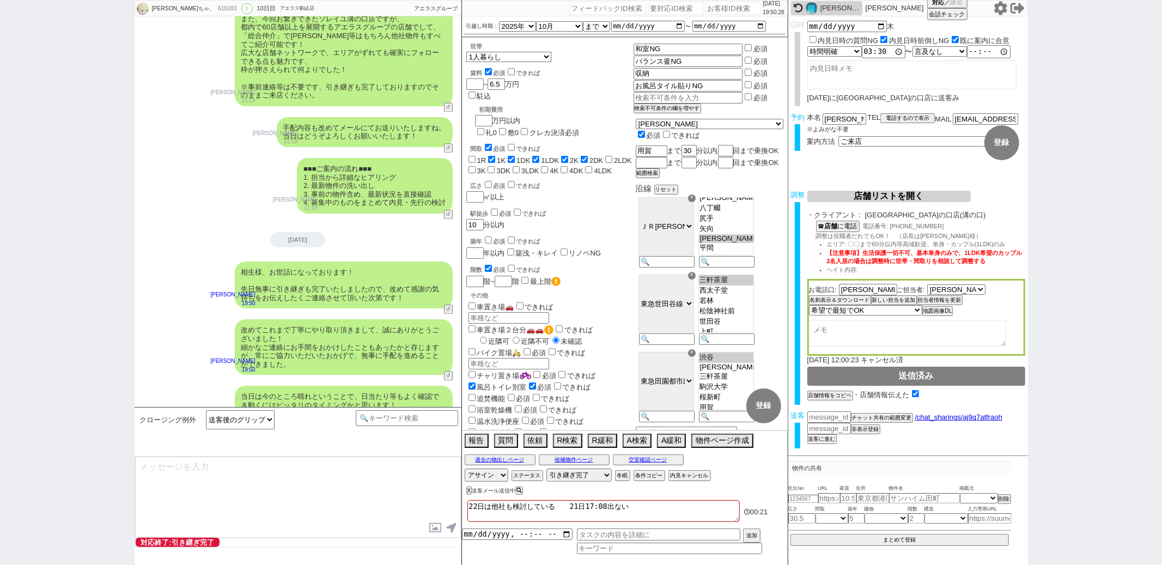
scroll to position [8941, 0]
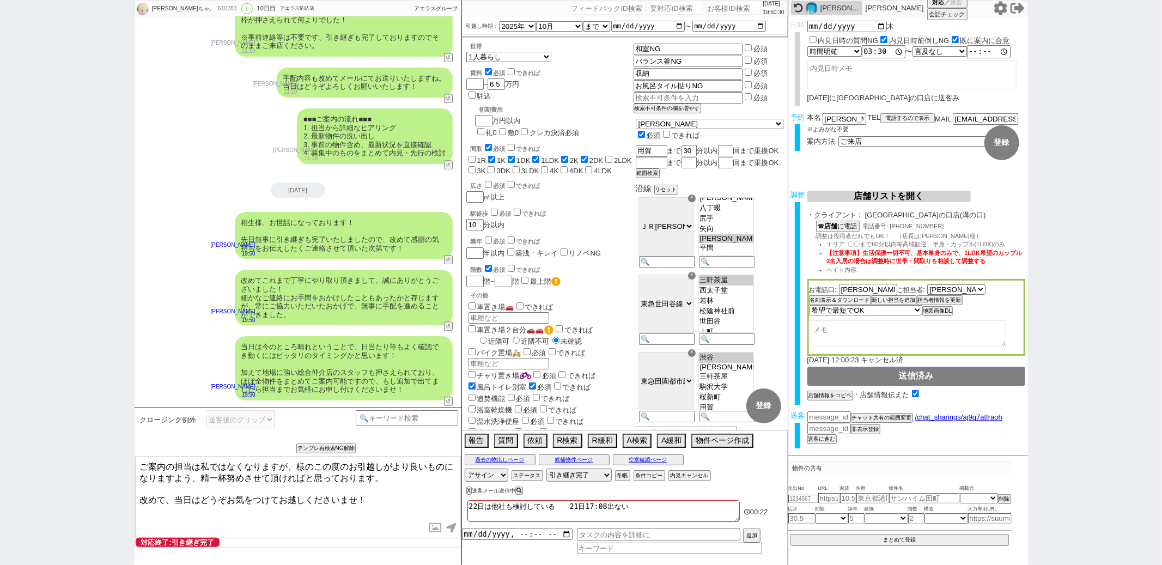
paste textarea "相生"
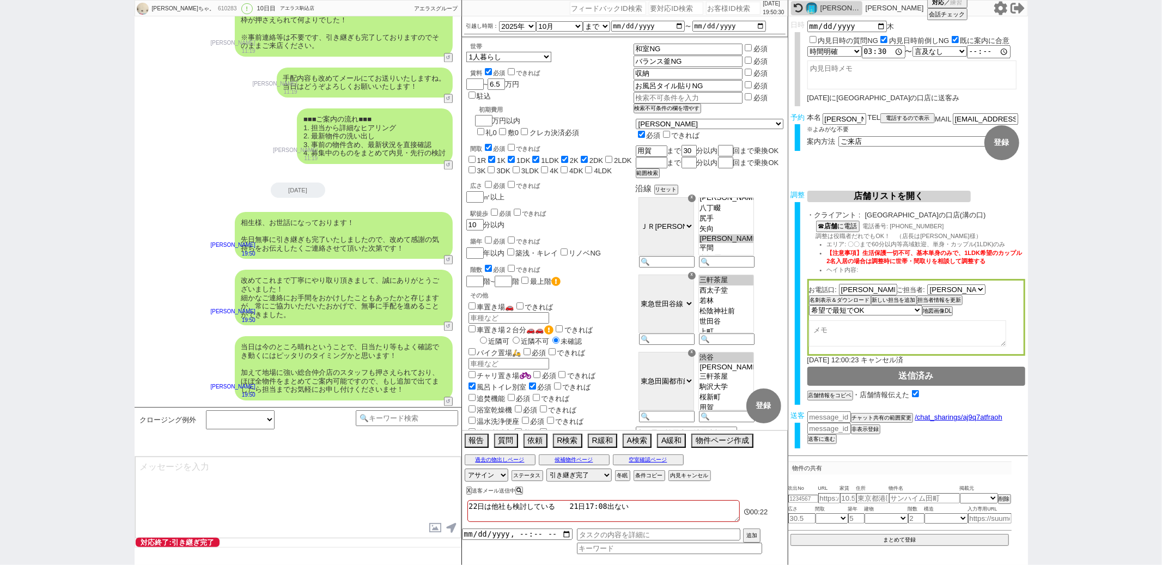
scroll to position [9007, 0]
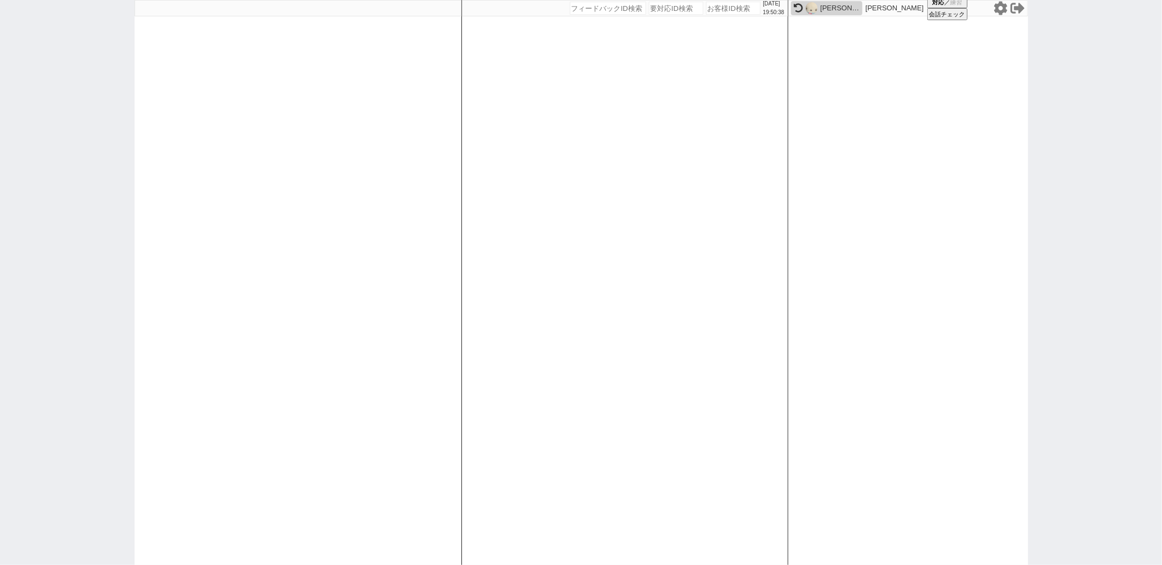
click at [603, 214] on div "[DATE] 19:50:38 候補物件を追加してしてください 紹介した物件一覧 他社物件を追加する 空室確認ページに追加・削除 紹介した物件一覧 他社物件を…" at bounding box center [625, 282] width 327 height 565
paste input "611449"
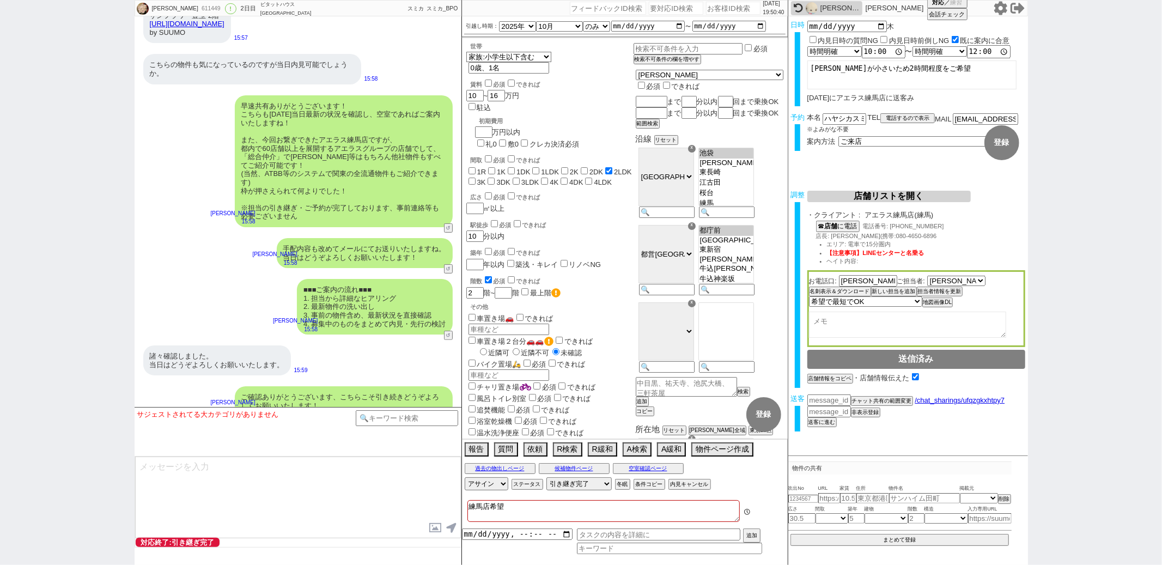
scroll to position [343, 0]
drag, startPoint x: 844, startPoint y: 116, endPoint x: 790, endPoint y: 116, distance: 54.5
click at [790, 116] on div "予約 本名 ハヤシカスミ ※よみがな不要 TEL 電話するので表示 電話の理由 356 初日調整での禊 357 問物漏れ回収 359 内見日が怪しいので前倒し…" at bounding box center [909, 134] width 240 height 43
click at [375, 416] on input at bounding box center [407, 417] width 103 height 14
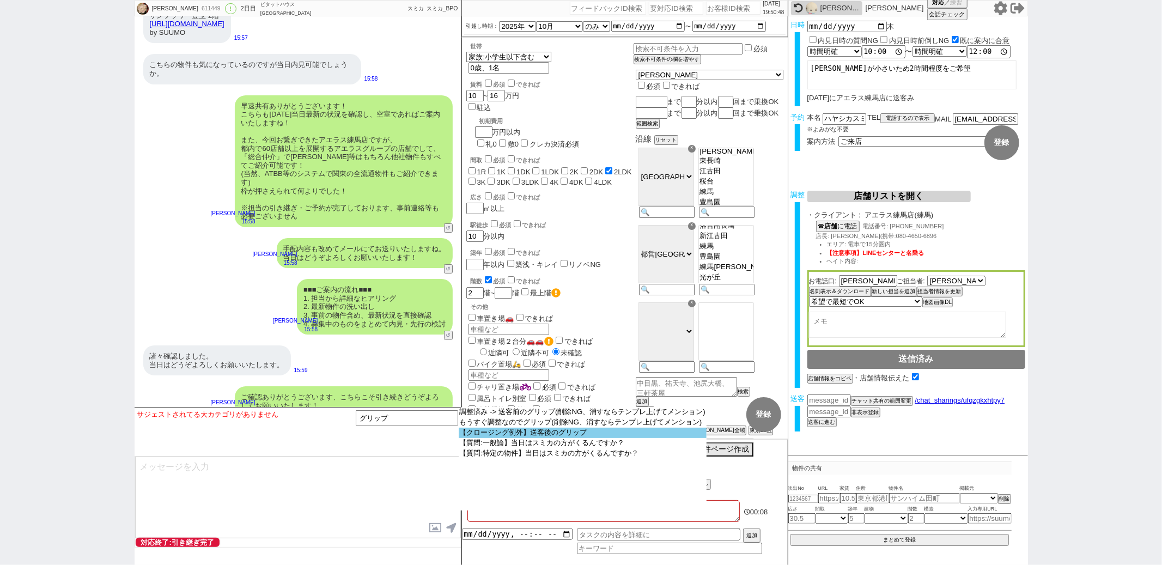
click at [490, 435] on option "【クロージング例外】送客後のグリップ" at bounding box center [583, 433] width 249 height 10
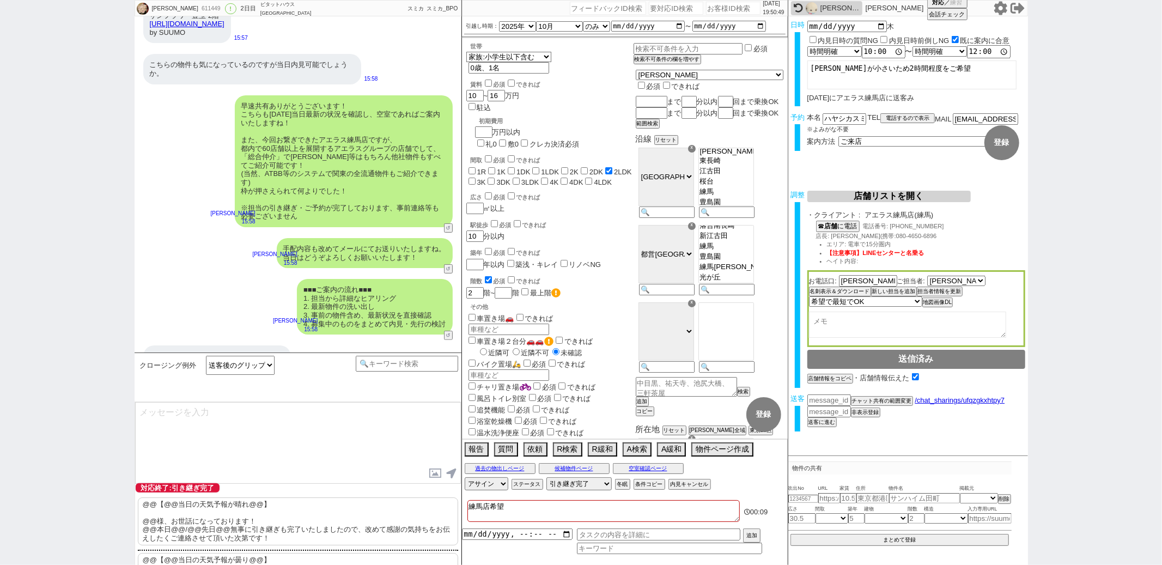
click at [245, 531] on p "@@【@@当日の天気予報が晴れ@@】 @@様、お世話になっております！ @@本日@@/@@先日@@無事に引き継ぎも完了いたしましたので、改めて感謝の気持ちをお…" at bounding box center [298, 522] width 320 height 48
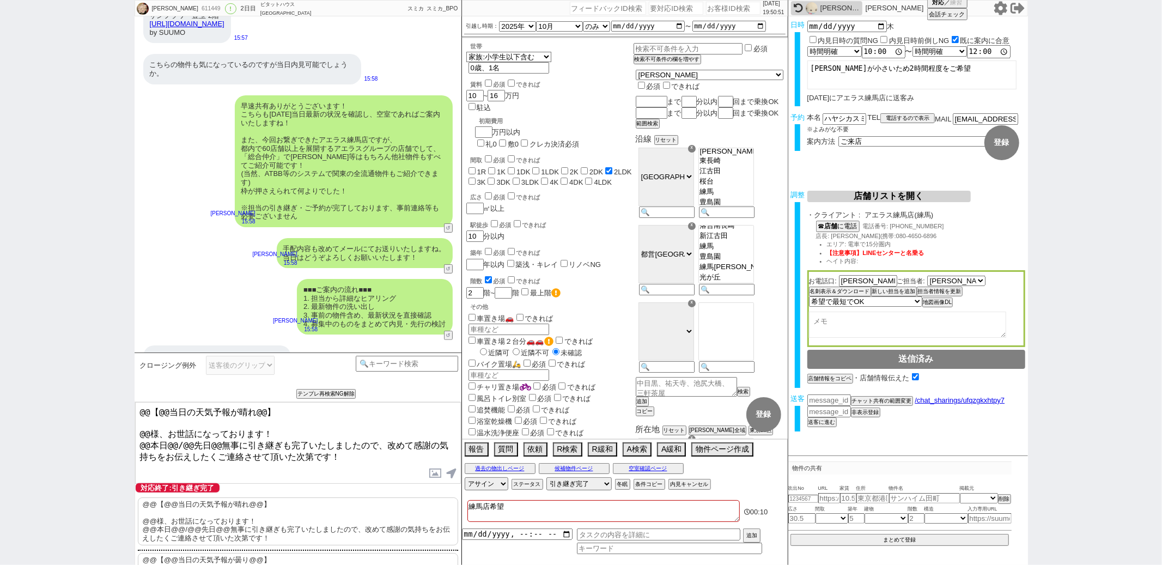
drag, startPoint x: 151, startPoint y: 433, endPoint x: 155, endPoint y: 320, distance: 112.9
click at [155, 320] on div "Kasumi 611449 ! 0 2日目 ピタットハウス 阿佐ヶ谷店 冬眠中 自社客 スミカ スミカ_BPO チャット全表示 [DATE] 新しくフォローさ…" at bounding box center [298, 282] width 327 height 565
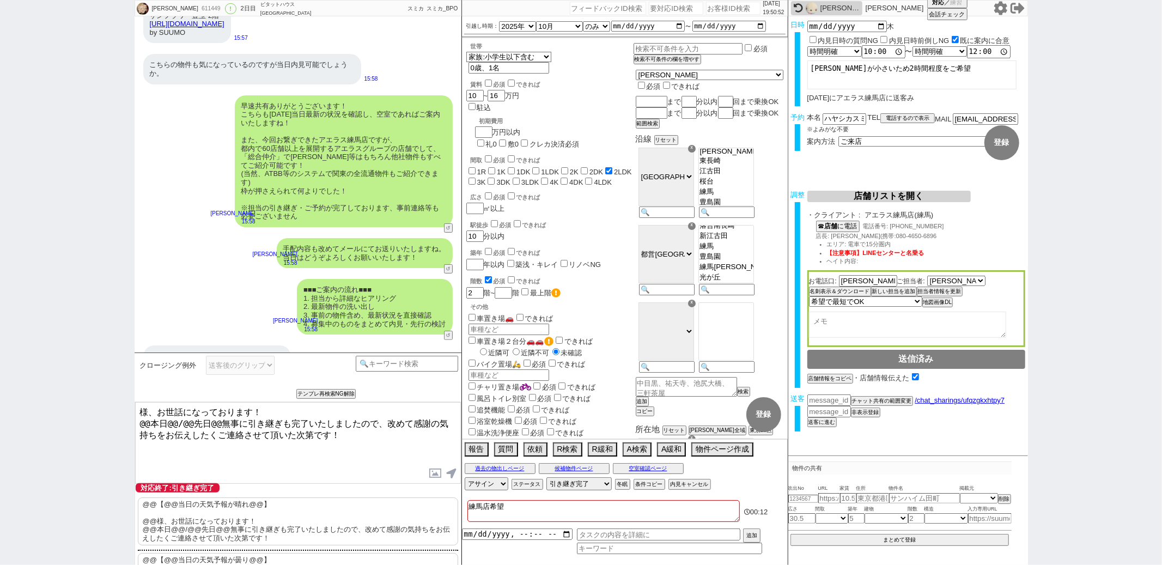
paste textarea "ハヤシ"
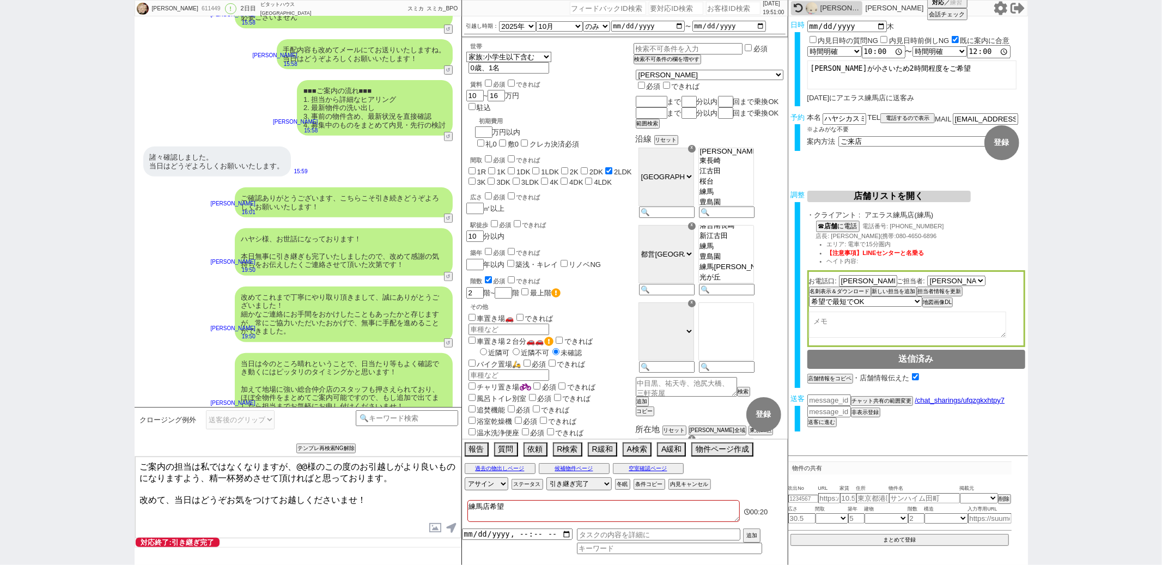
scroll to position [3867, 0]
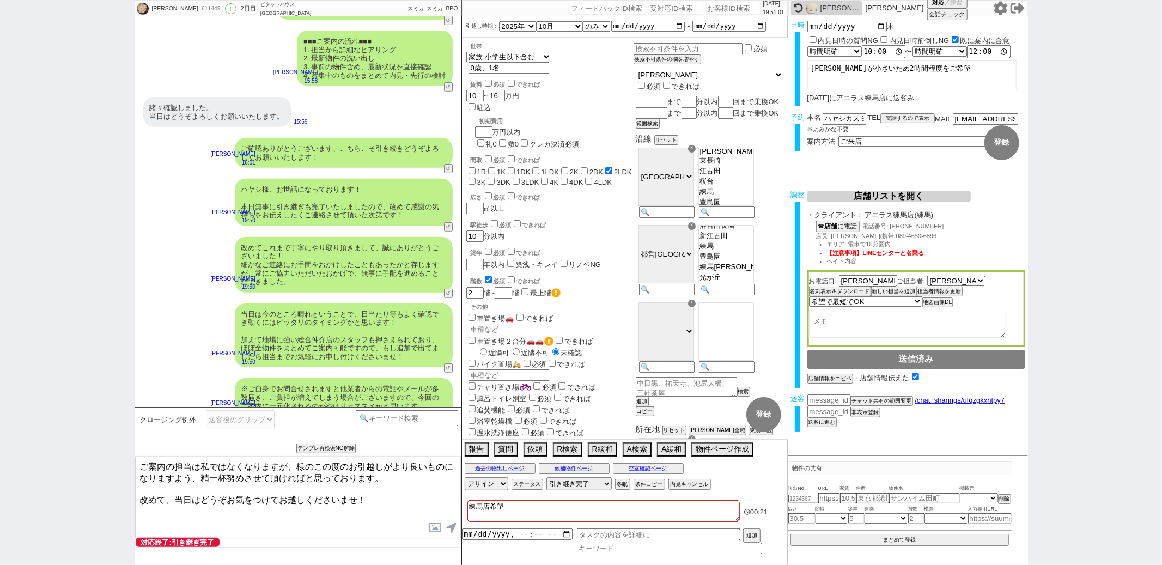
paste textarea "ハヤシ"
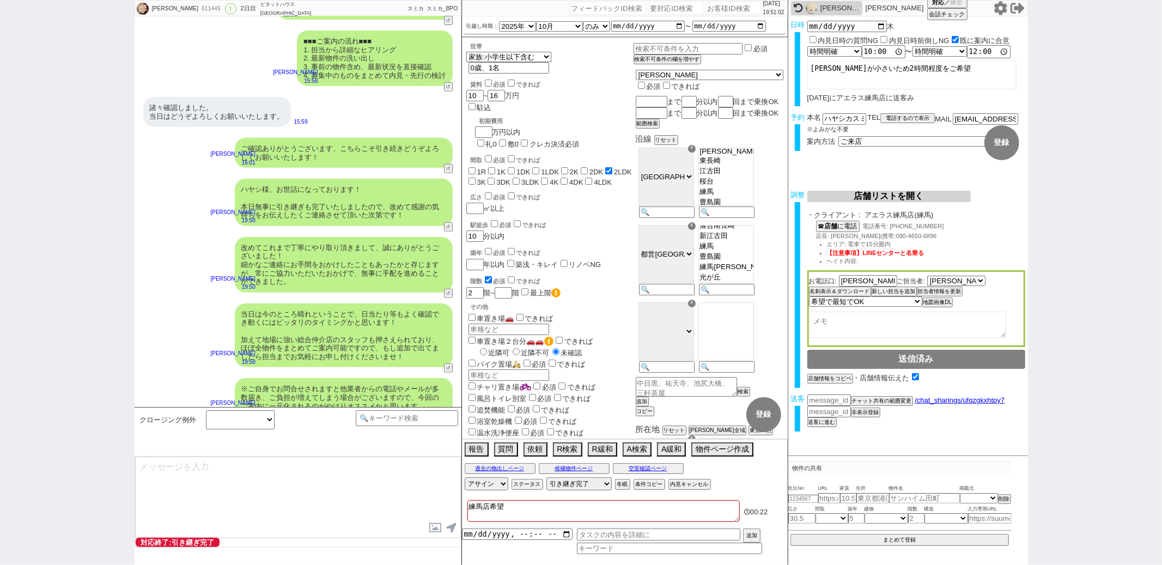
scroll to position [3934, 0]
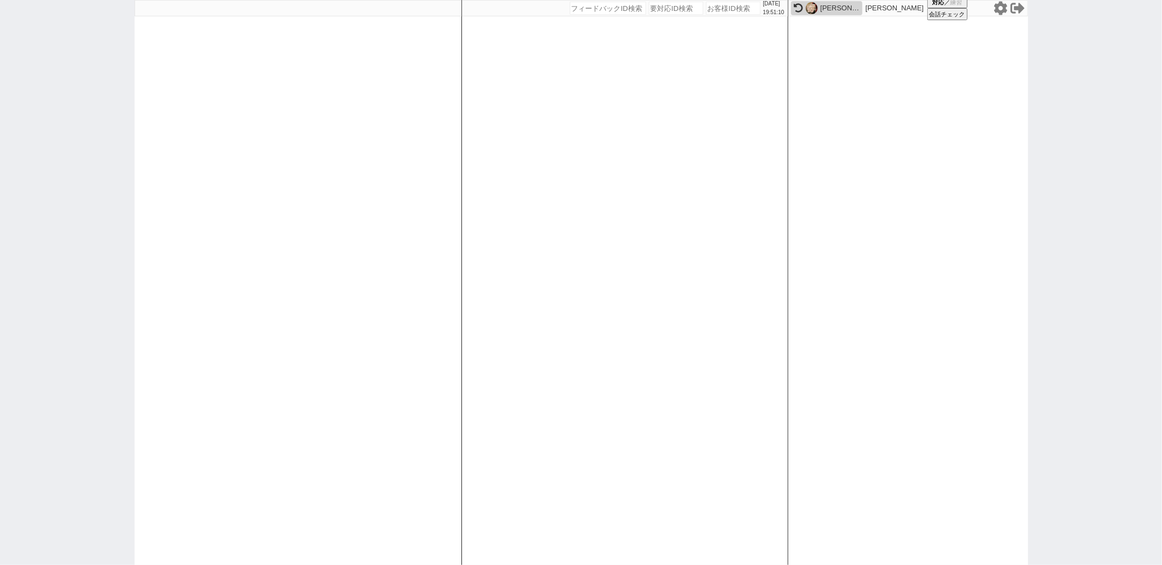
click at [659, 180] on div "[DATE] 19:51:10 候補物件を追加してしてください 紹介した物件一覧 他社物件を追加する 空室確認ページに追加・削除 紹介した物件一覧 他社物件を…" at bounding box center [625, 282] width 327 height 565
paste input "611413"
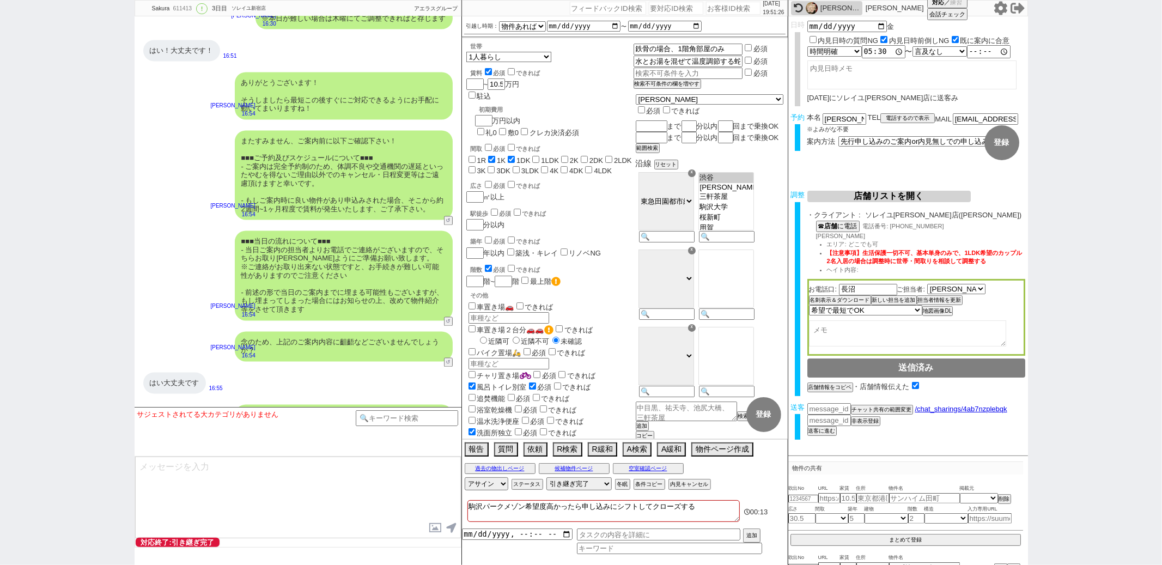
scroll to position [4847, 0]
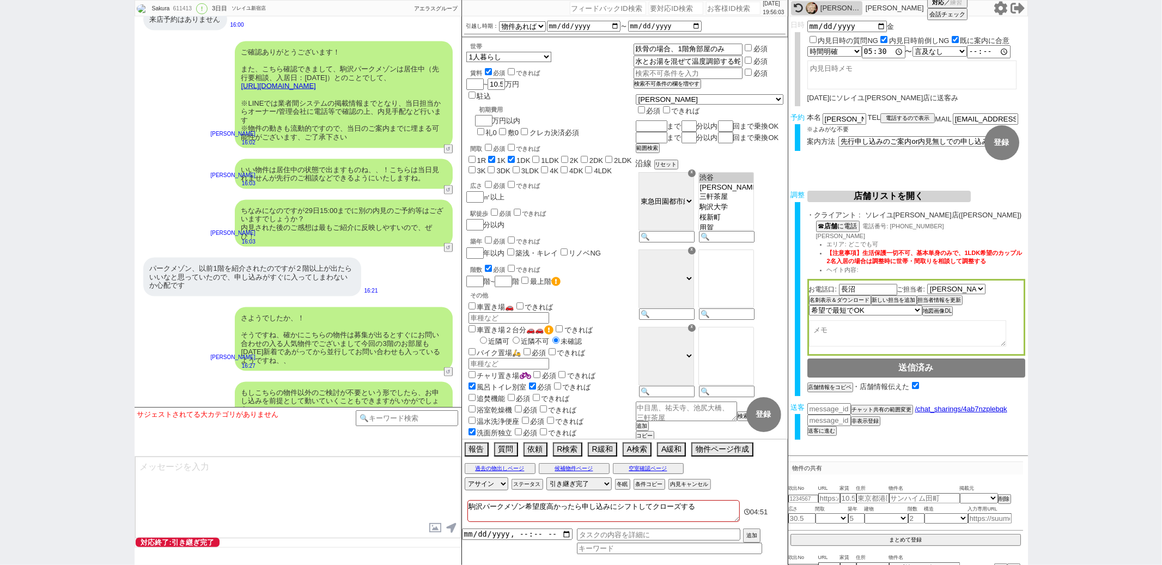
click at [414, 293] on div "パークメゾン、以前1階を紹介されたのですが２階以上が出たらいいなと思っていたので、申し込みがすぐに入ってしまわないか心配です 16:21" at bounding box center [298, 277] width 327 height 50
